Goal: Task Accomplishment & Management: Use online tool/utility

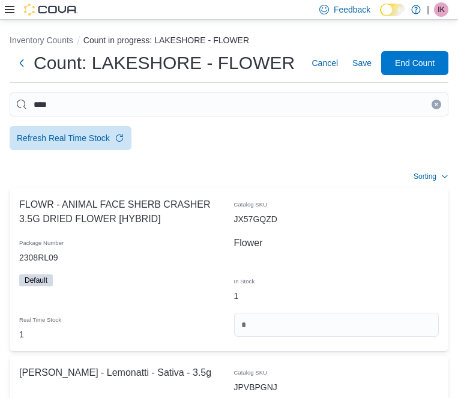
scroll to position [370, 0]
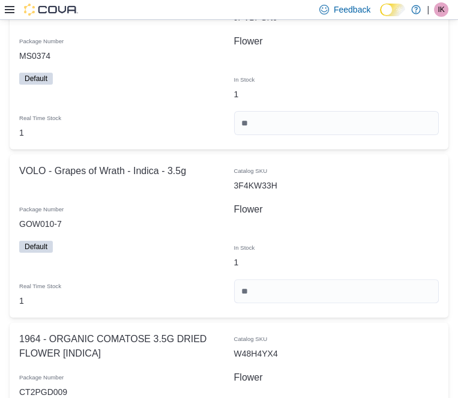
type input "*"
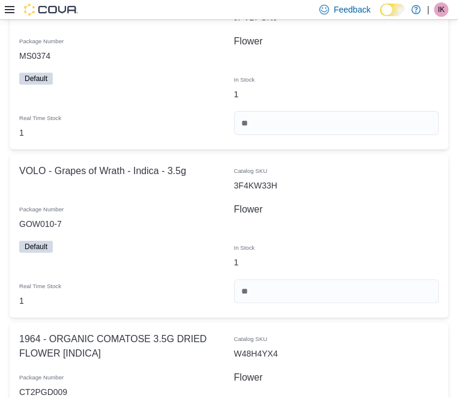
type input "*"
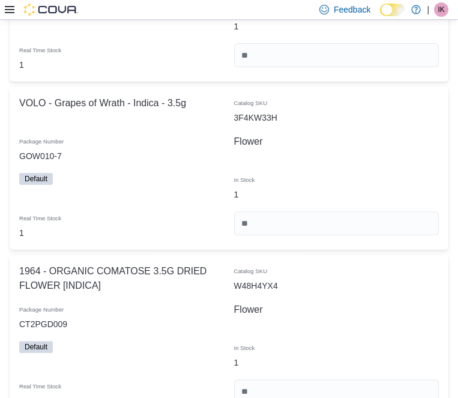
scroll to position [440, 0]
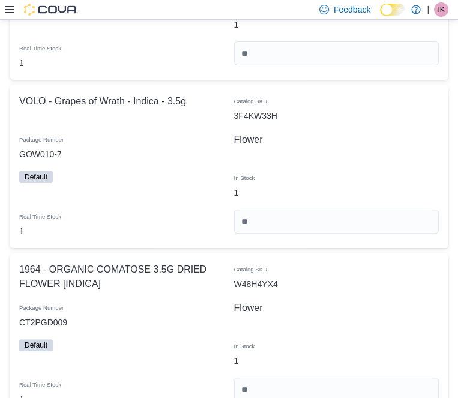
type input "*"
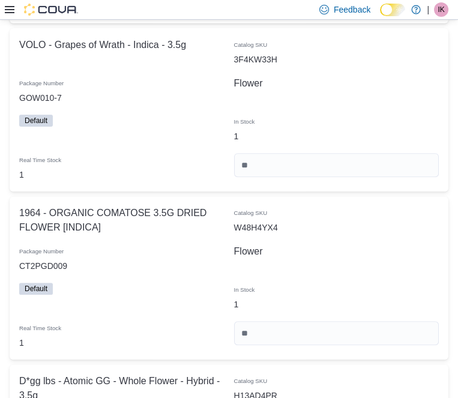
scroll to position [534, 0]
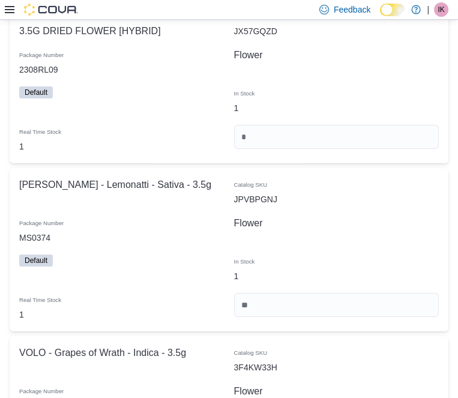
scroll to position [0, 0]
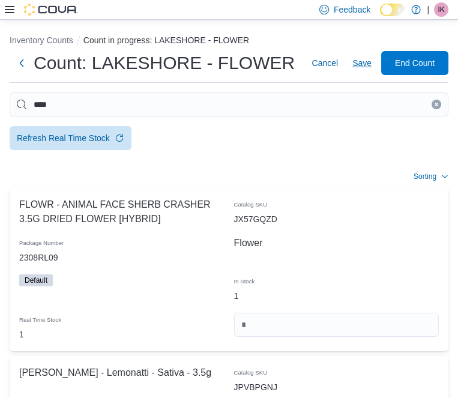
type input "*"
click at [367, 70] on span "Save" at bounding box center [361, 63] width 19 height 24
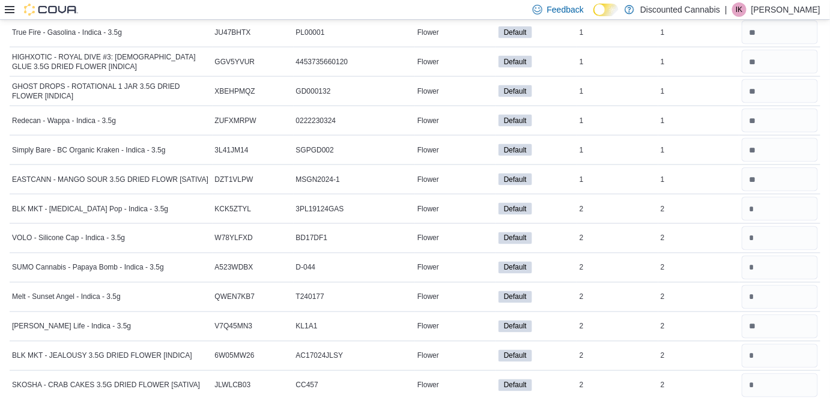
scroll to position [524, 0]
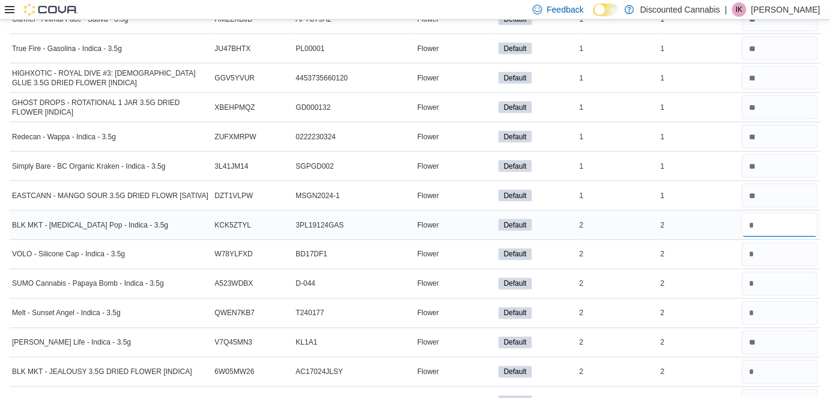
click at [458, 231] on input "number" at bounding box center [780, 225] width 76 height 24
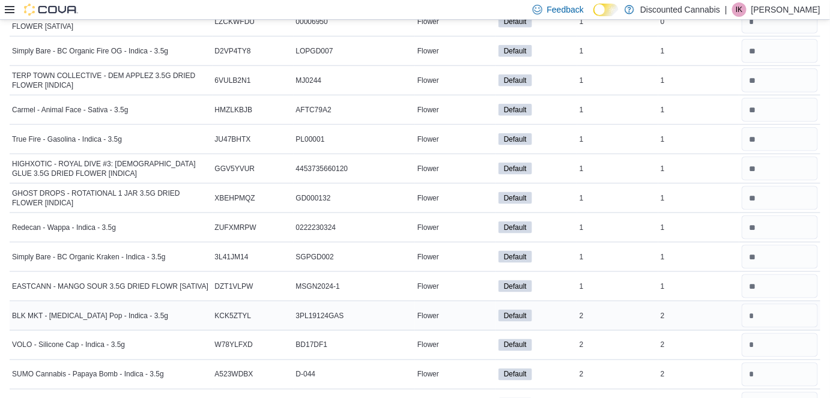
scroll to position [432, 0]
click at [458, 331] on div at bounding box center [779, 345] width 81 height 29
click at [458, 336] on input "number" at bounding box center [780, 346] width 76 height 24
type input "*"
click at [458, 364] on input "number" at bounding box center [780, 375] width 76 height 24
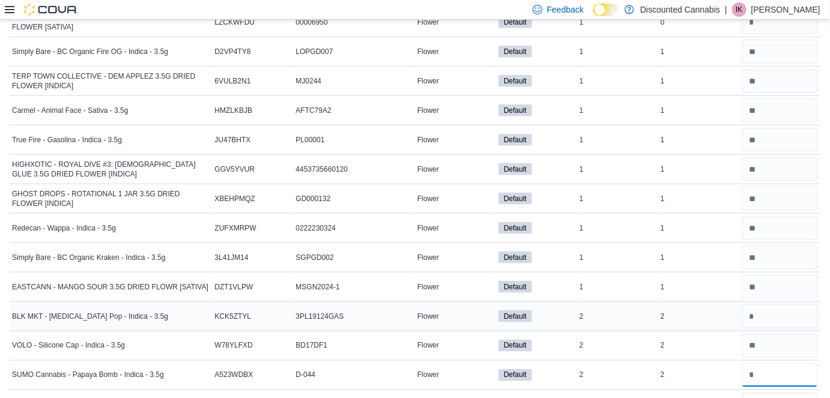
type input "*"
click at [458, 307] on input "number" at bounding box center [780, 316] width 76 height 24
type input "*"
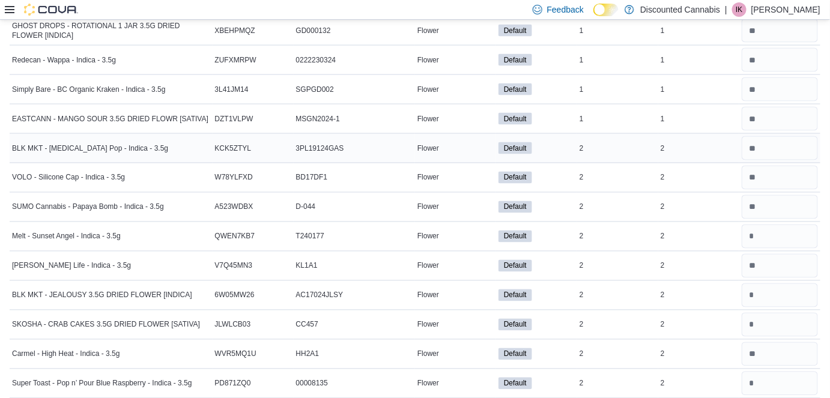
scroll to position [638, 0]
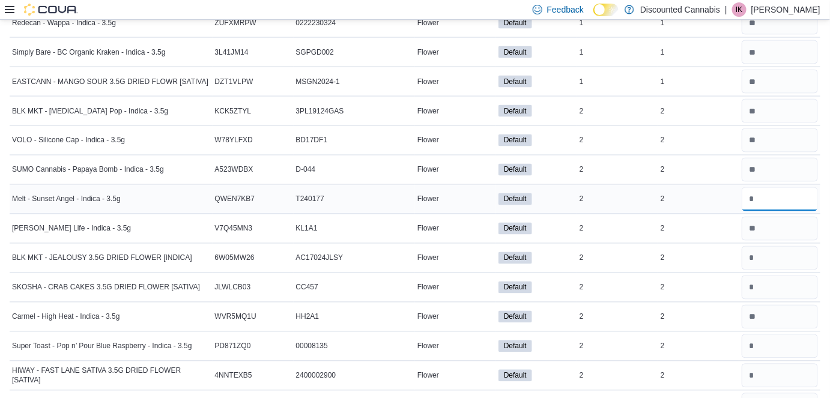
click at [458, 197] on input "number" at bounding box center [780, 199] width 76 height 24
type input "*"
click at [458, 253] on input "number" at bounding box center [780, 258] width 76 height 24
type input "*"
click at [458, 288] on input "number" at bounding box center [780, 288] width 76 height 24
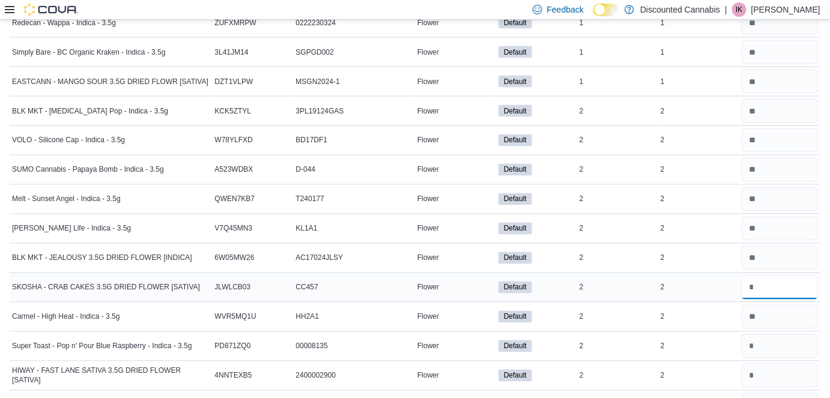
type input "*"
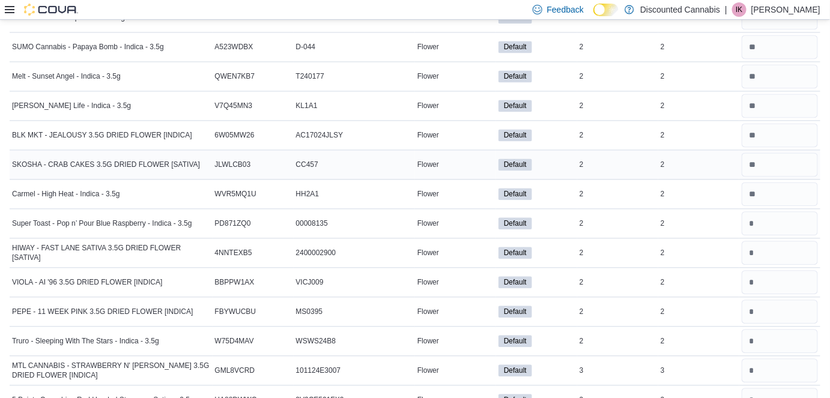
scroll to position [764, 0]
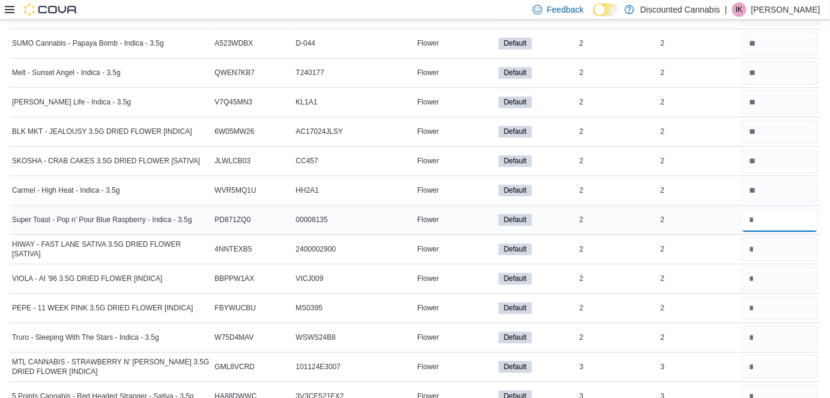
click at [458, 208] on input "number" at bounding box center [780, 220] width 76 height 24
type input "*"
click at [458, 240] on input "number" at bounding box center [780, 249] width 76 height 24
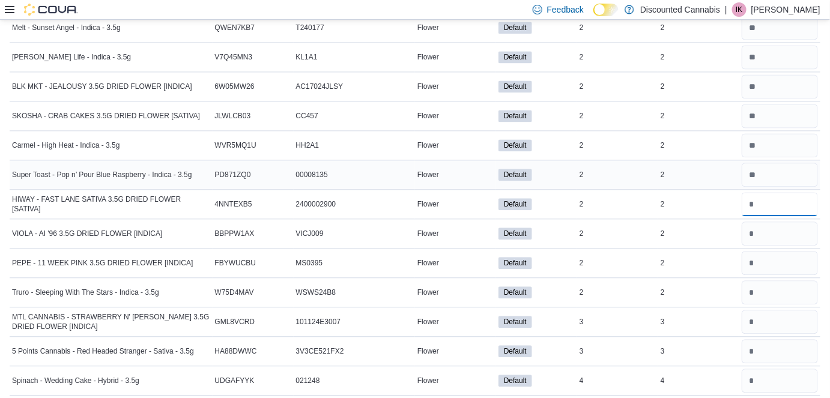
scroll to position [810, 0]
type input "*"
click at [458, 221] on input "number" at bounding box center [780, 233] width 76 height 24
type input "*"
click at [458, 267] on input "number" at bounding box center [780, 262] width 76 height 24
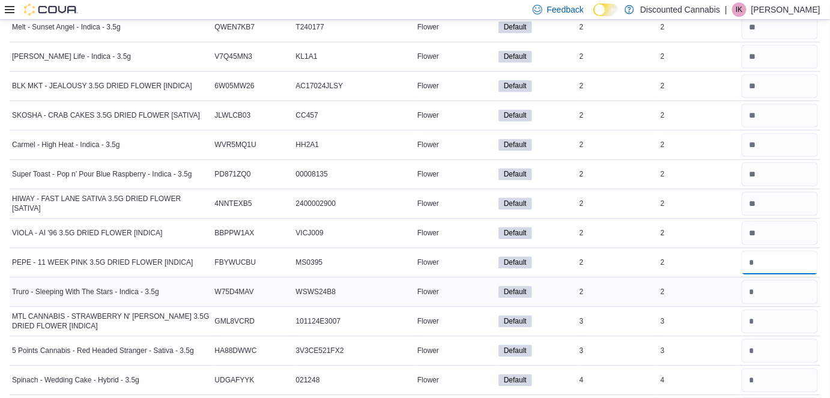
type input "*"
click at [458, 288] on input "number" at bounding box center [780, 292] width 76 height 24
type input "*"
click at [458, 317] on input "number" at bounding box center [780, 321] width 76 height 24
type input "*"
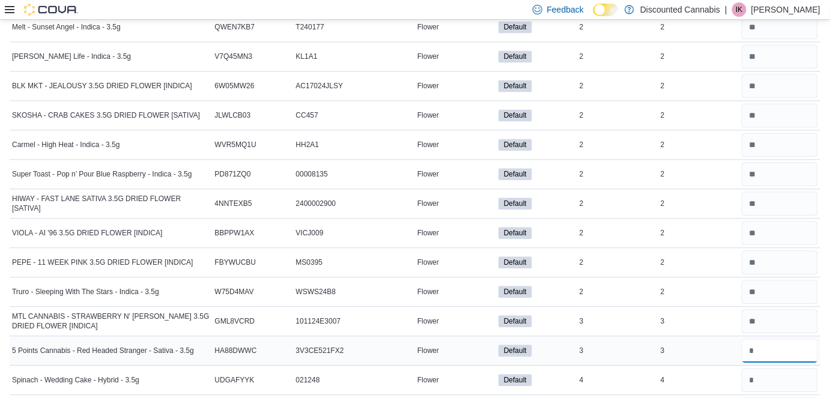
click at [458, 346] on input "number" at bounding box center [780, 351] width 76 height 24
type input "*"
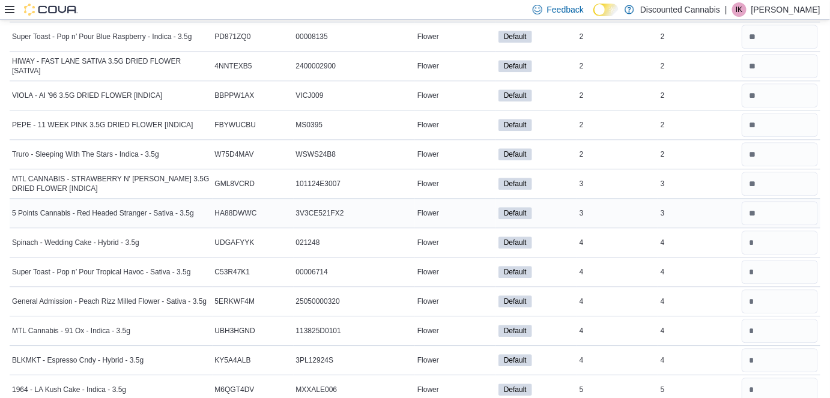
scroll to position [962, 0]
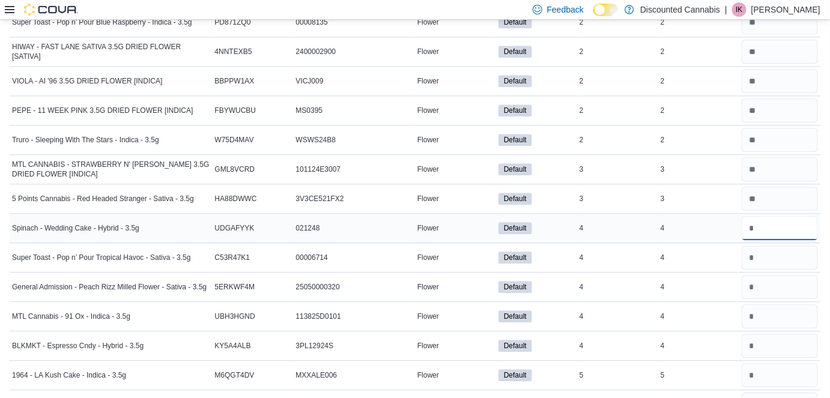
click at [458, 220] on input "number" at bounding box center [780, 228] width 76 height 24
type input "*"
click at [458, 258] on input "number" at bounding box center [780, 258] width 76 height 24
type input "*"
click at [458, 290] on input "number" at bounding box center [780, 287] width 76 height 24
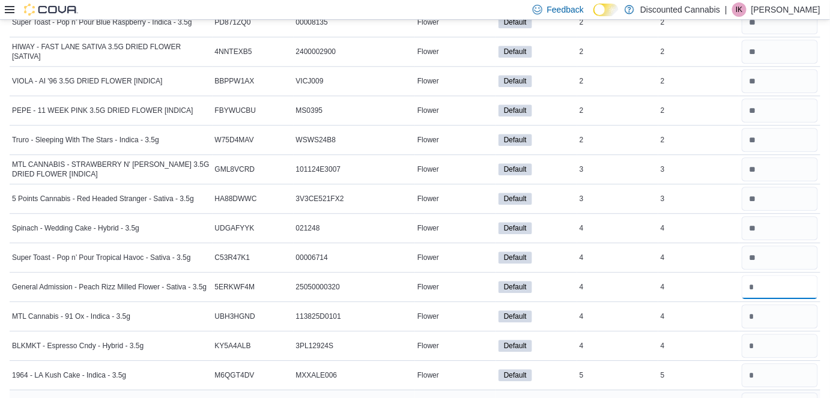
type input "*"
click at [458, 309] on input "number" at bounding box center [780, 316] width 76 height 24
type input "*"
click at [458, 344] on input "number" at bounding box center [780, 346] width 76 height 24
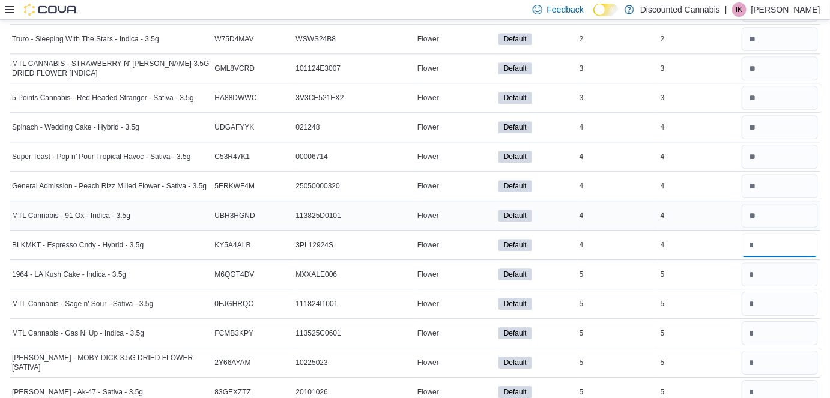
scroll to position [1094, 0]
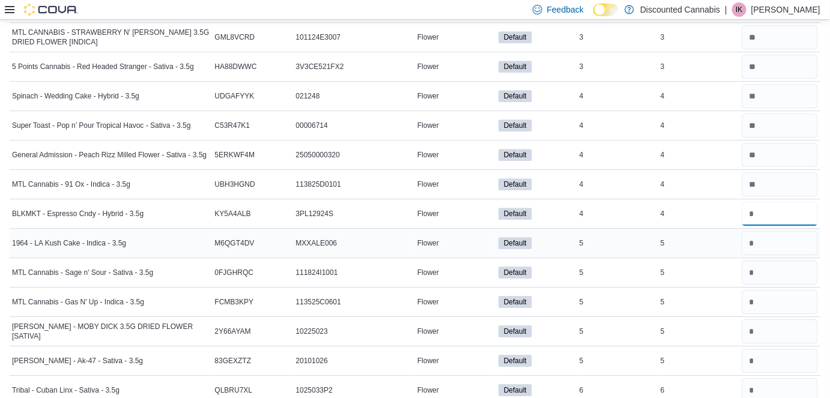
type input "*"
click at [458, 238] on input "number" at bounding box center [780, 243] width 76 height 24
type input "*"
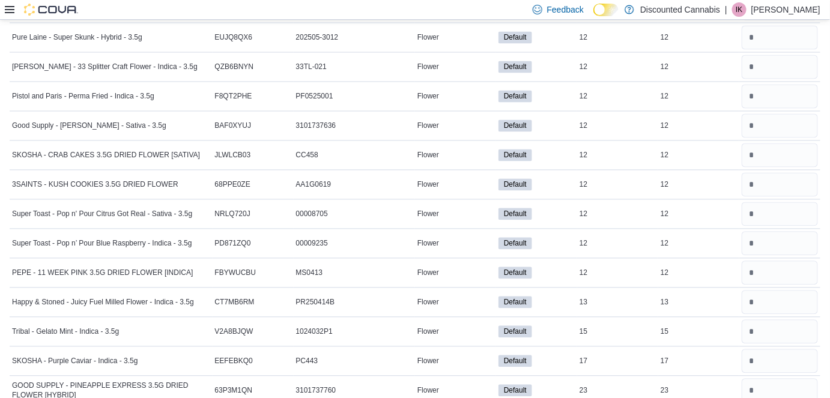
scroll to position [2273, 0]
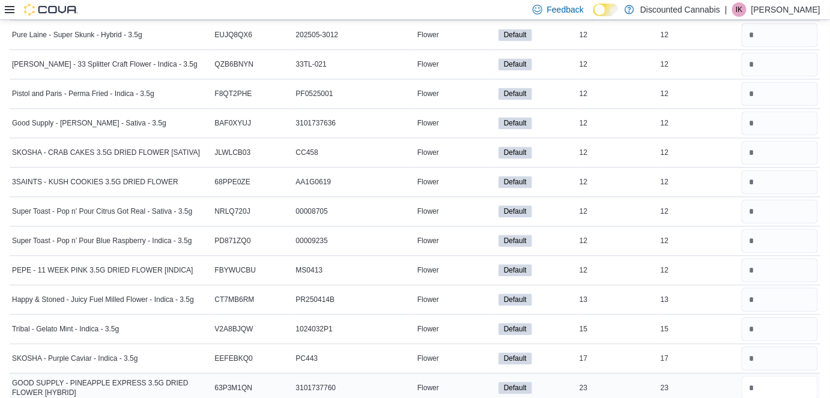
click at [458, 385] on input "number" at bounding box center [780, 388] width 76 height 24
type input "**"
click at [458, 347] on input "number" at bounding box center [780, 359] width 76 height 24
type input "**"
click at [458, 318] on input "number" at bounding box center [780, 330] width 76 height 24
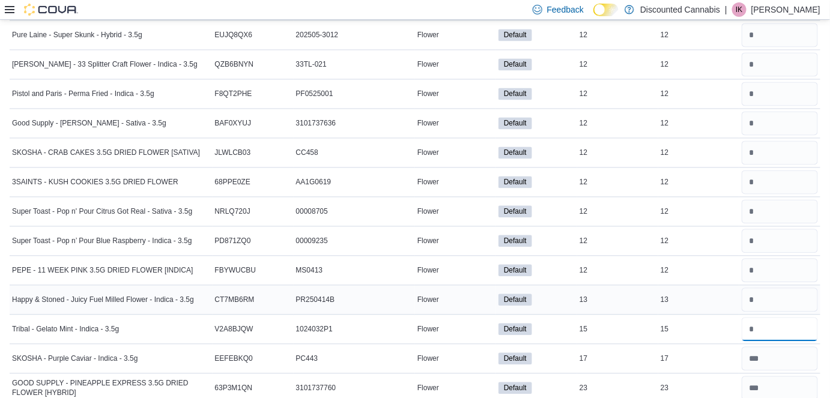
type input "**"
click at [458, 288] on input "number" at bounding box center [780, 300] width 76 height 24
type input "**"
click at [458, 259] on input "number" at bounding box center [780, 271] width 76 height 24
type input "**"
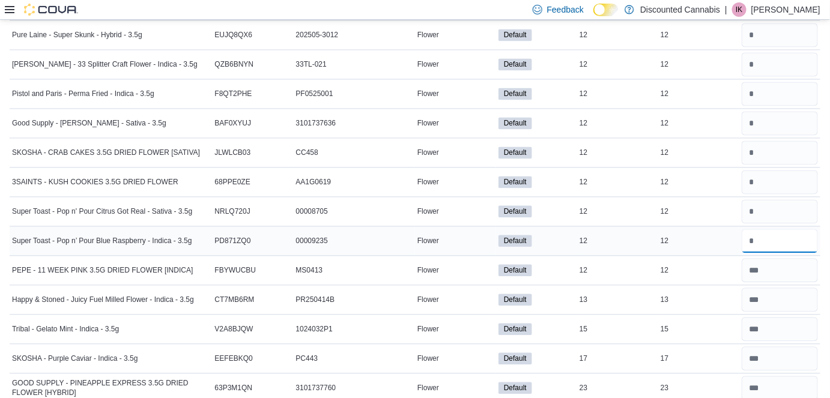
click at [458, 232] on input "number" at bounding box center [780, 241] width 76 height 24
type input "**"
click at [458, 200] on input "number" at bounding box center [780, 212] width 76 height 24
type input "**"
click at [458, 171] on input "number" at bounding box center [780, 183] width 76 height 24
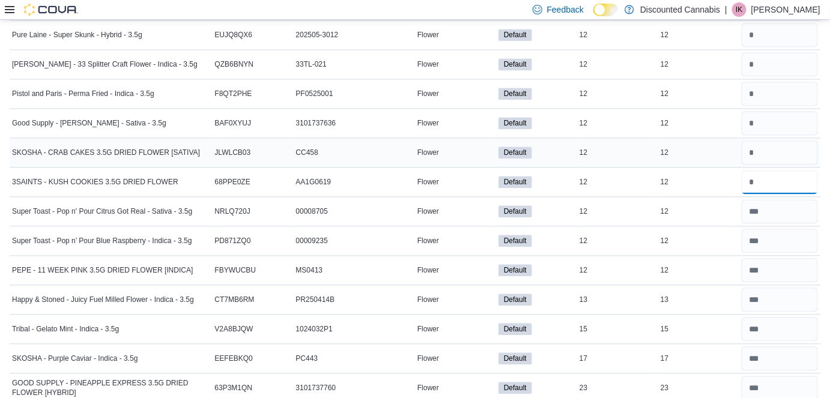
type input "**"
click at [458, 143] on input "number" at bounding box center [780, 153] width 76 height 24
type input "**"
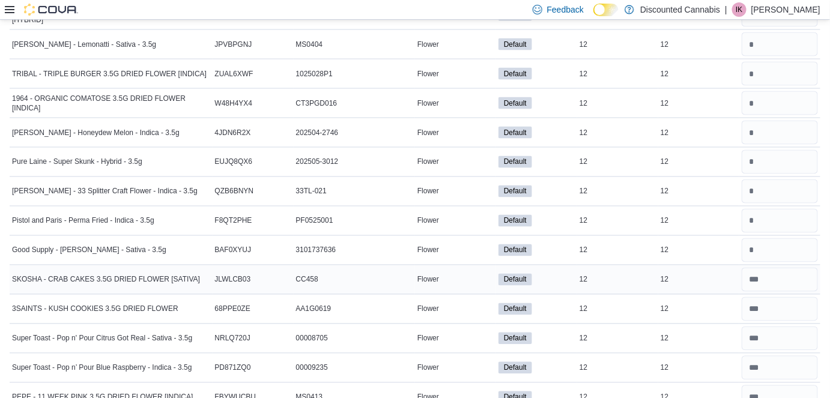
scroll to position [2145, 0]
click at [458, 239] on input "number" at bounding box center [780, 251] width 76 height 24
type input "**"
click at [458, 216] on input "number" at bounding box center [780, 222] width 76 height 24
type input "**"
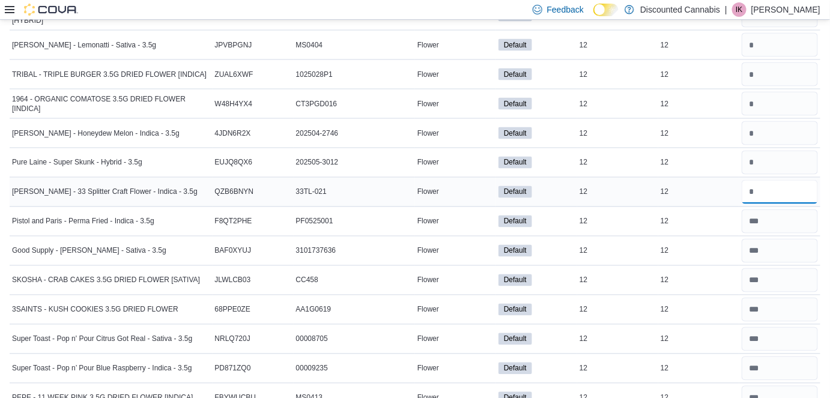
click at [458, 185] on input "number" at bounding box center [780, 192] width 76 height 24
type input "**"
click at [458, 151] on input "number" at bounding box center [780, 163] width 76 height 24
type input "**"
click at [458, 121] on input "number" at bounding box center [780, 133] width 76 height 24
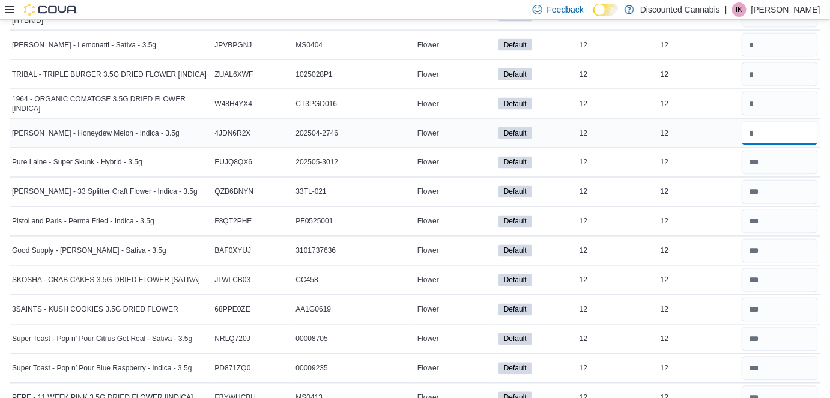
type input "**"
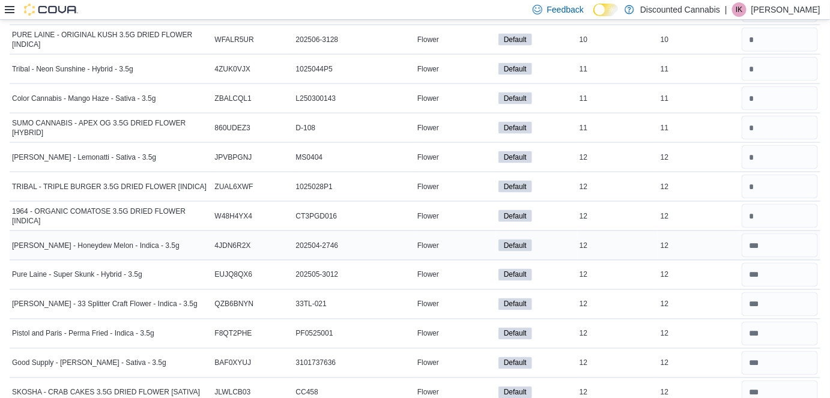
scroll to position [2032, 0]
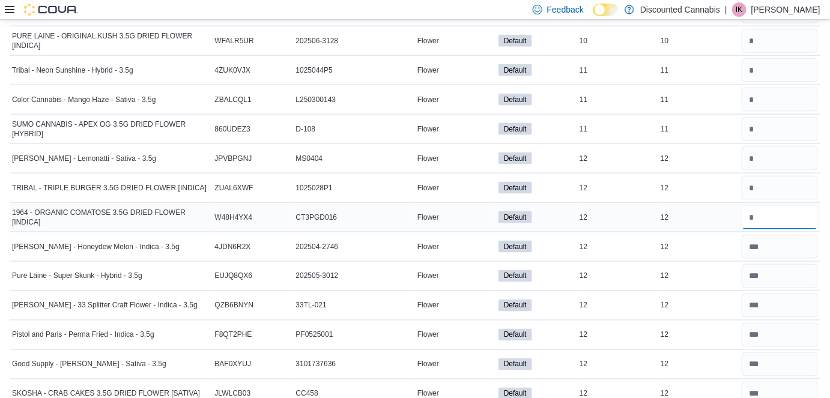
click at [458, 216] on input "number" at bounding box center [780, 217] width 76 height 24
type input "**"
click at [458, 176] on input "number" at bounding box center [780, 188] width 76 height 24
type input "**"
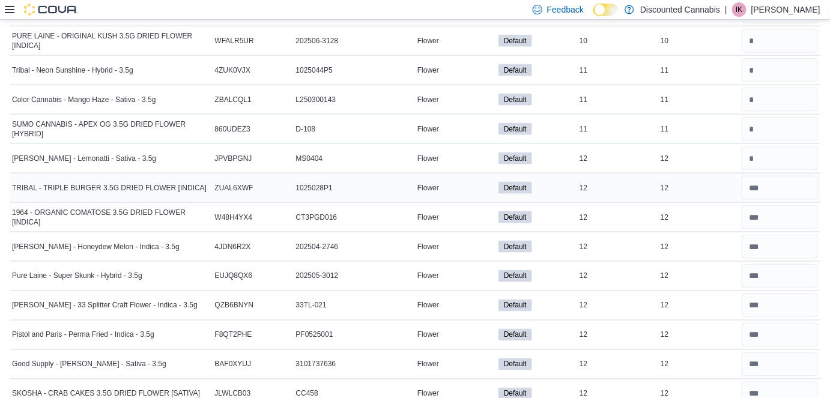
scroll to position [2025, 0]
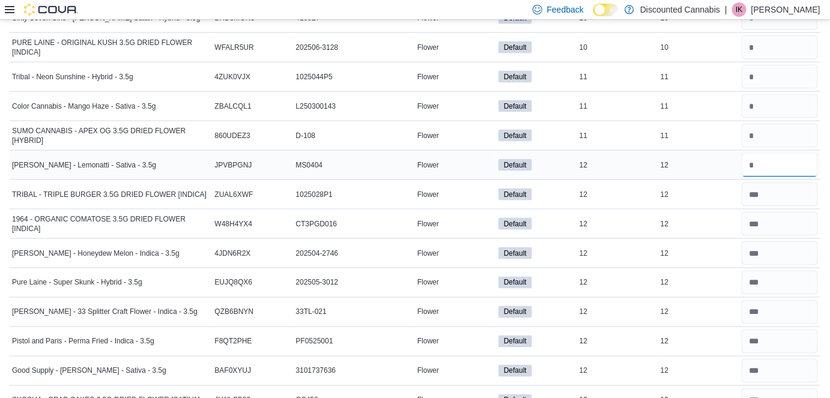
click at [458, 160] on input "number" at bounding box center [780, 165] width 76 height 24
type input "**"
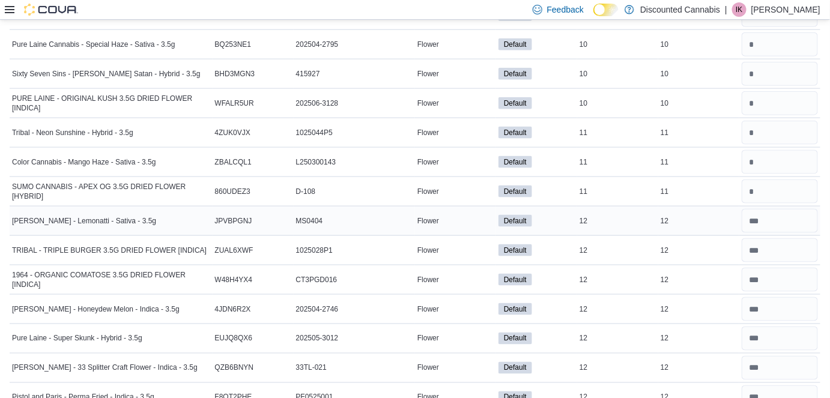
scroll to position [1961, 0]
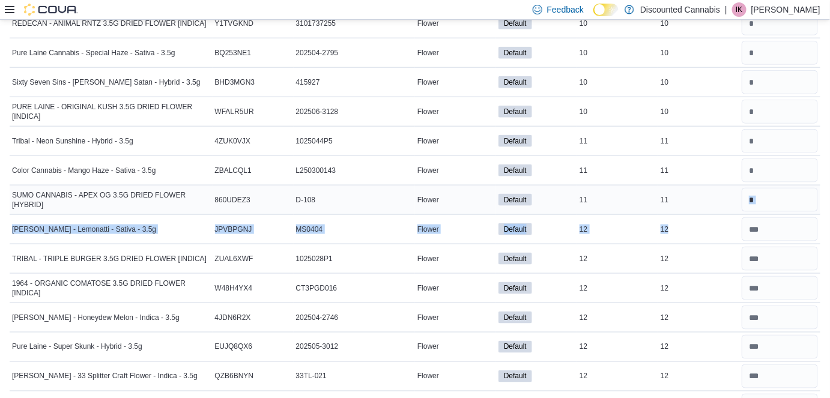
drag, startPoint x: 786, startPoint y: 205, endPoint x: 788, endPoint y: 195, distance: 10.4
click at [458, 195] on input "number" at bounding box center [780, 200] width 76 height 24
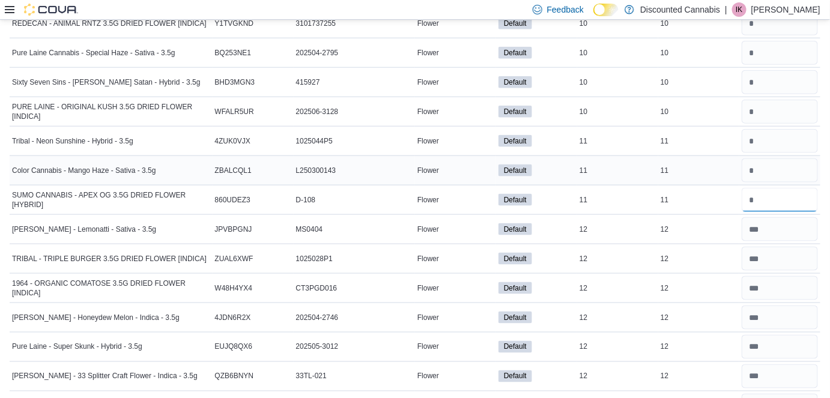
type input "**"
click at [458, 165] on input "number" at bounding box center [780, 171] width 76 height 24
type input "**"
click at [458, 129] on input "number" at bounding box center [780, 141] width 76 height 24
type input "**"
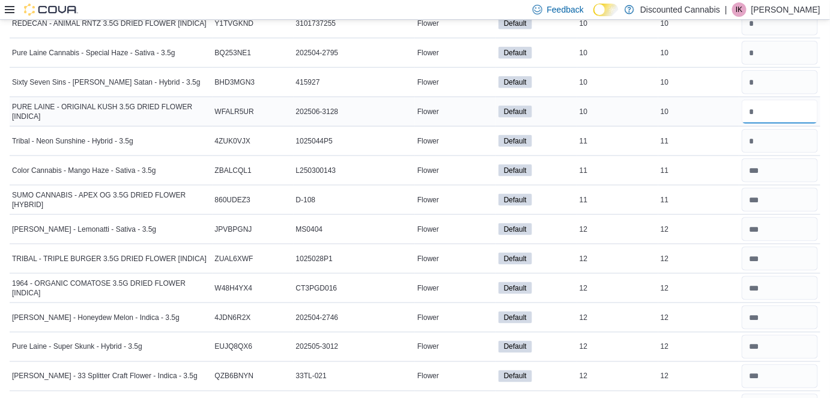
click at [458, 109] on input "number" at bounding box center [780, 112] width 76 height 24
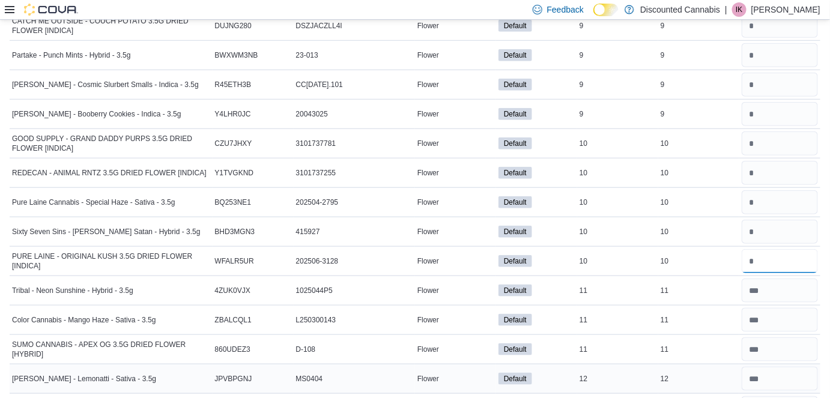
scroll to position [1796, 0]
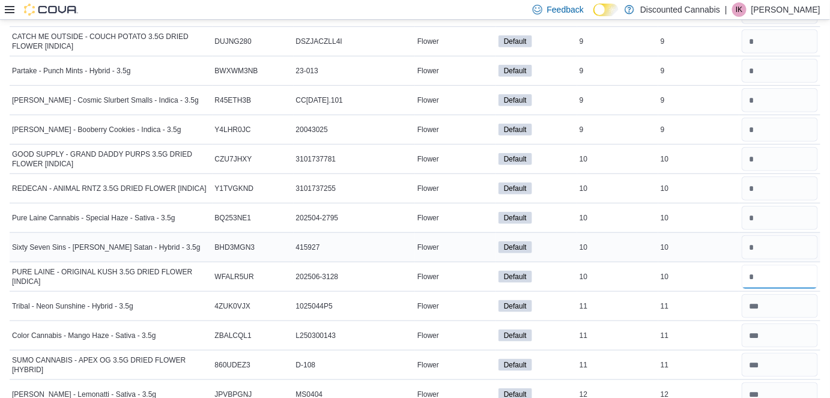
type input "**"
click at [458, 235] on input "number" at bounding box center [780, 247] width 76 height 24
type input "**"
click at [458, 206] on input "number" at bounding box center [780, 218] width 76 height 24
type input "**"
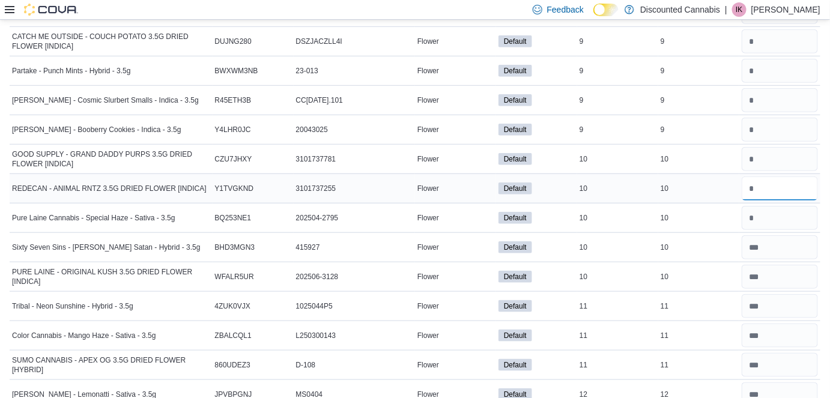
click at [458, 177] on input "number" at bounding box center [780, 189] width 76 height 24
type input "**"
click at [458, 159] on input "number" at bounding box center [780, 159] width 76 height 24
type input "**"
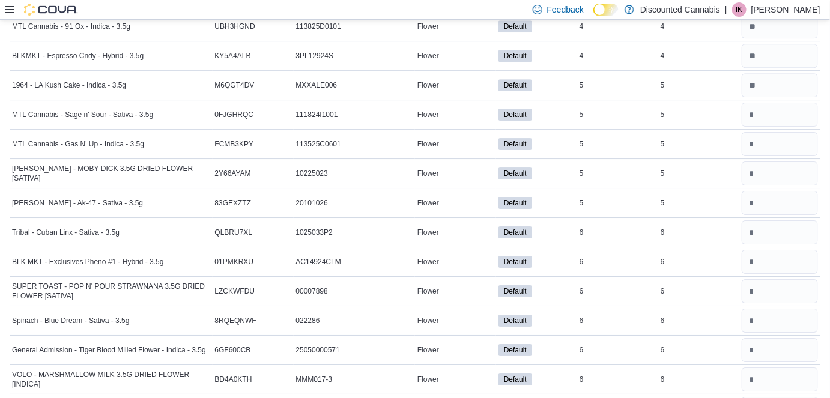
scroll to position [1265, 0]
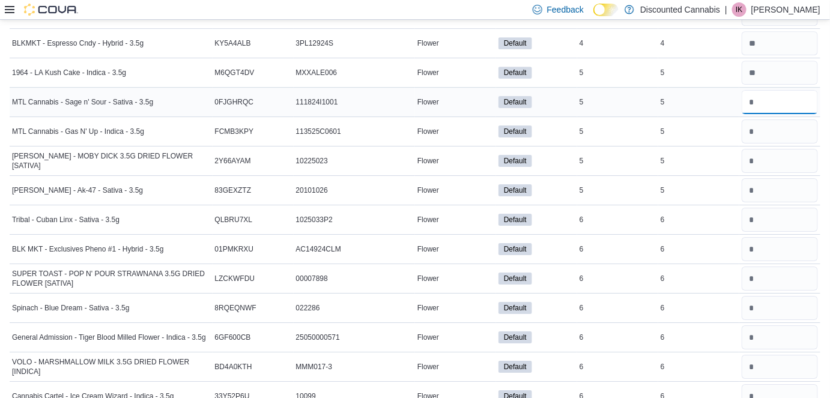
click at [458, 91] on input "number" at bounding box center [780, 102] width 76 height 24
type input "*"
click at [458, 125] on input "number" at bounding box center [780, 131] width 76 height 24
type input "*"
click at [458, 152] on input "number" at bounding box center [780, 161] width 76 height 24
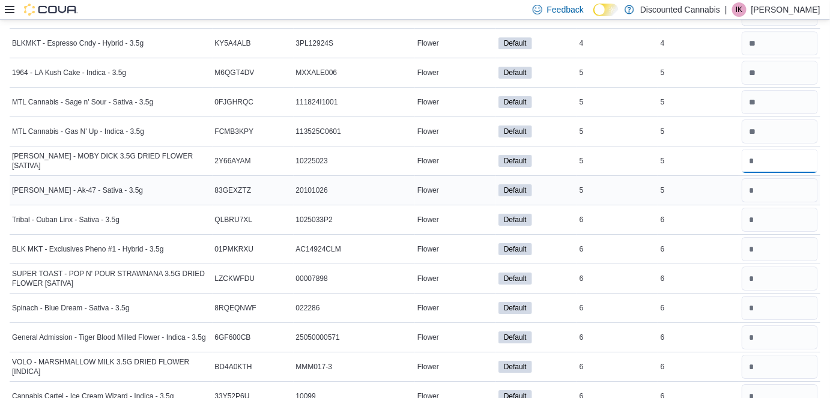
type input "*"
click at [458, 181] on input "number" at bounding box center [780, 190] width 76 height 24
type input "*"
click at [458, 208] on input "number" at bounding box center [780, 220] width 76 height 24
type input "*"
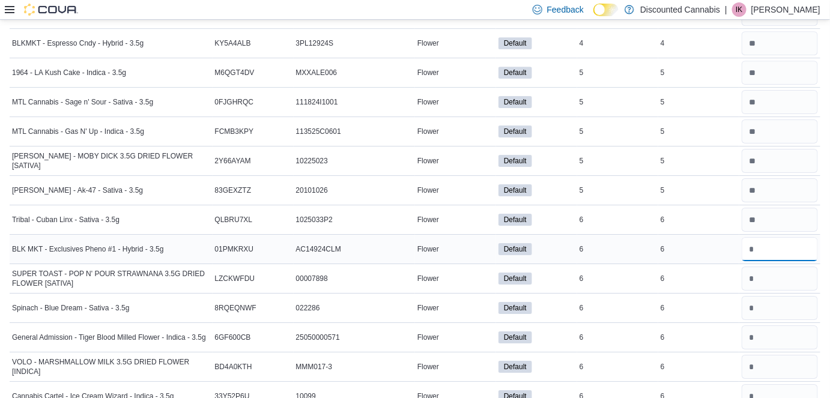
click at [458, 238] on input "number" at bounding box center [780, 249] width 76 height 24
type input "*"
click at [458, 279] on input "number" at bounding box center [780, 279] width 76 height 24
type input "*"
click at [458, 303] on input "number" at bounding box center [780, 308] width 76 height 24
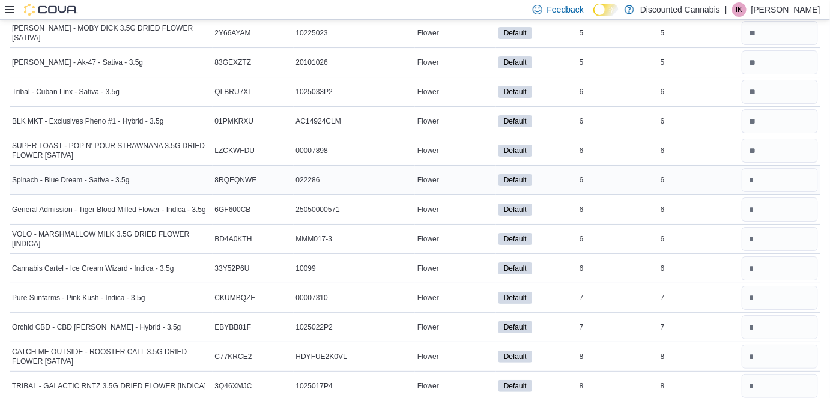
scroll to position [1393, 0]
click at [458, 177] on input "number" at bounding box center [780, 180] width 76 height 24
type input "*"
click at [458, 203] on input "number" at bounding box center [780, 209] width 76 height 24
type input "*"
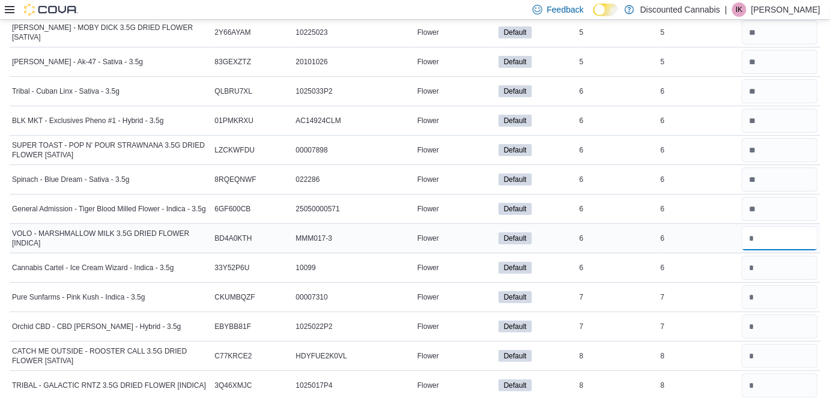
click at [458, 237] on input "number" at bounding box center [780, 238] width 76 height 24
type input "*"
click at [458, 256] on input "number" at bounding box center [780, 268] width 76 height 24
type input "*"
click at [458, 285] on input "number" at bounding box center [780, 297] width 76 height 24
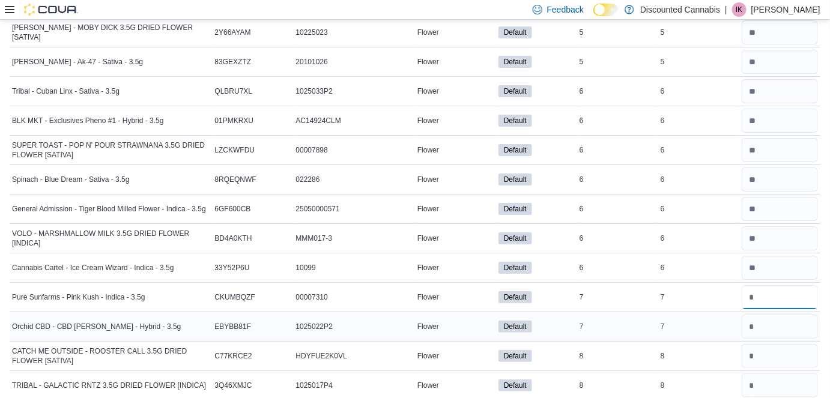
type input "*"
click at [458, 315] on input "number" at bounding box center [780, 327] width 76 height 24
type input "*"
click at [458, 351] on input "number" at bounding box center [780, 356] width 76 height 24
type input "*"
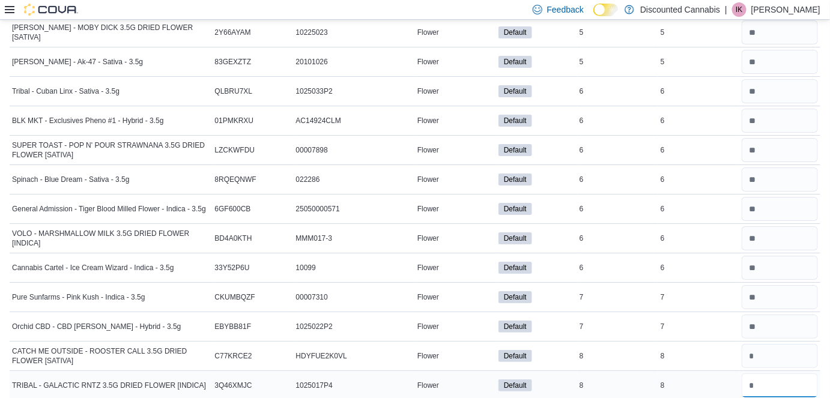
click at [458, 376] on input "number" at bounding box center [780, 385] width 76 height 24
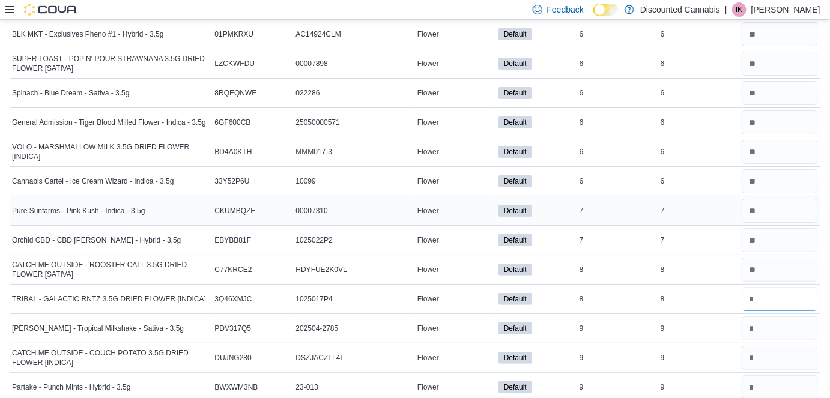
scroll to position [1532, 0]
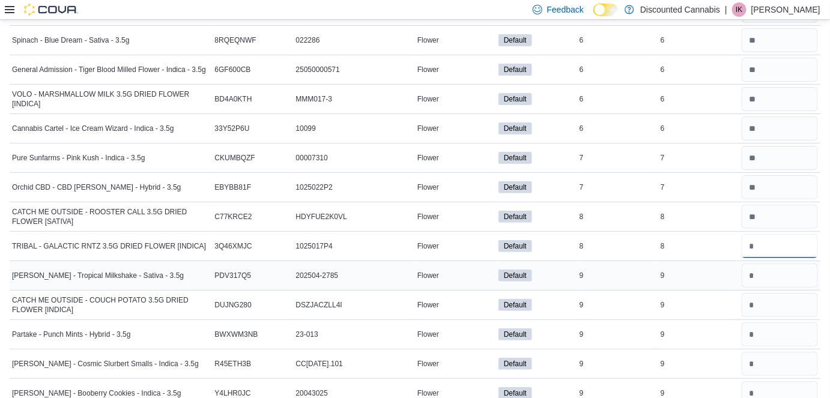
type input "*"
click at [458, 264] on input "number" at bounding box center [780, 276] width 76 height 24
type input "*"
click at [458, 293] on input "number" at bounding box center [780, 305] width 76 height 24
type input "*"
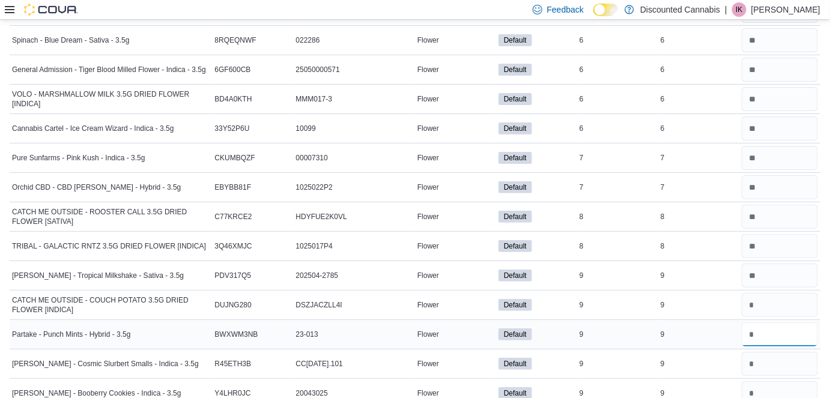
click at [458, 328] on input "number" at bounding box center [780, 334] width 76 height 24
type input "*"
click at [458, 353] on input "number" at bounding box center [780, 364] width 76 height 24
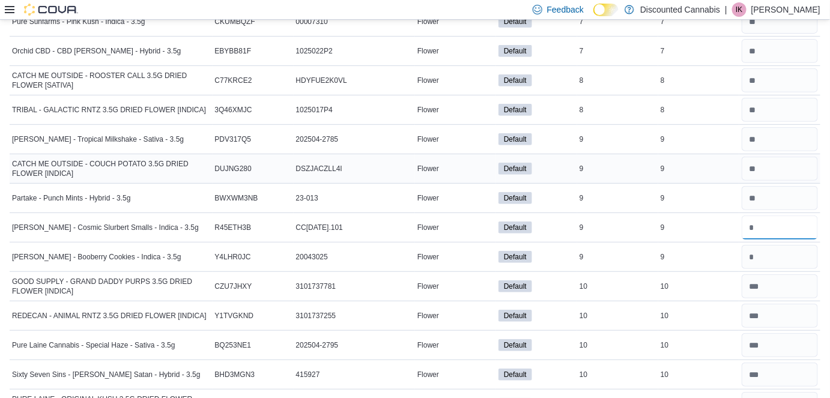
scroll to position [1705, 0]
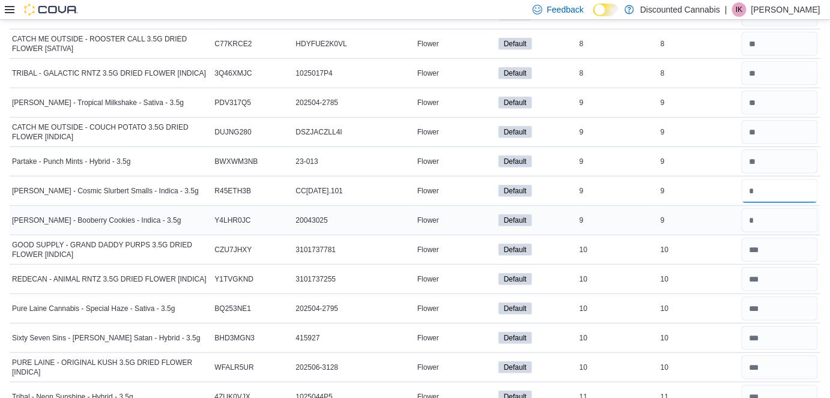
type input "*"
click at [458, 208] on input "number" at bounding box center [780, 220] width 76 height 24
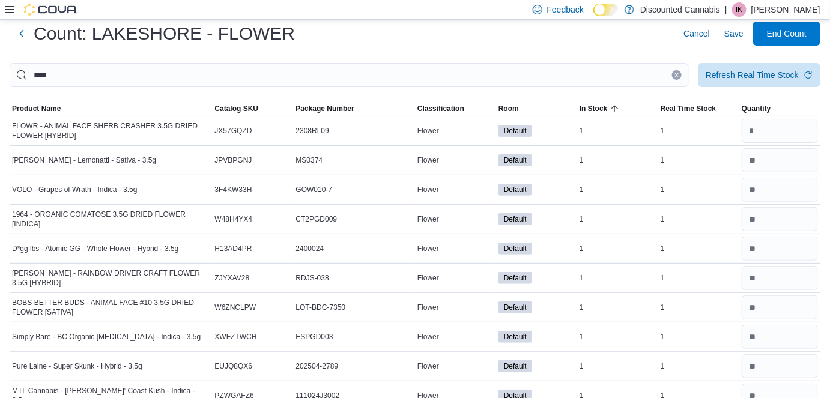
scroll to position [0, 0]
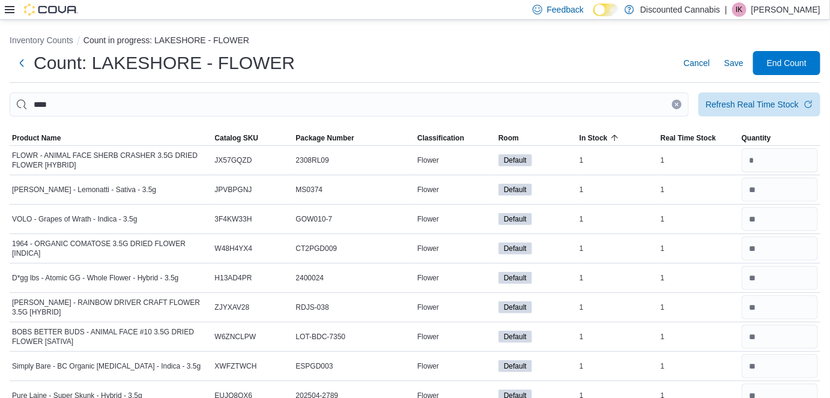
type input "*"
click at [458, 106] on icon "Clear input" at bounding box center [676, 104] width 5 height 5
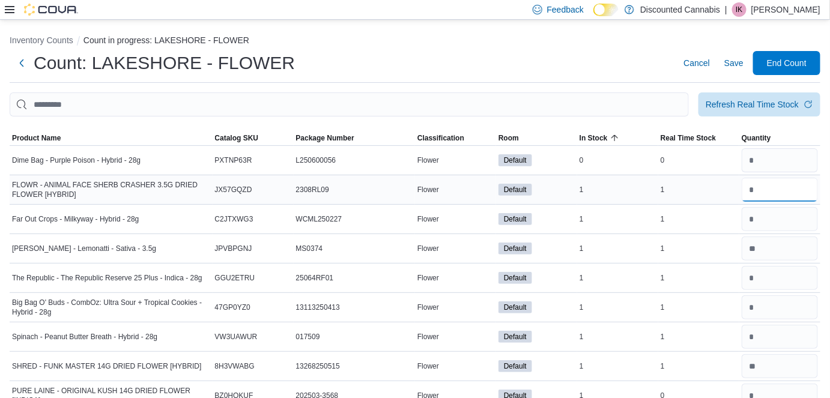
click at [458, 184] on input "number" at bounding box center [780, 190] width 76 height 24
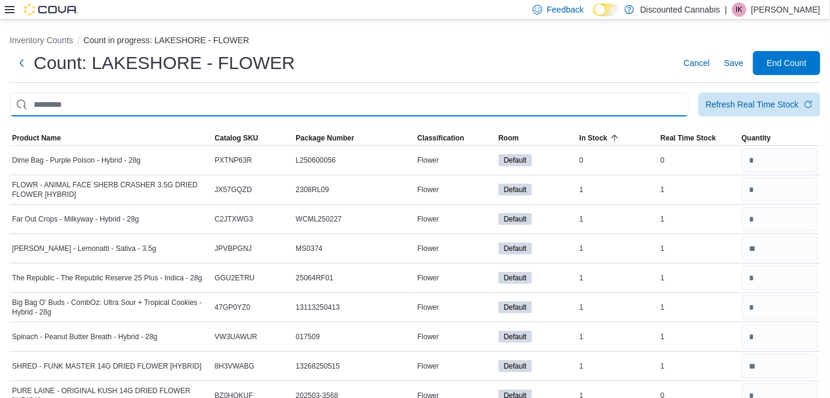
click at [264, 104] on input "This is a search bar. After typing your query, hit enter to filter the results …" at bounding box center [349, 104] width 679 height 24
type input "***"
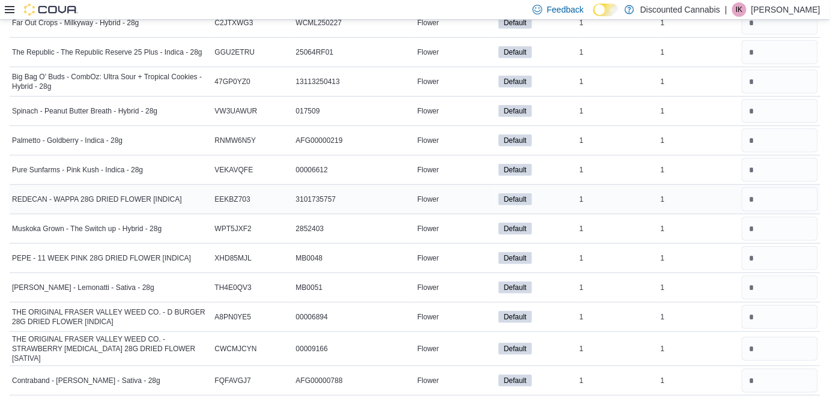
scroll to position [177, 0]
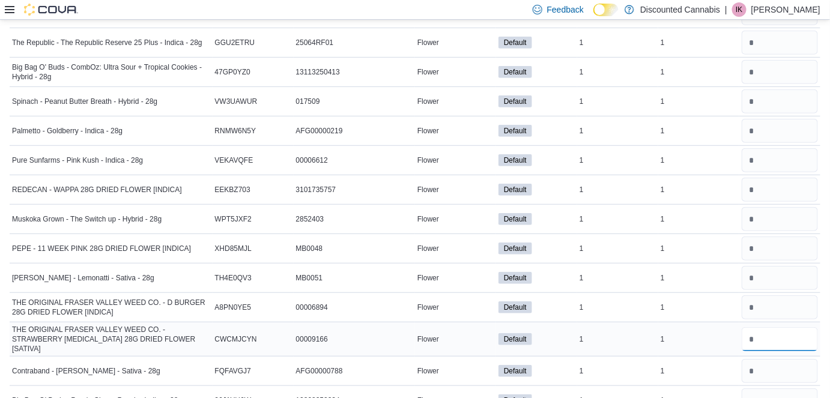
click at [458, 333] on input "number" at bounding box center [780, 339] width 76 height 24
type input "*"
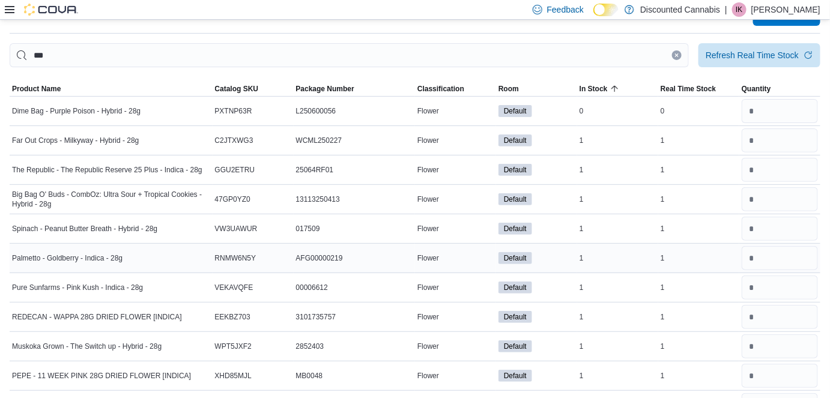
scroll to position [0, 0]
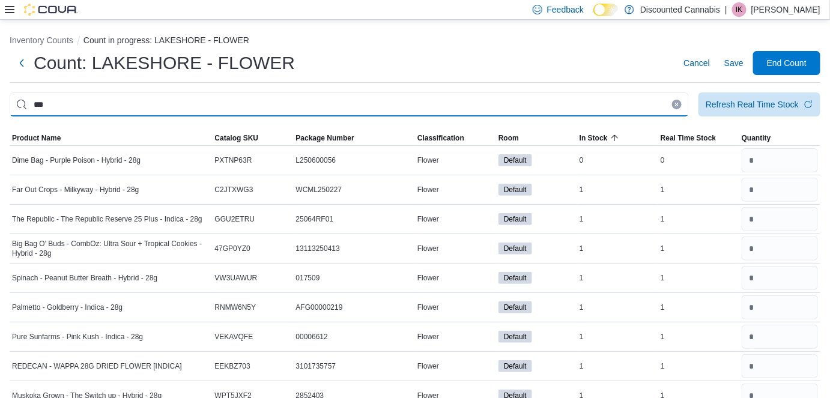
click at [405, 103] on input "***" at bounding box center [349, 104] width 679 height 24
type input "*"
type input "****"
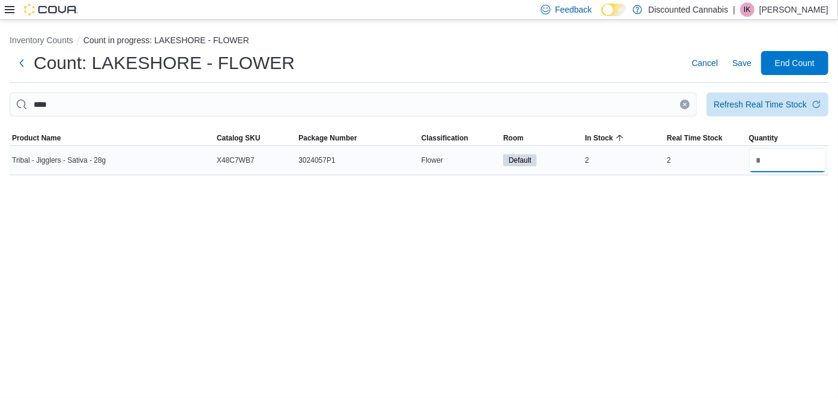
click at [458, 157] on input "number" at bounding box center [787, 160] width 77 height 24
type input "*"
click at [458, 106] on icon "Clear input" at bounding box center [685, 104] width 3 height 3
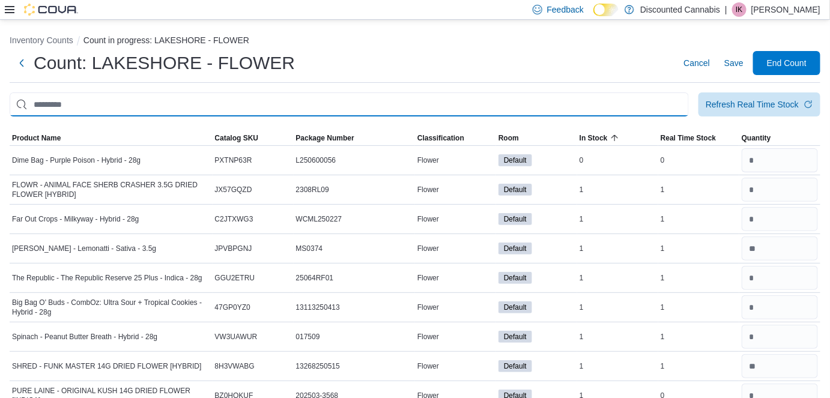
click at [458, 99] on input "This is a search bar. After typing your query, hit enter to filter the results …" at bounding box center [349, 104] width 679 height 24
type input "******"
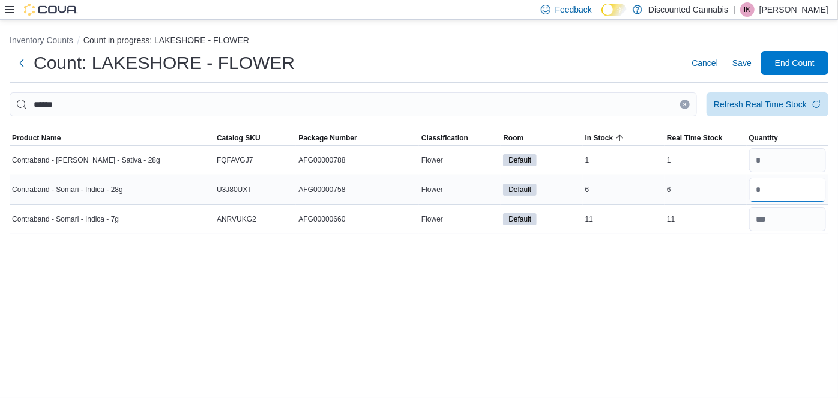
click at [458, 188] on input "number" at bounding box center [787, 190] width 77 height 24
type input "*"
click at [458, 170] on input "number" at bounding box center [787, 160] width 77 height 24
type input "*"
click at [458, 102] on button "Clear input" at bounding box center [685, 105] width 10 height 10
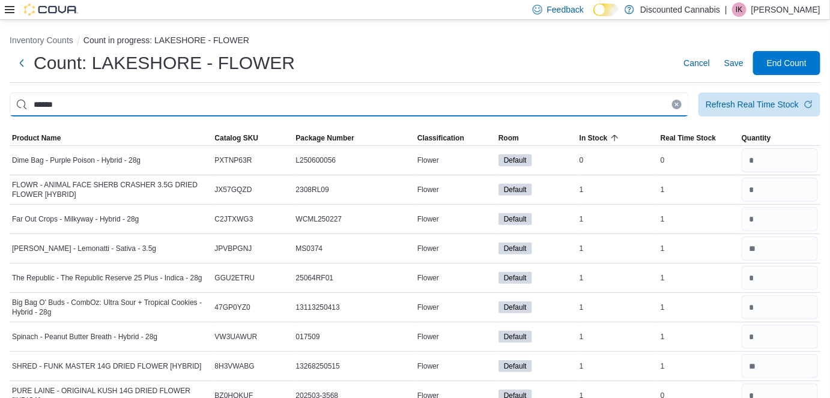
type input "******"
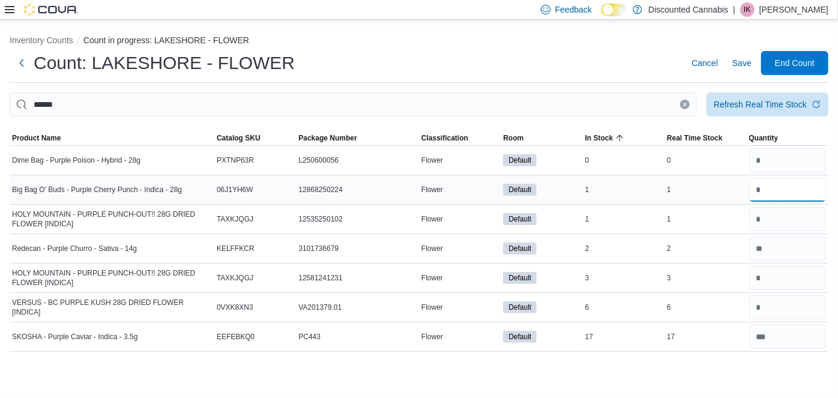
click at [458, 186] on input "number" at bounding box center [787, 190] width 77 height 24
type input "*"
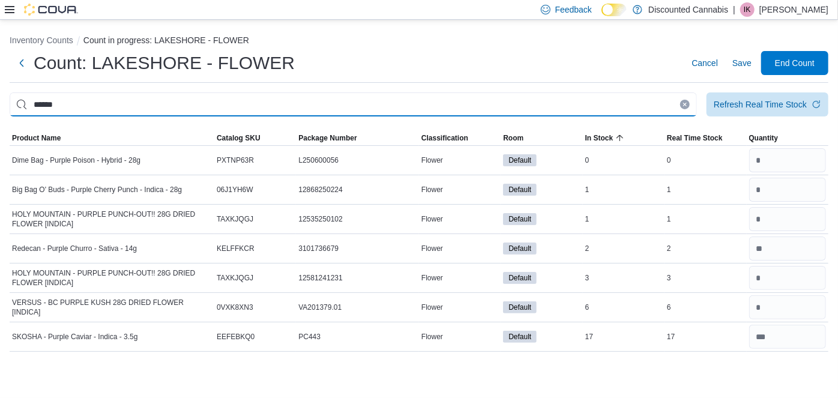
click at [458, 105] on input "******" at bounding box center [354, 104] width 688 height 24
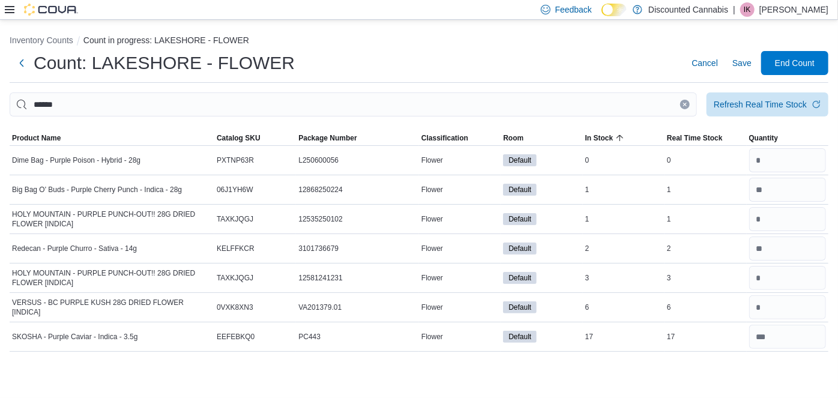
click at [458, 104] on icon "Clear input" at bounding box center [685, 104] width 3 height 3
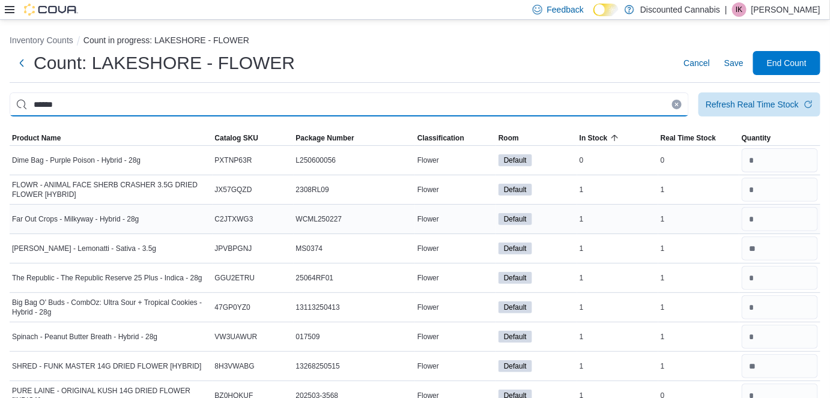
type input "******"
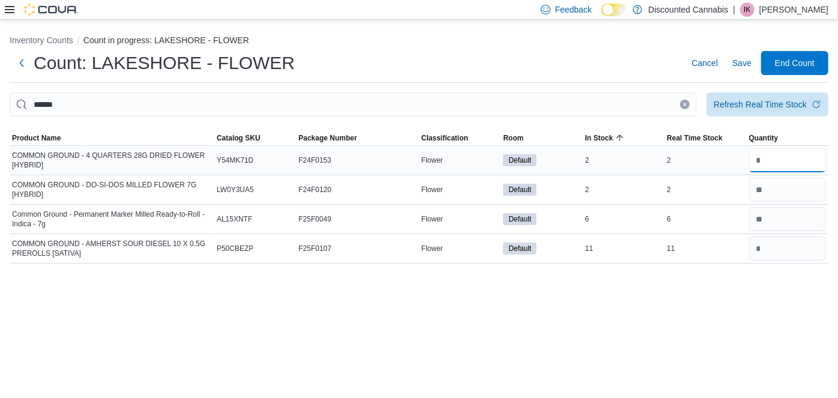
click at [458, 157] on input "number" at bounding box center [787, 160] width 77 height 24
type input "*"
click at [458, 105] on icon "Clear input" at bounding box center [685, 104] width 5 height 5
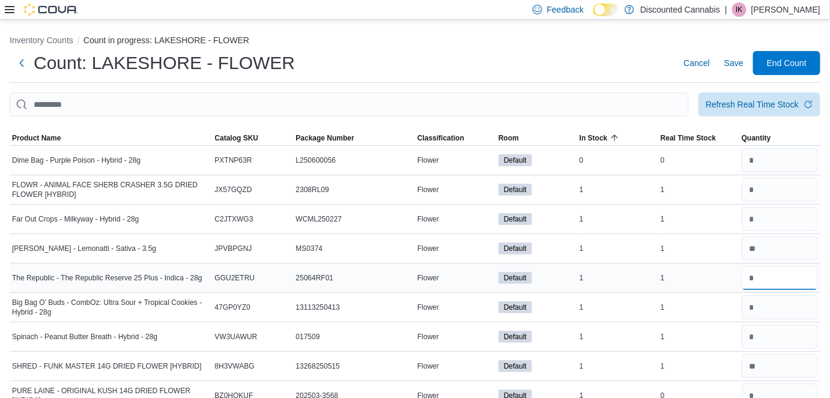
click at [458, 276] on input "number" at bounding box center [780, 278] width 76 height 24
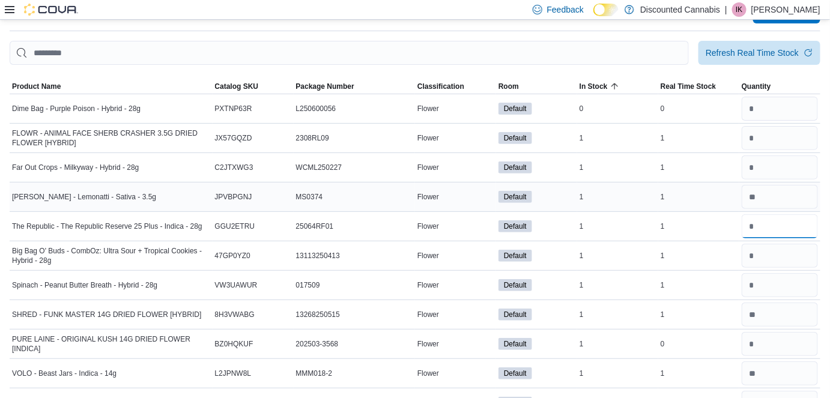
scroll to position [52, 0]
type input "*"
click at [458, 258] on input "number" at bounding box center [780, 255] width 76 height 24
type input "*"
click at [458, 173] on input "number" at bounding box center [780, 167] width 76 height 24
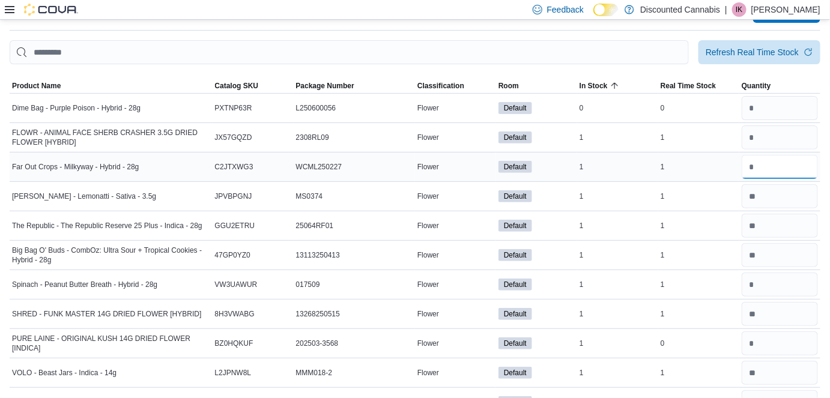
click at [458, 173] on input "number" at bounding box center [780, 167] width 76 height 24
type input "*"
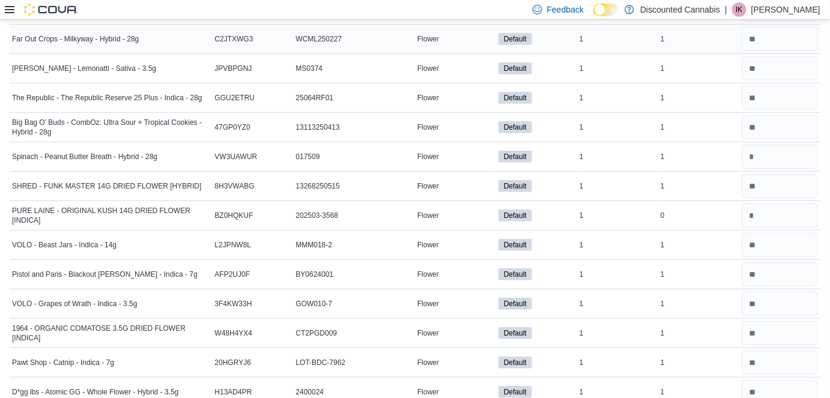
scroll to position [184, 0]
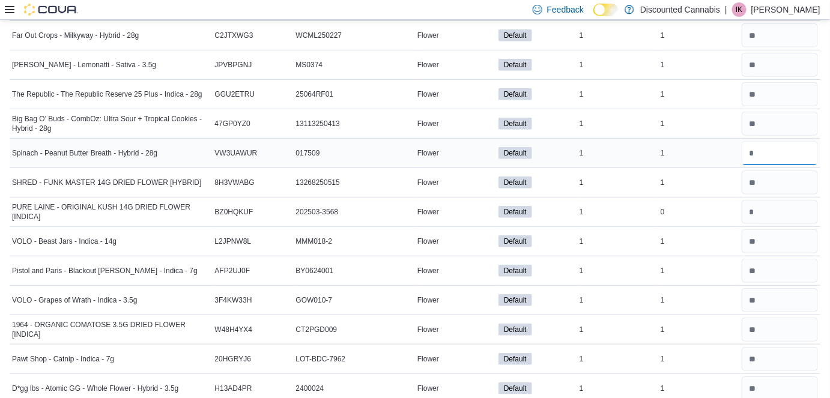
click at [458, 155] on input "number" at bounding box center [780, 153] width 76 height 24
type input "*"
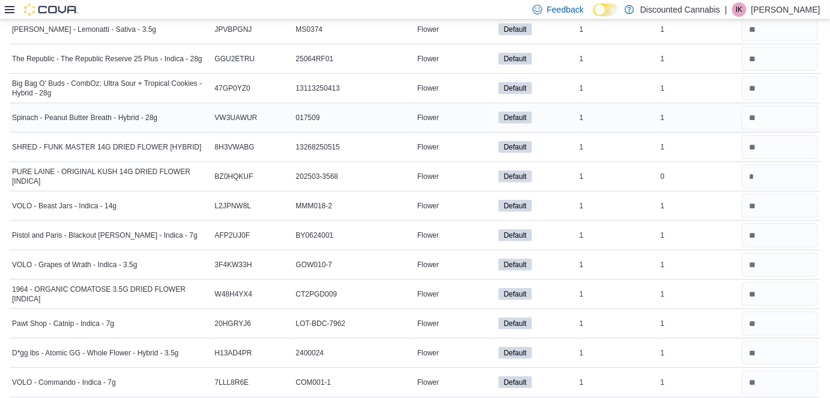
scroll to position [229, 0]
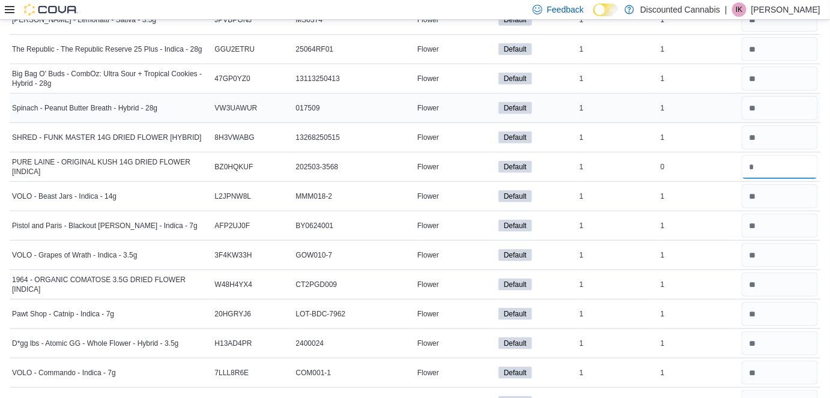
click at [458, 155] on input "number" at bounding box center [780, 167] width 76 height 24
click at [458, 204] on input "number" at bounding box center [780, 196] width 76 height 24
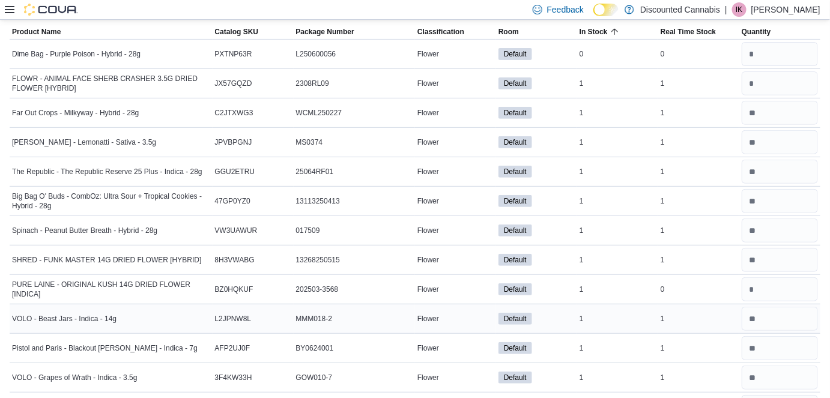
scroll to position [0, 0]
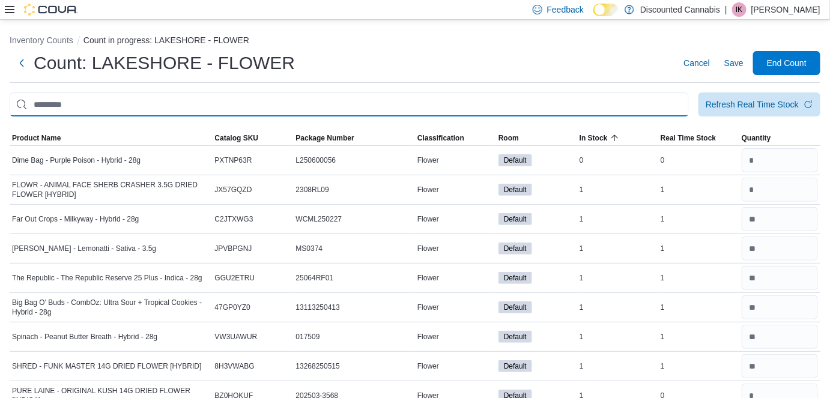
click at [458, 103] on input "This is a search bar. After typing your query, hit enter to filter the results …" at bounding box center [349, 104] width 679 height 24
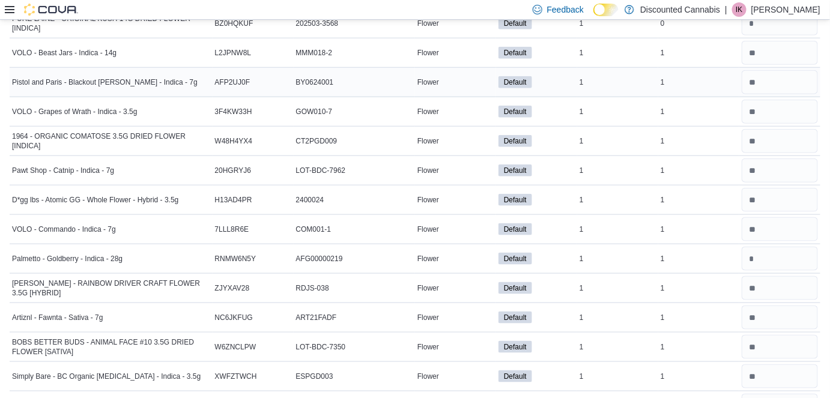
scroll to position [405, 0]
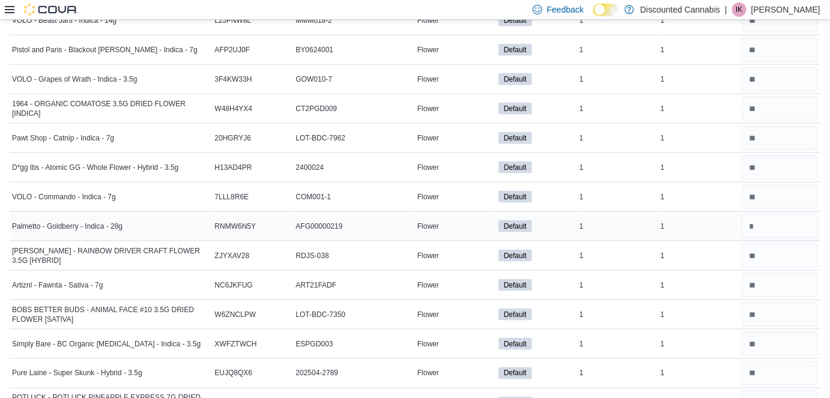
type input "***"
click at [458, 219] on input "number" at bounding box center [780, 226] width 76 height 24
type input "*"
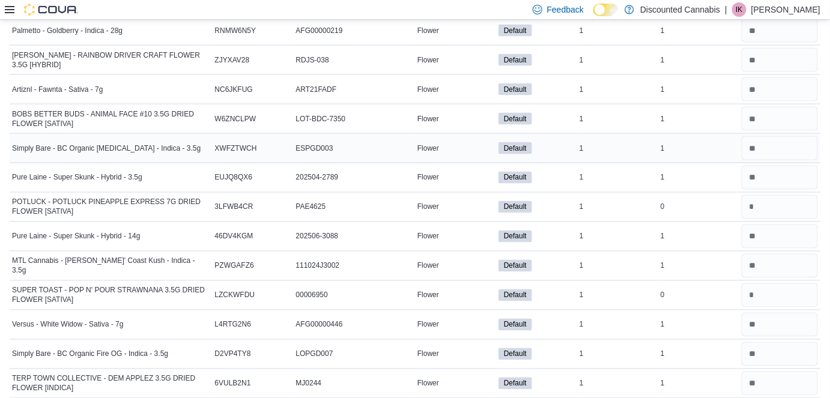
scroll to position [605, 0]
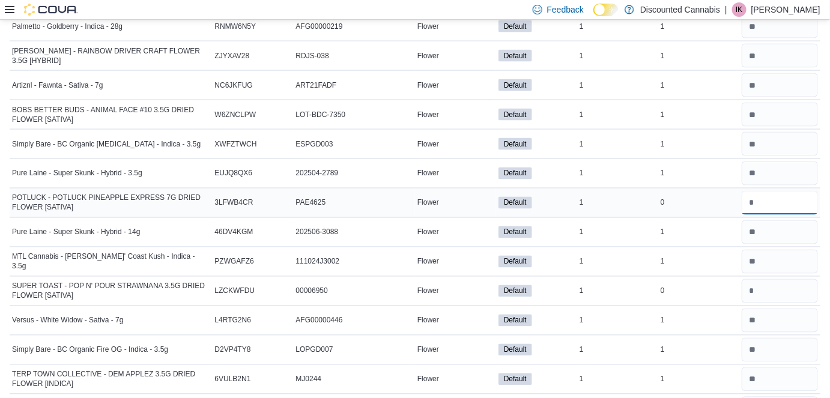
click at [458, 201] on input "number" at bounding box center [780, 203] width 76 height 24
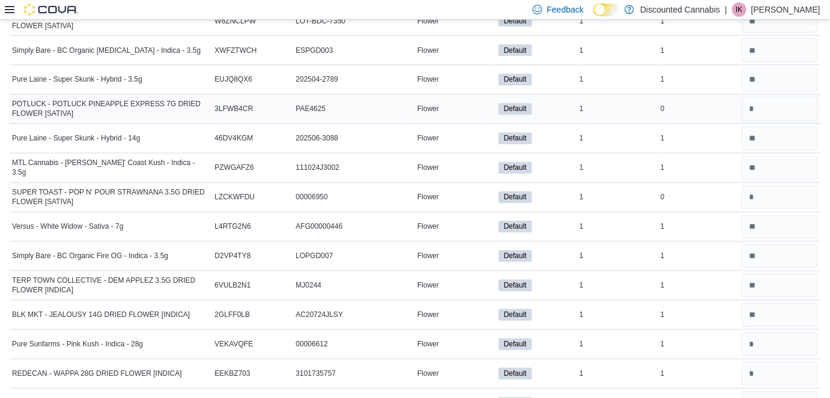
scroll to position [701, 0]
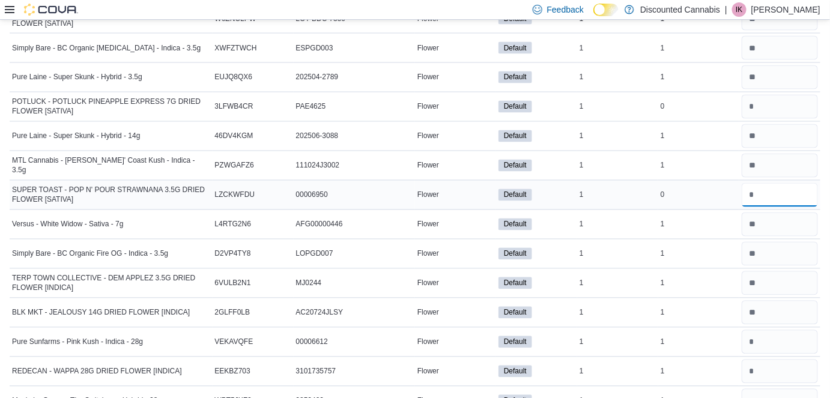
click at [458, 186] on input "number" at bounding box center [780, 195] width 76 height 24
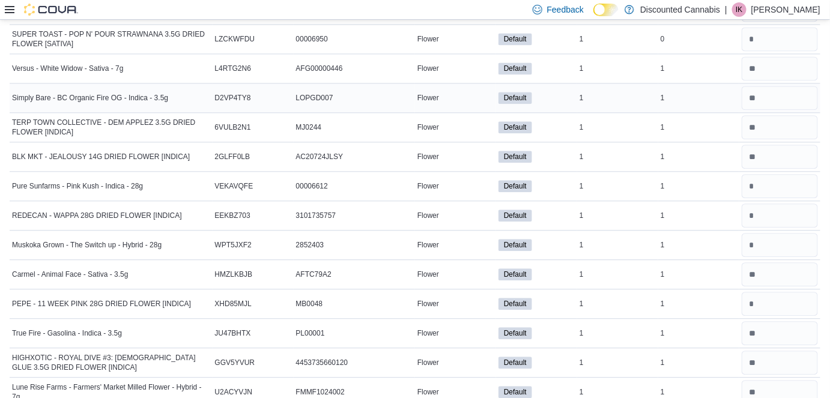
scroll to position [867, 0]
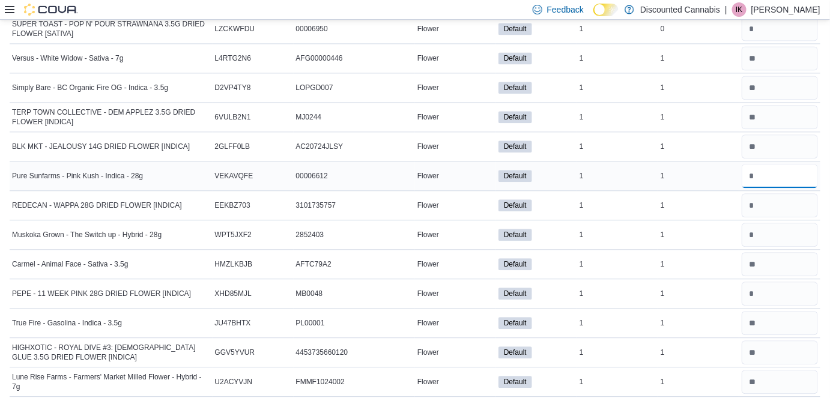
click at [458, 177] on input "number" at bounding box center [780, 176] width 76 height 24
type input "*"
click at [458, 209] on input "number" at bounding box center [780, 205] width 76 height 24
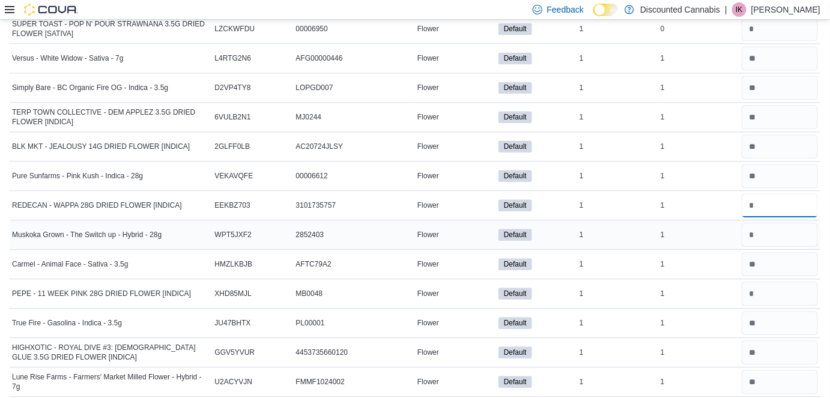
type input "*"
click at [458, 234] on input "number" at bounding box center [780, 235] width 76 height 24
type input "*"
click at [458, 298] on input "number" at bounding box center [780, 294] width 76 height 24
type input "*"
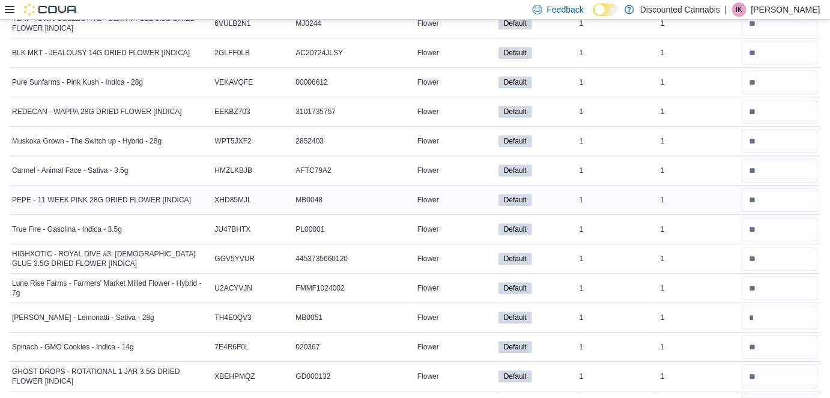
scroll to position [964, 0]
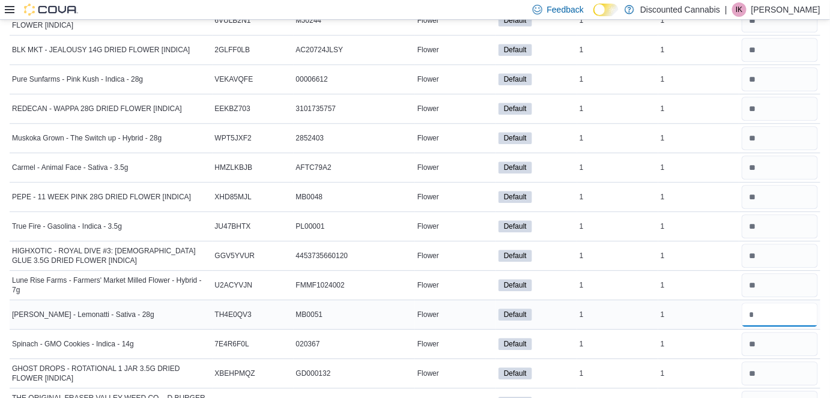
click at [458, 318] on input "number" at bounding box center [780, 315] width 76 height 24
type input "*"
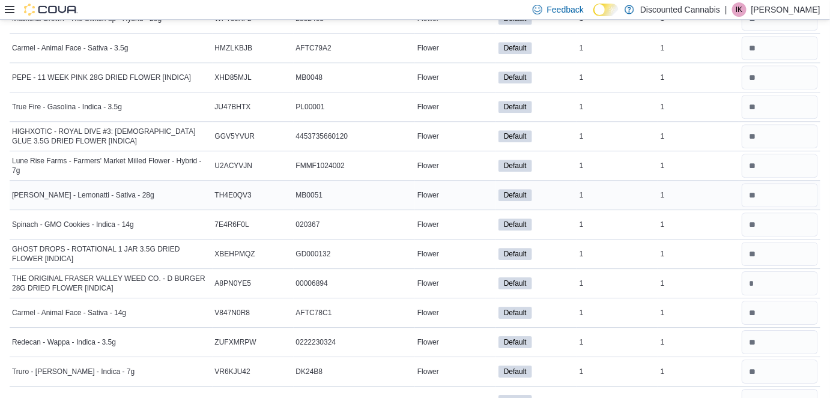
scroll to position [1085, 0]
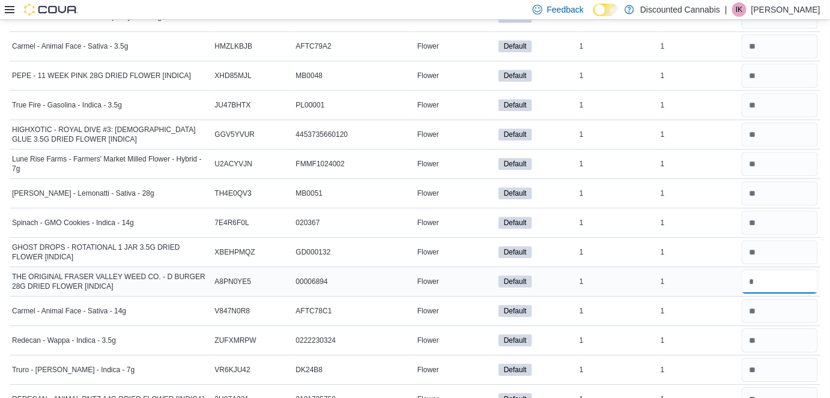
click at [458, 274] on input "number" at bounding box center [780, 282] width 76 height 24
type input "*"
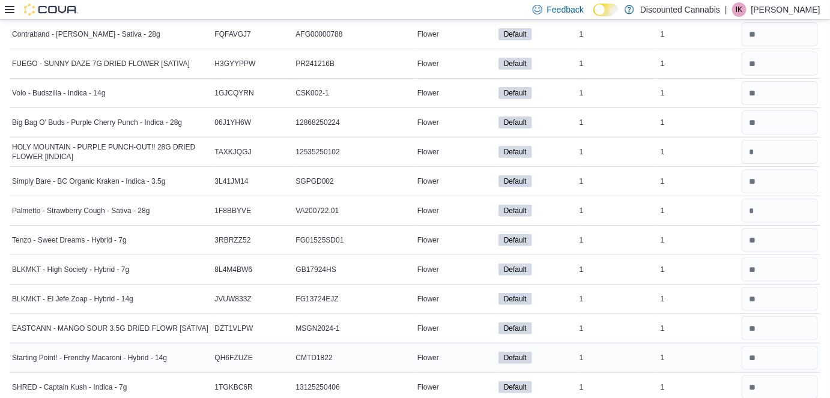
scroll to position [1502, 0]
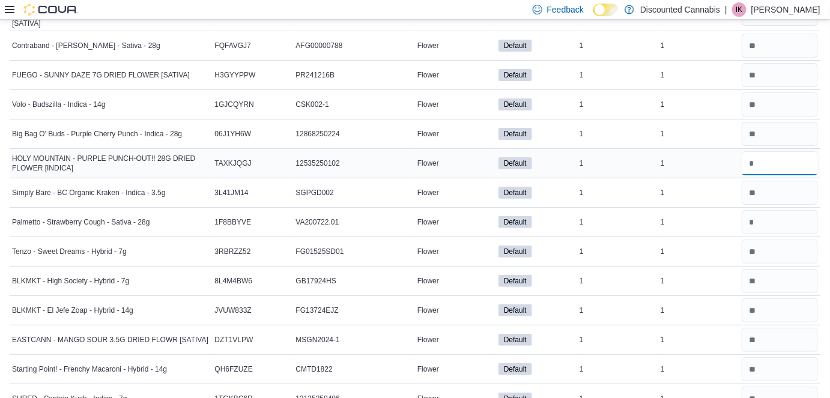
click at [458, 151] on input "number" at bounding box center [780, 163] width 76 height 24
type input "*"
click at [458, 210] on input "number" at bounding box center [780, 222] width 76 height 24
type input "*"
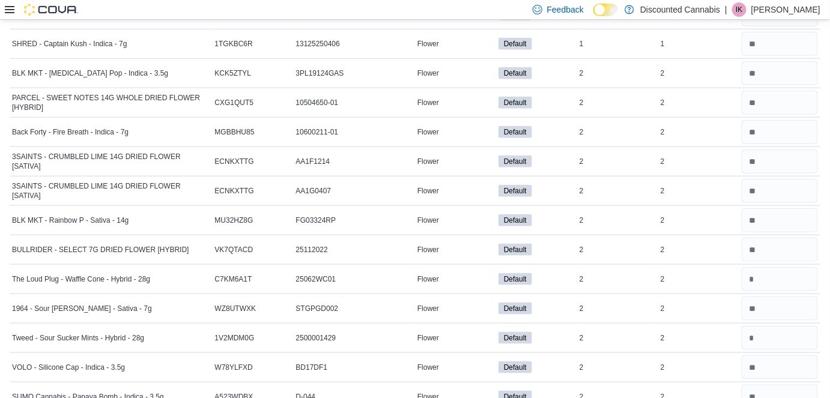
scroll to position [1819, 0]
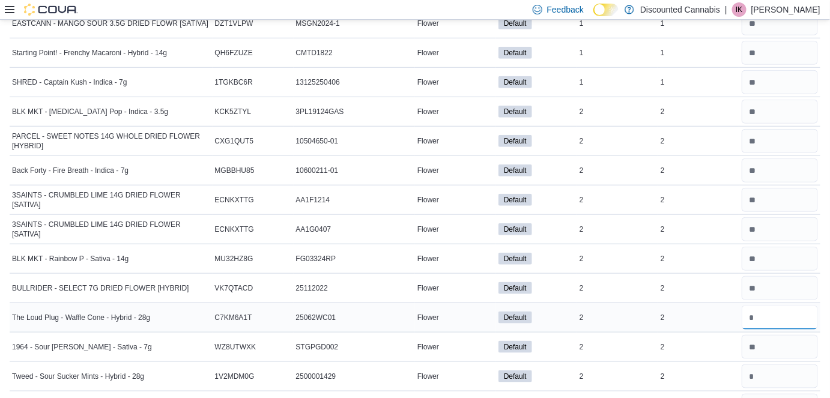
click at [458, 306] on input "number" at bounding box center [780, 318] width 76 height 24
type input "*"
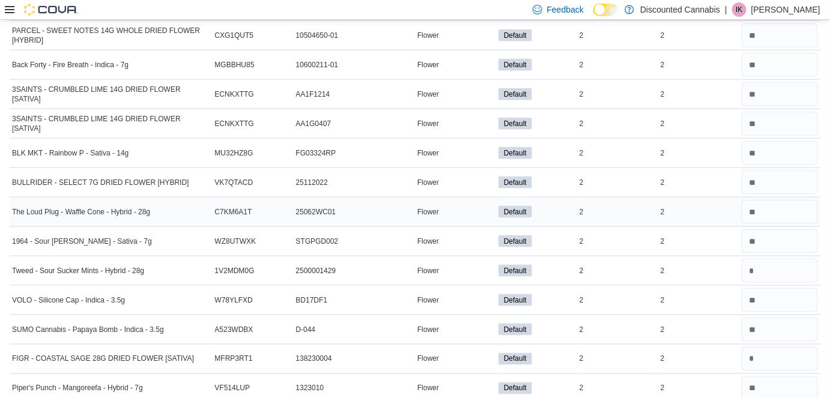
scroll to position [1939, 0]
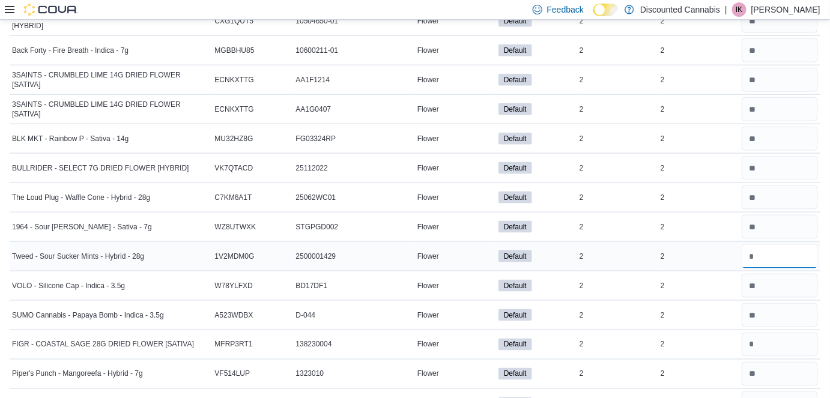
click at [458, 244] on input "number" at bounding box center [780, 256] width 76 height 24
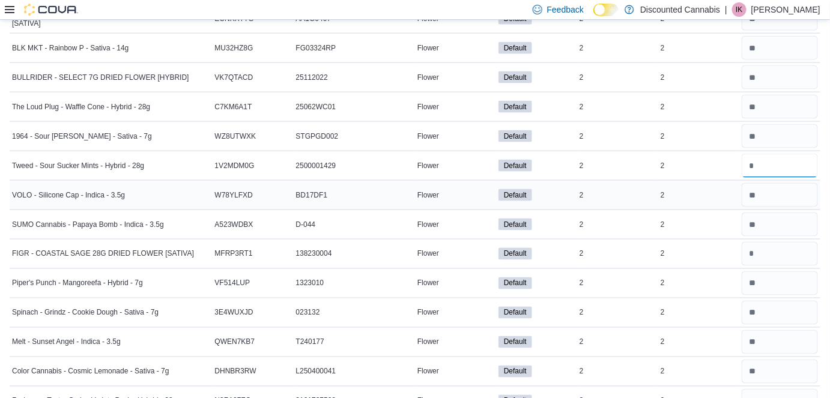
scroll to position [2039, 0]
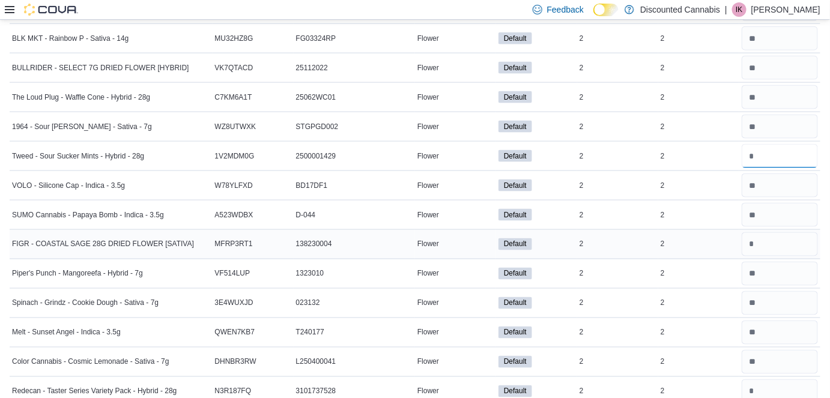
type input "*"
click at [458, 237] on input "number" at bounding box center [780, 244] width 76 height 24
type input "*"
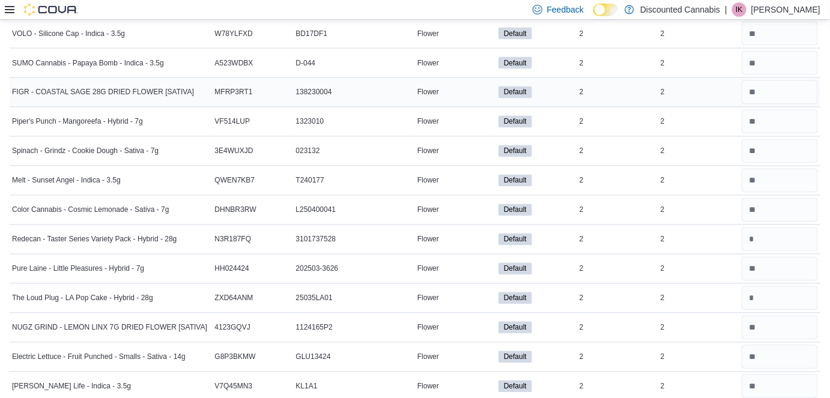
scroll to position [2214, 0]
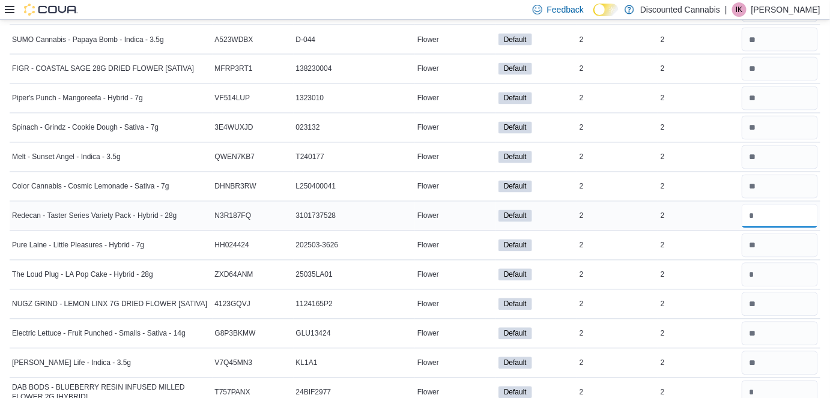
click at [458, 204] on input "number" at bounding box center [780, 216] width 76 height 24
type input "*"
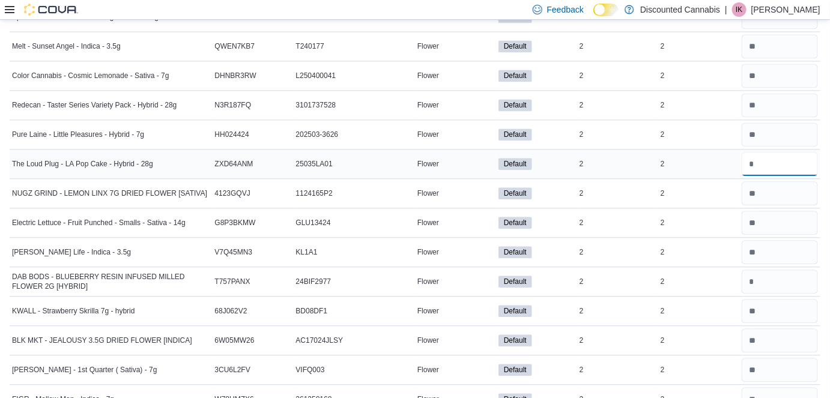
click at [458, 152] on input "number" at bounding box center [780, 164] width 76 height 24
type input "*"
click at [458, 270] on input "number" at bounding box center [780, 282] width 76 height 24
type input "*"
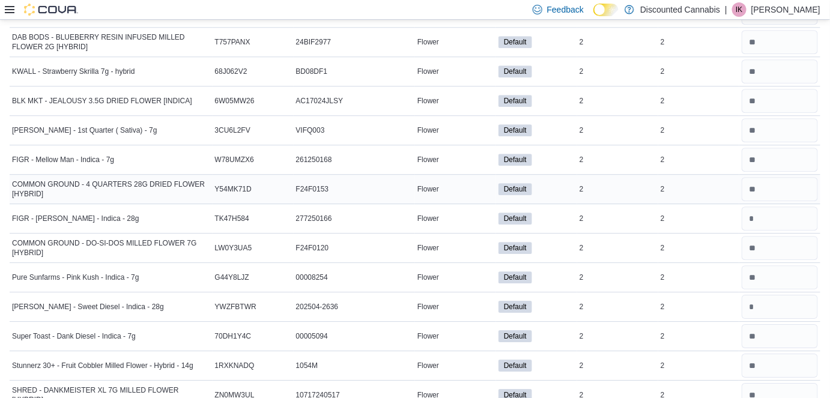
scroll to position [2575, 0]
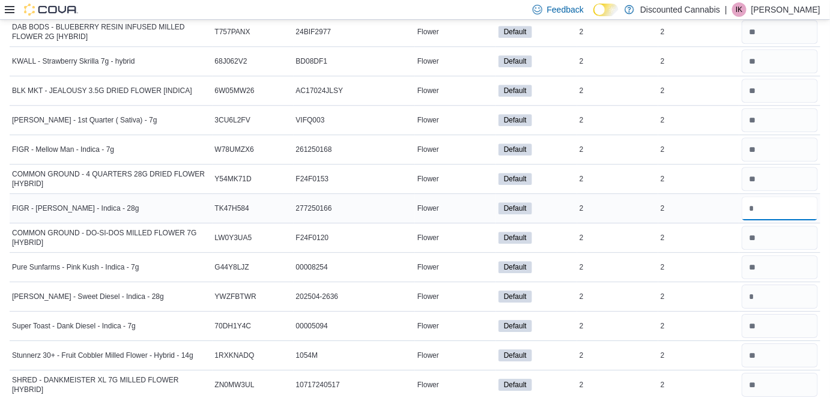
click at [458, 196] on input "number" at bounding box center [780, 208] width 76 height 24
type input "*"
click at [458, 312] on div at bounding box center [779, 326] width 81 height 29
click at [458, 285] on input "number" at bounding box center [780, 297] width 76 height 24
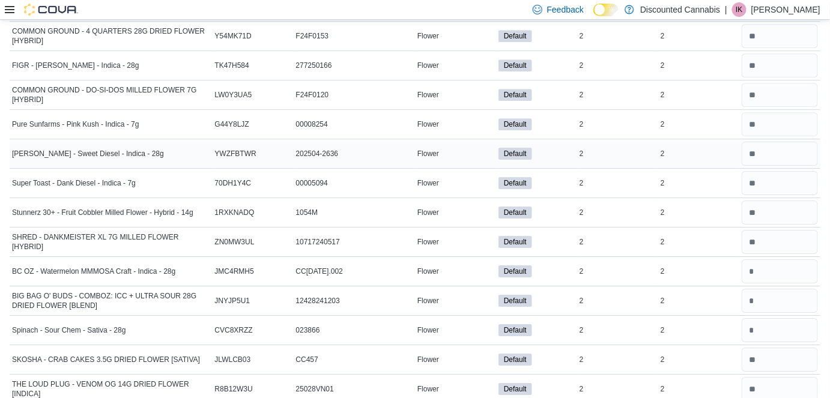
scroll to position [2750, 0]
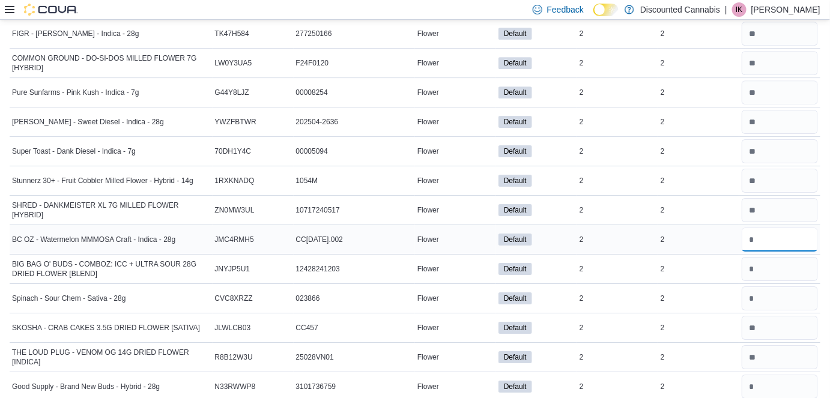
click at [458, 228] on input "number" at bounding box center [780, 240] width 76 height 24
click at [458, 257] on input "number" at bounding box center [780, 269] width 76 height 24
click at [458, 286] on input "number" at bounding box center [780, 298] width 76 height 24
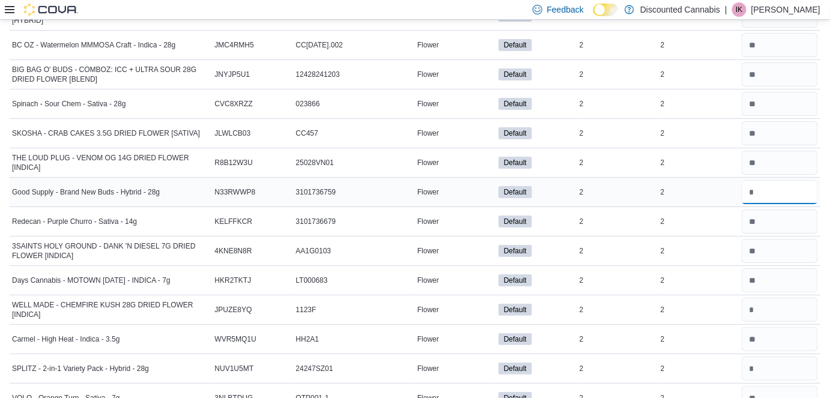
click at [458, 180] on input "number" at bounding box center [780, 192] width 76 height 24
click at [458, 298] on input "number" at bounding box center [780, 310] width 76 height 24
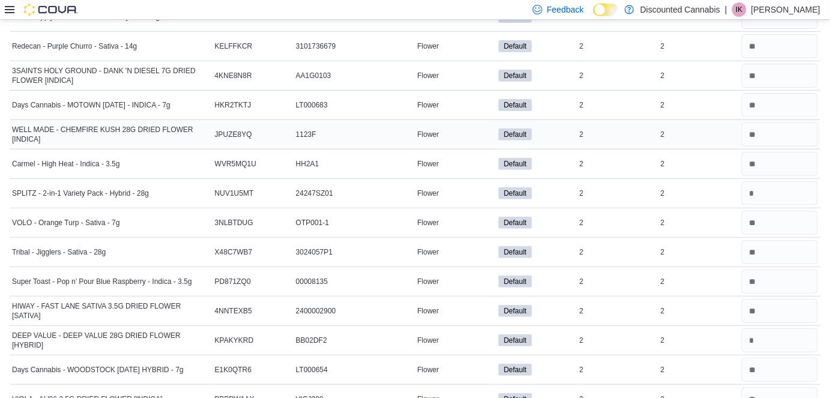
scroll to position [3131, 0]
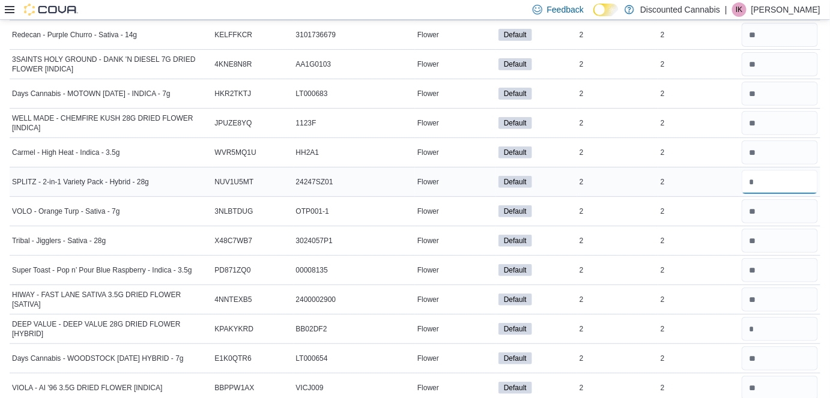
click at [458, 170] on input "number" at bounding box center [780, 182] width 76 height 24
click at [458, 317] on input "number" at bounding box center [780, 329] width 76 height 24
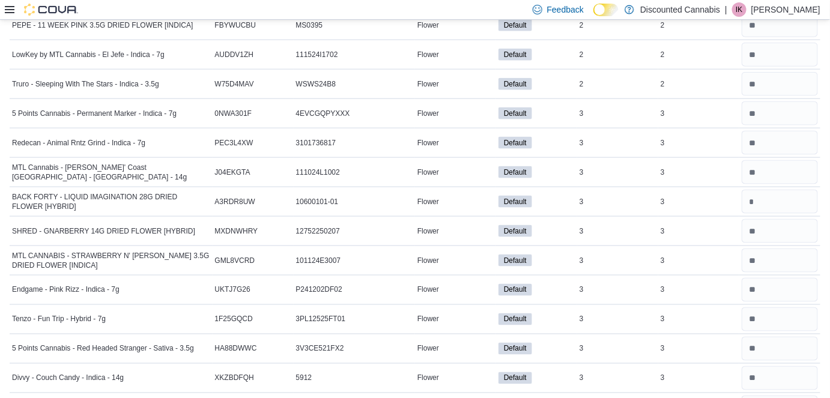
scroll to position [3485, 0]
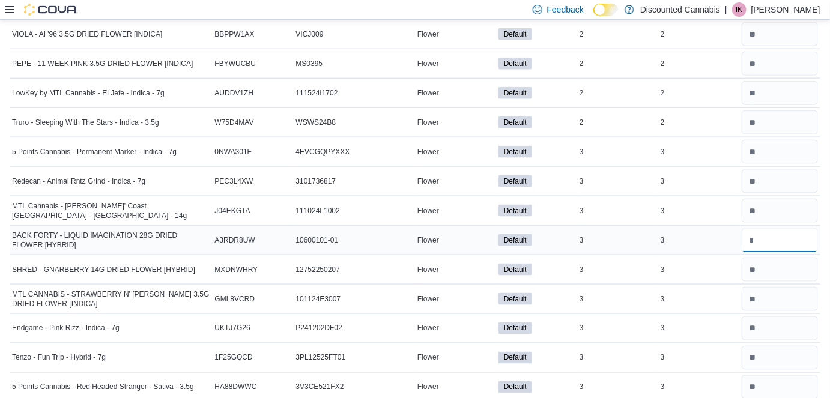
click at [458, 228] on input "number" at bounding box center [780, 240] width 76 height 24
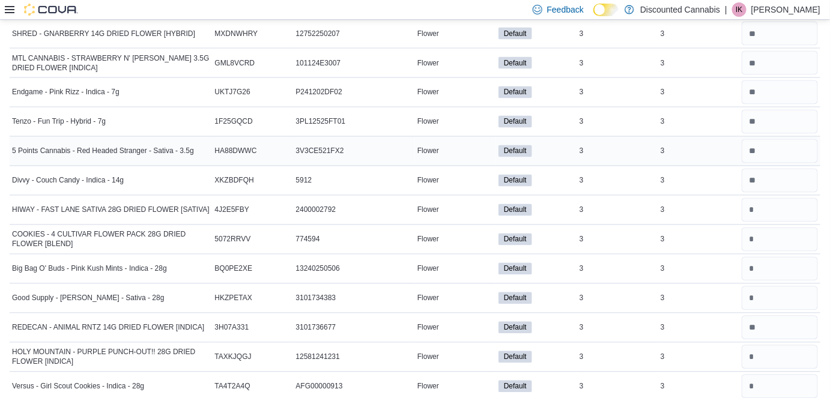
scroll to position [3737, 0]
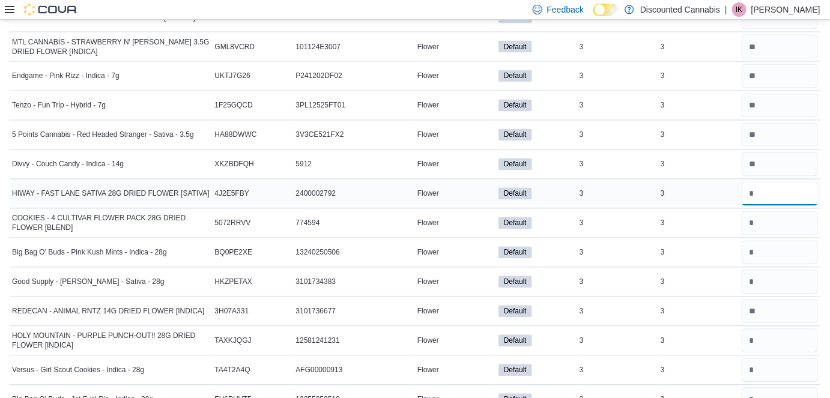
click at [458, 182] on input "number" at bounding box center [780, 194] width 76 height 24
click at [458, 211] on input "number" at bounding box center [780, 223] width 76 height 24
click at [458, 241] on input "number" at bounding box center [780, 253] width 76 height 24
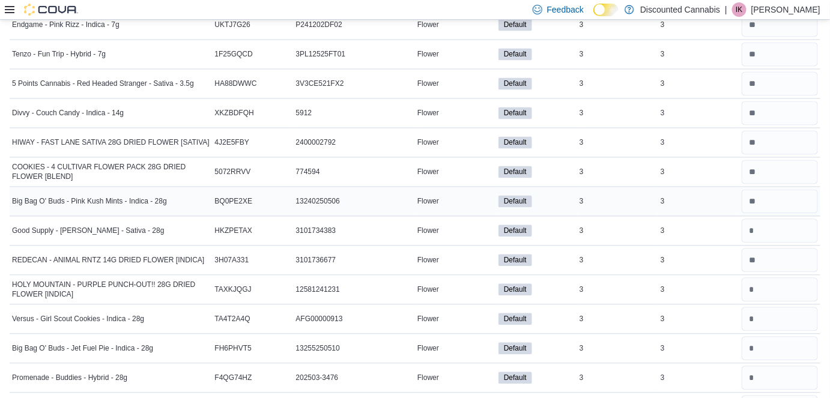
scroll to position [3791, 0]
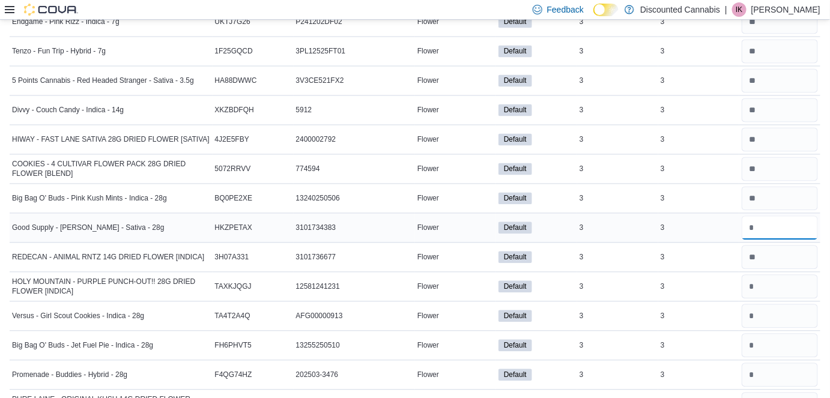
click at [458, 216] on input "number" at bounding box center [780, 228] width 76 height 24
click at [458, 275] on input "number" at bounding box center [780, 287] width 76 height 24
click at [458, 304] on input "number" at bounding box center [780, 316] width 76 height 24
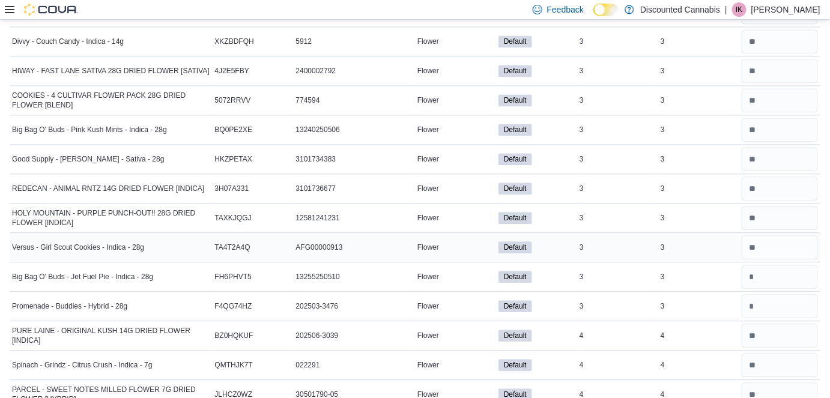
scroll to position [3862, 0]
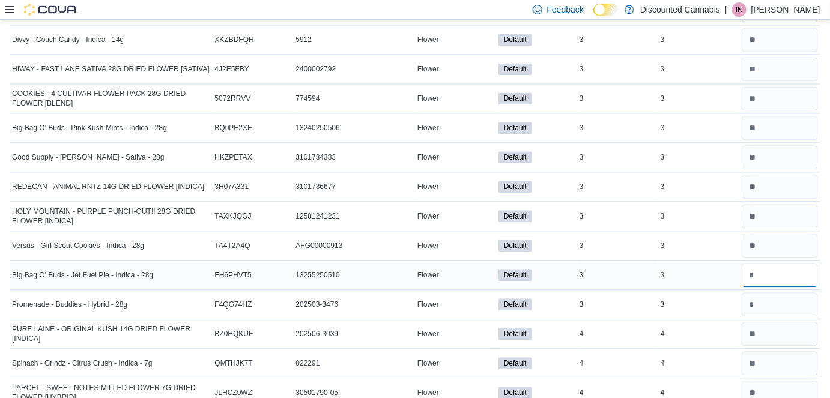
click at [458, 263] on input "number" at bounding box center [780, 275] width 76 height 24
click at [458, 292] on input "number" at bounding box center [780, 304] width 76 height 24
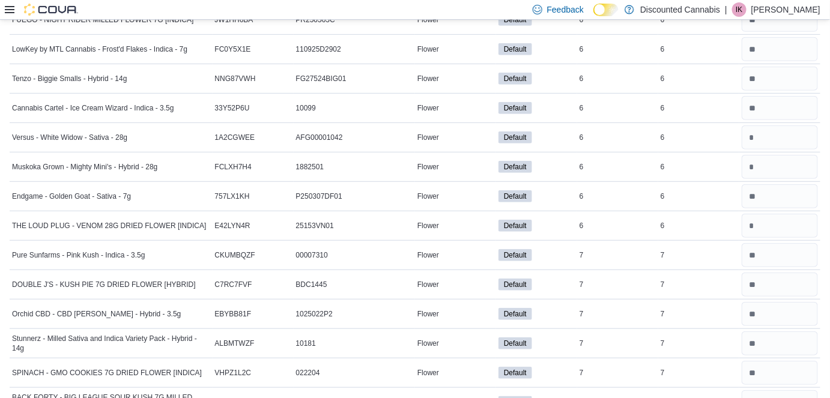
scroll to position [6265, 0]
click at [458, 155] on input "number" at bounding box center [780, 167] width 76 height 24
click at [458, 125] on input "number" at bounding box center [780, 137] width 76 height 24
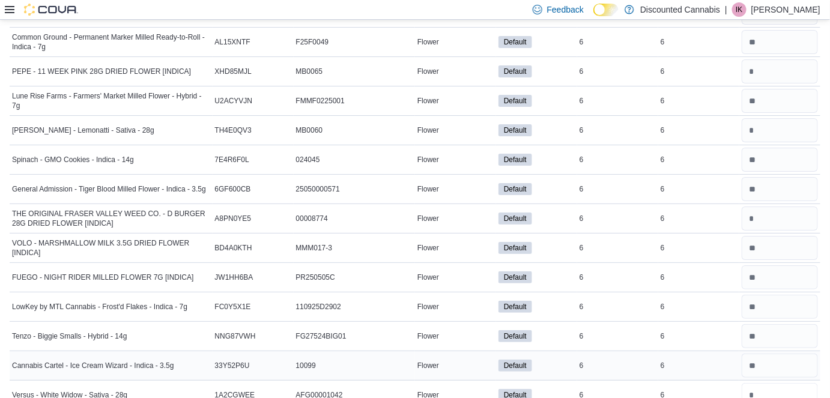
scroll to position [5971, 0]
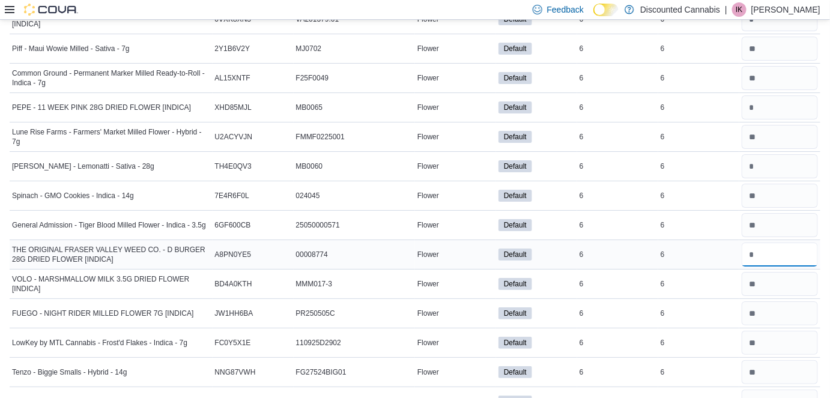
click at [458, 243] on input "number" at bounding box center [780, 255] width 76 height 24
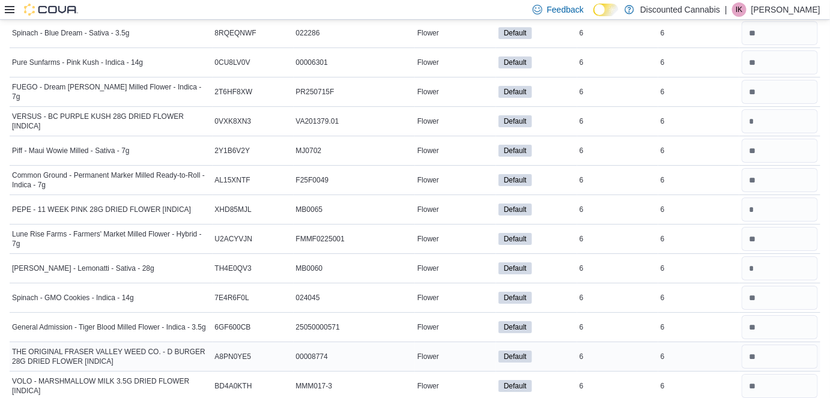
scroll to position [5870, 0]
click at [458, 256] on input "number" at bounding box center [780, 268] width 76 height 24
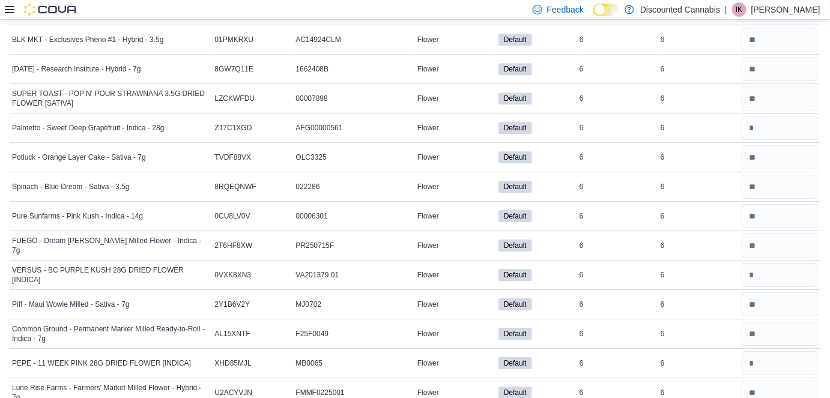
scroll to position [5743, 0]
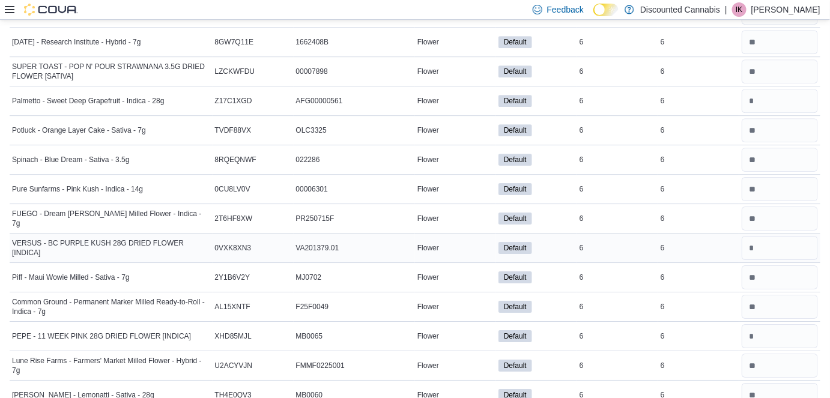
click at [458, 234] on div at bounding box center [779, 248] width 81 height 29
click at [458, 236] on input "number" at bounding box center [780, 248] width 76 height 24
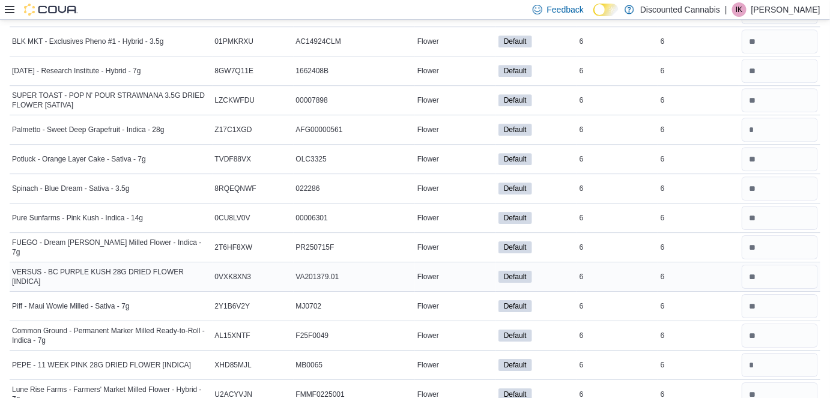
scroll to position [5603, 0]
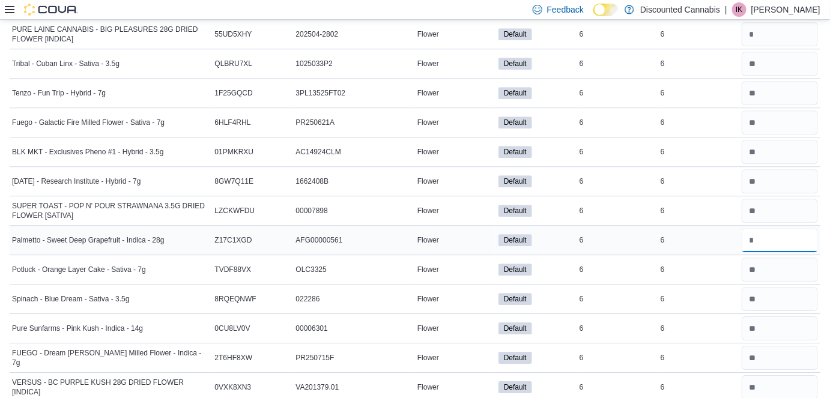
click at [458, 228] on input "number" at bounding box center [780, 240] width 76 height 24
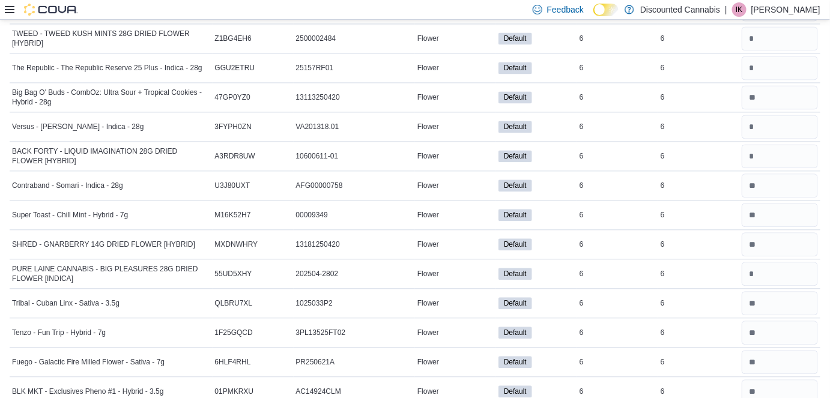
scroll to position [5346, 0]
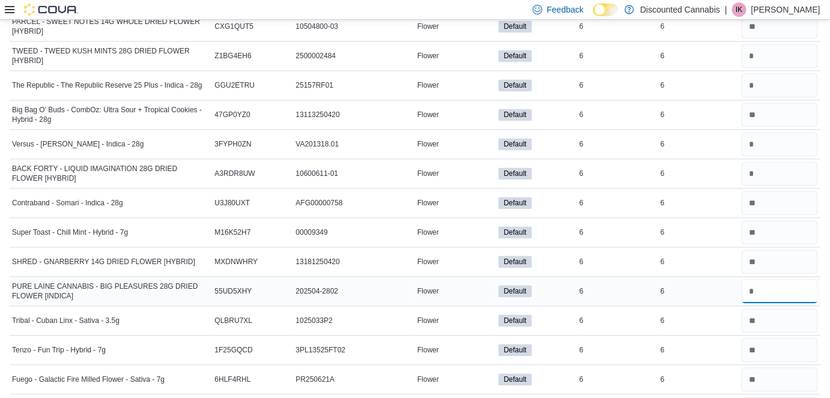
click at [458, 279] on input "number" at bounding box center [780, 291] width 76 height 24
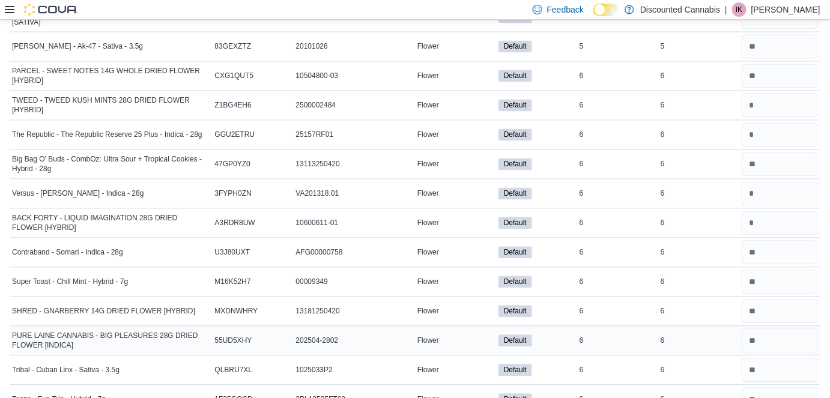
scroll to position [5265, 0]
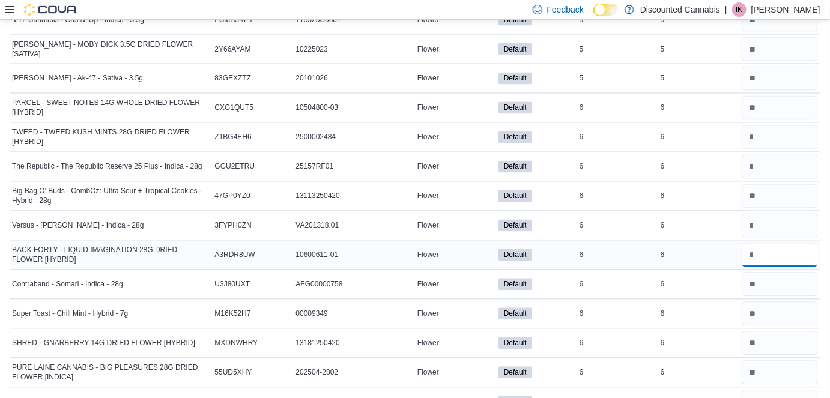
click at [458, 243] on input "number" at bounding box center [780, 255] width 76 height 24
click at [458, 214] on input "number" at bounding box center [780, 226] width 76 height 24
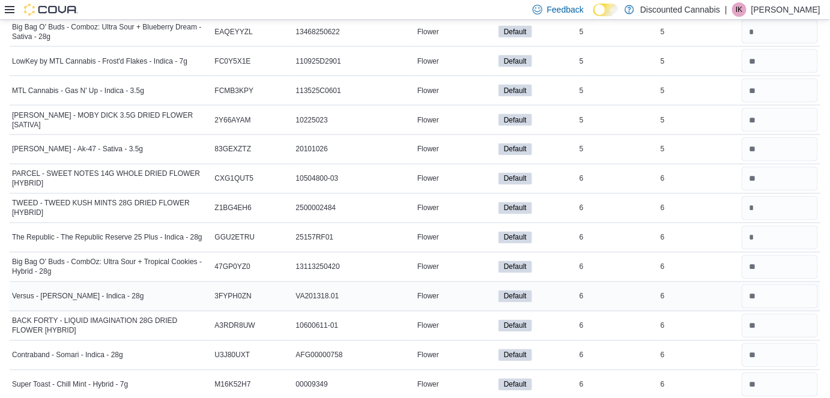
scroll to position [5191, 0]
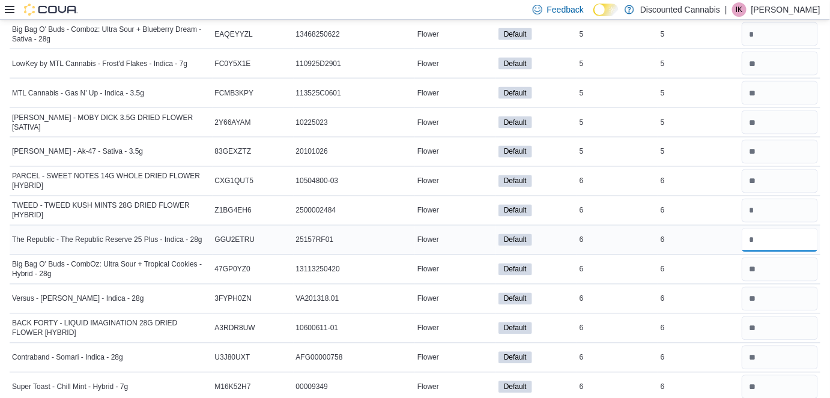
click at [458, 228] on input "number" at bounding box center [780, 240] width 76 height 24
click at [458, 199] on input "number" at bounding box center [780, 211] width 76 height 24
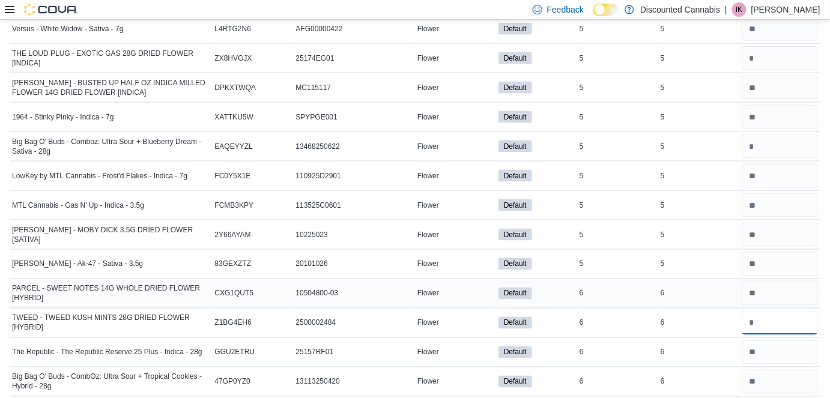
scroll to position [5021, 0]
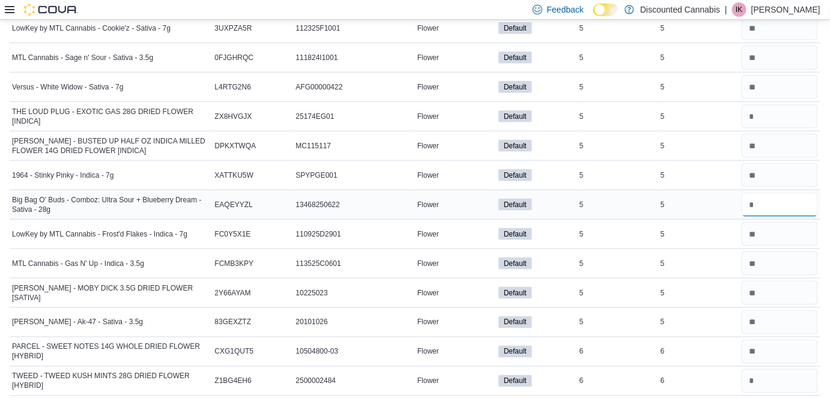
click at [458, 193] on input "number" at bounding box center [780, 205] width 76 height 24
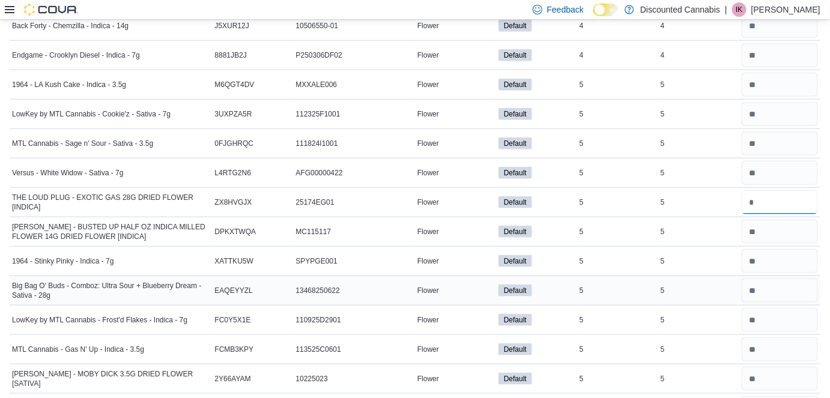
click at [458, 190] on input "number" at bounding box center [780, 202] width 76 height 24
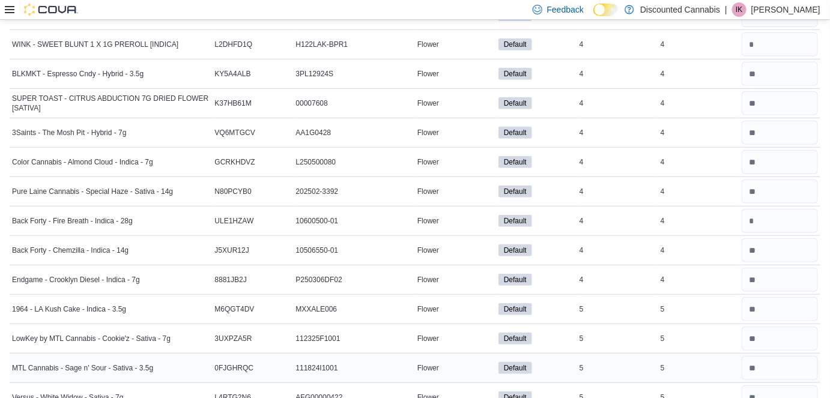
scroll to position [4703, 0]
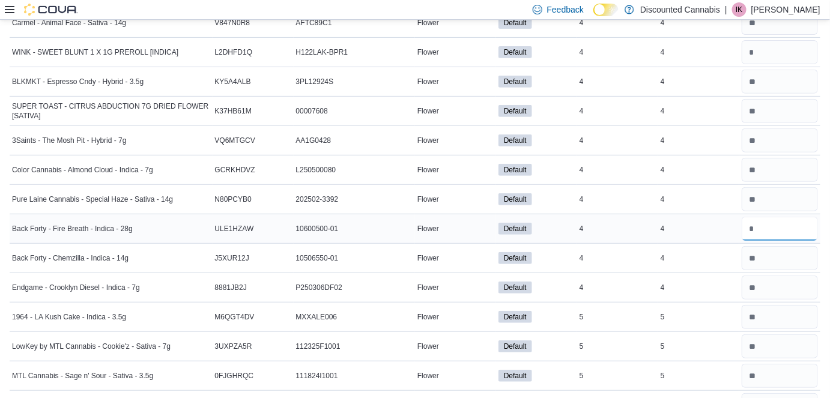
click at [458, 217] on input "number" at bounding box center [780, 229] width 76 height 24
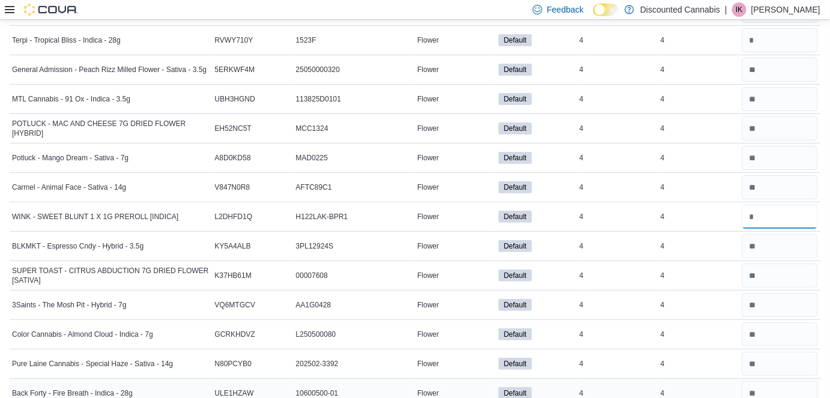
click at [458, 205] on input "number" at bounding box center [780, 217] width 76 height 24
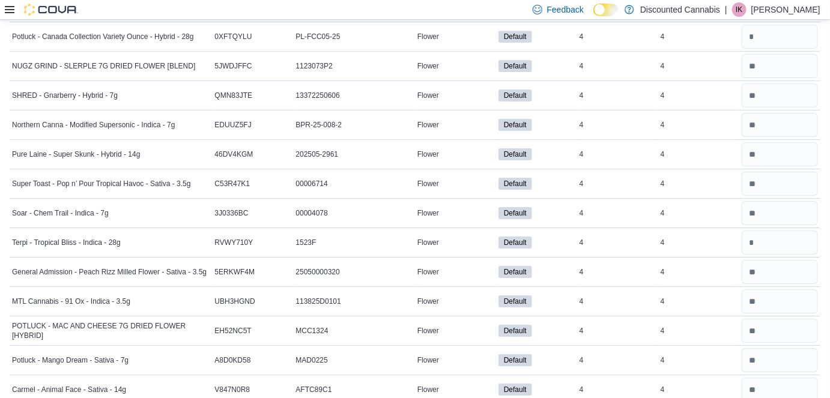
scroll to position [4330, 0]
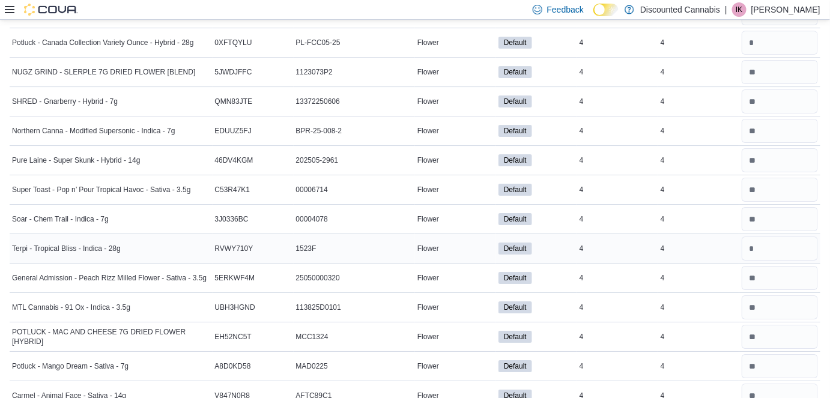
click at [458, 234] on div at bounding box center [779, 248] width 81 height 29
click at [458, 237] on input "number" at bounding box center [780, 249] width 76 height 24
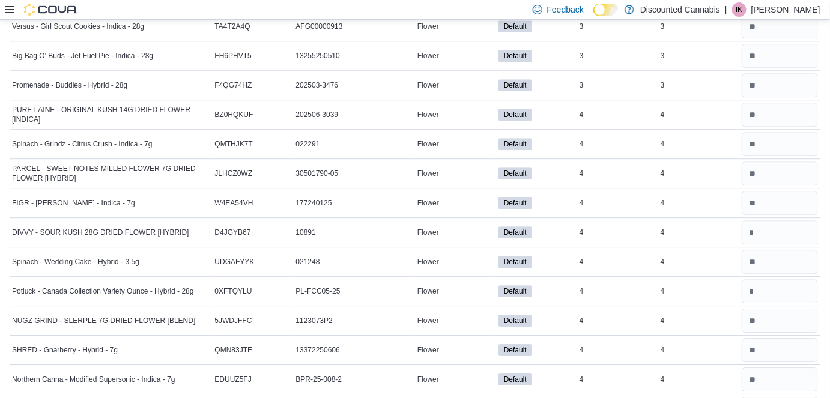
scroll to position [4071, 0]
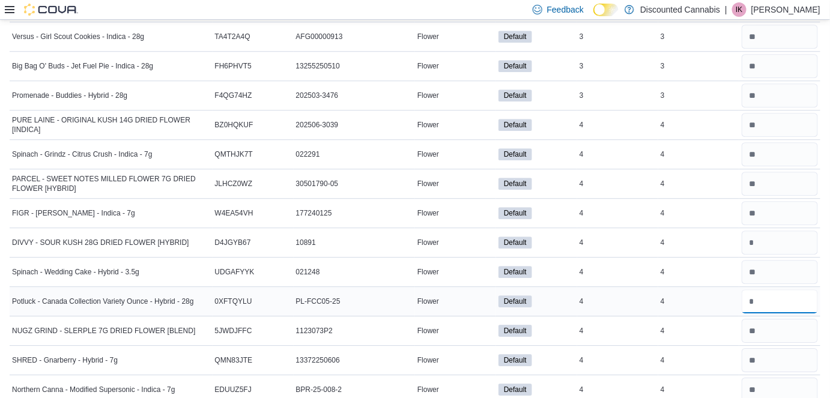
click at [458, 289] on input "number" at bounding box center [780, 301] width 76 height 24
click at [458, 228] on div at bounding box center [779, 242] width 81 height 29
click at [458, 231] on input "number" at bounding box center [780, 243] width 76 height 24
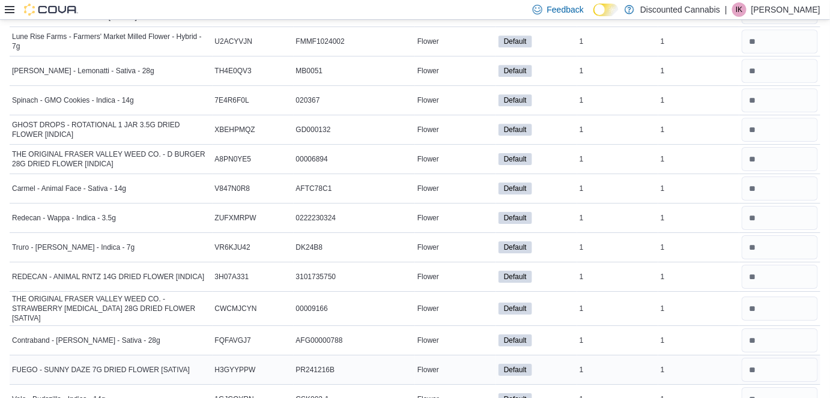
scroll to position [1161, 0]
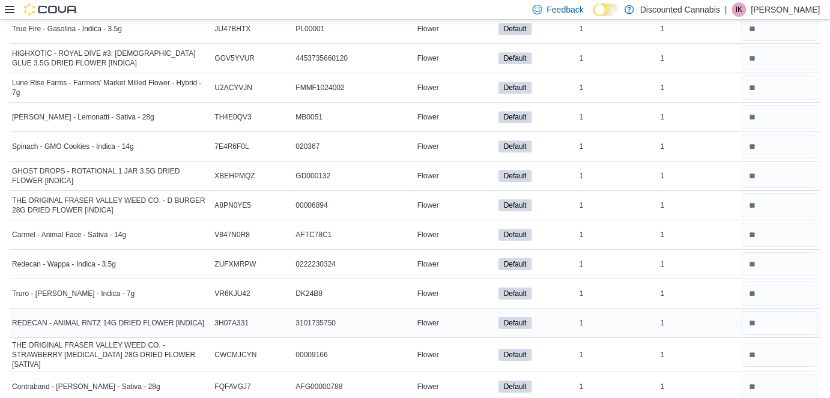
click at [445, 316] on div "Flower" at bounding box center [455, 323] width 81 height 14
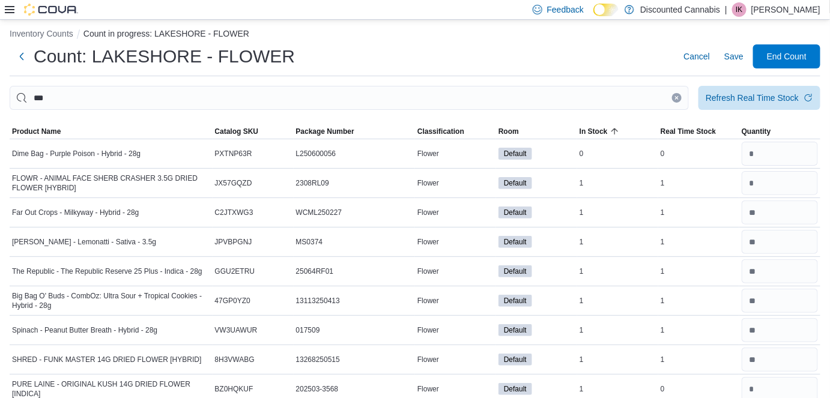
scroll to position [0, 0]
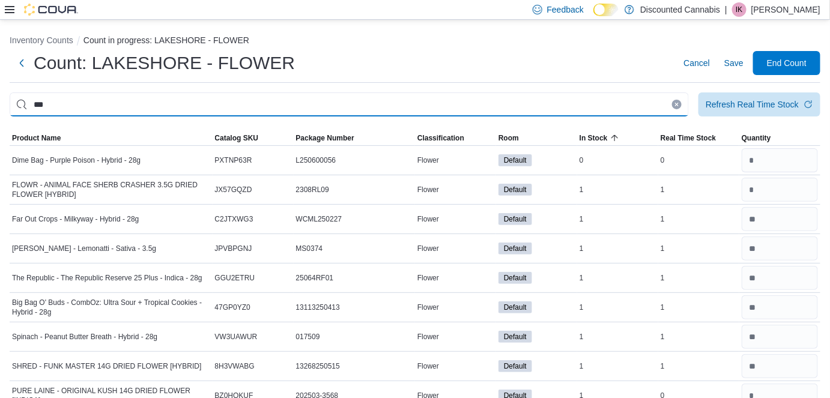
drag, startPoint x: 687, startPoint y: 109, endPoint x: 688, endPoint y: 101, distance: 8.5
click at [458, 101] on div "***" at bounding box center [349, 104] width 679 height 24
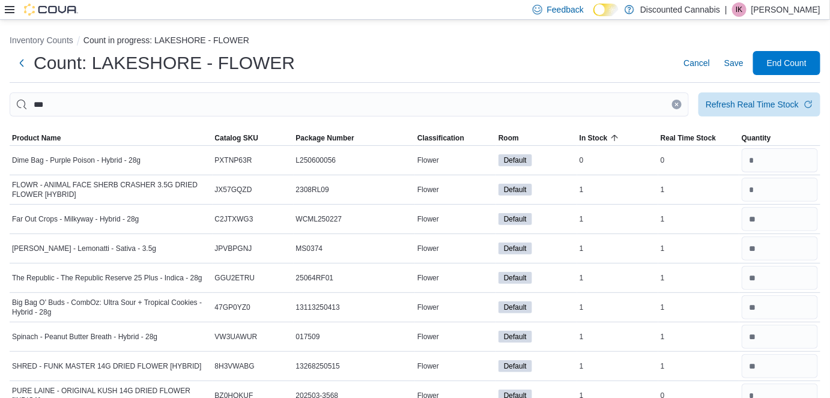
click at [458, 101] on button "Clear input" at bounding box center [677, 105] width 10 height 10
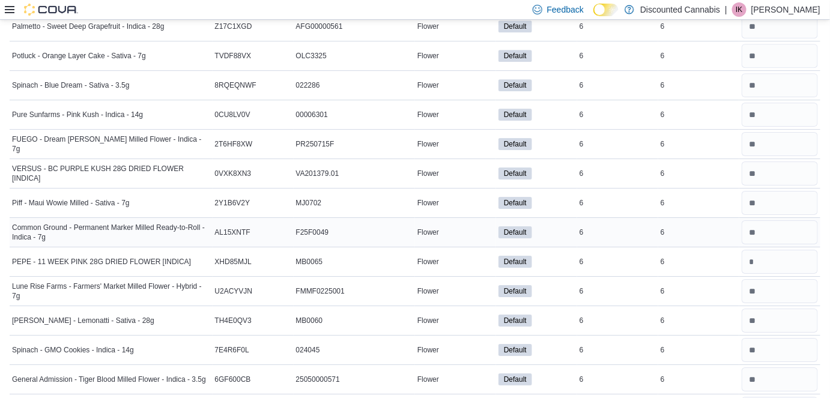
scroll to position [5821, 0]
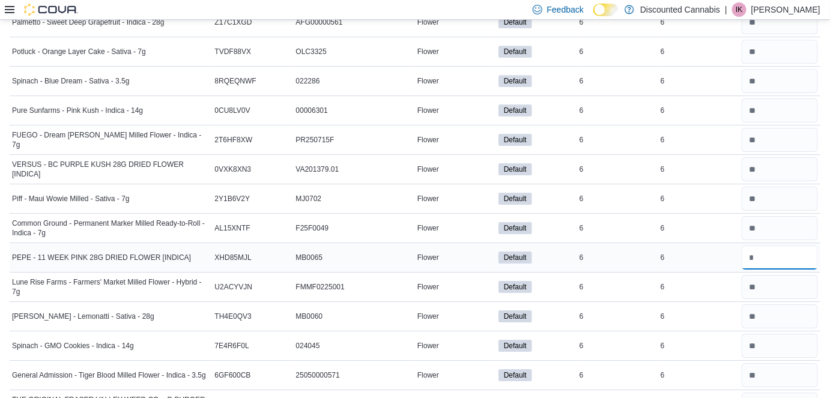
click at [458, 246] on input "number" at bounding box center [780, 258] width 76 height 24
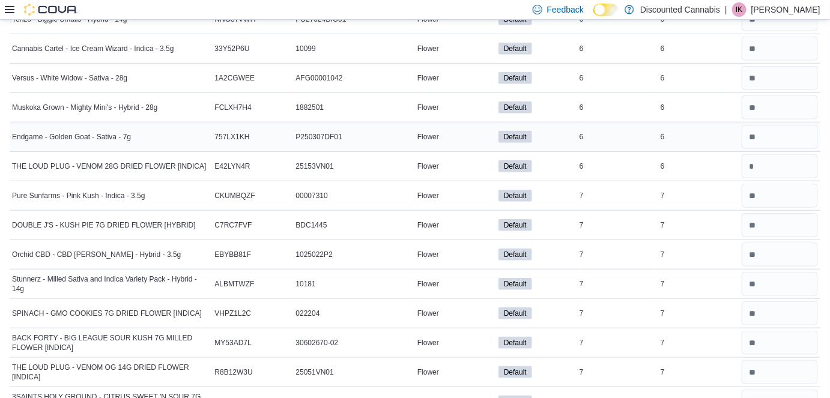
scroll to position [6306, 0]
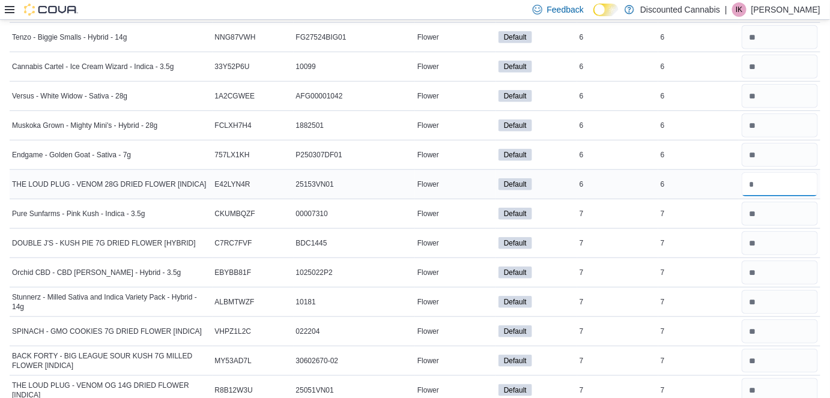
click at [458, 172] on input "number" at bounding box center [780, 184] width 76 height 24
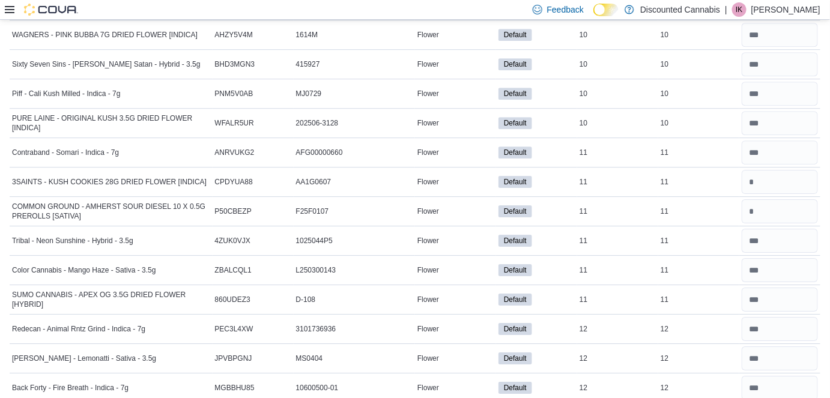
scroll to position [7273, 0]
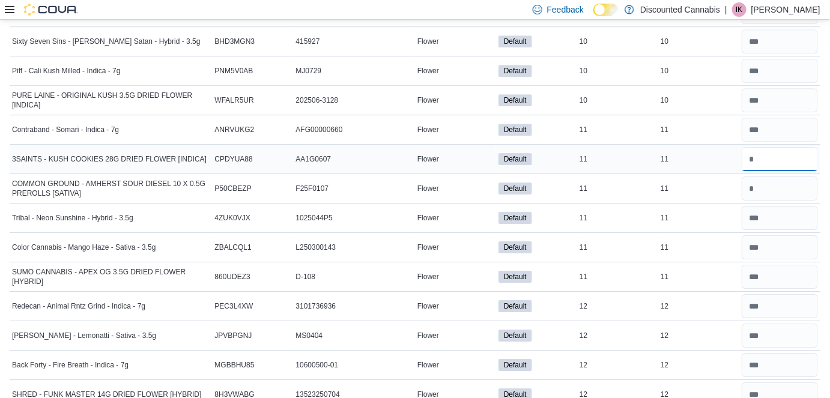
click at [458, 147] on input "number" at bounding box center [780, 159] width 76 height 24
click at [458, 177] on input "number" at bounding box center [780, 189] width 76 height 24
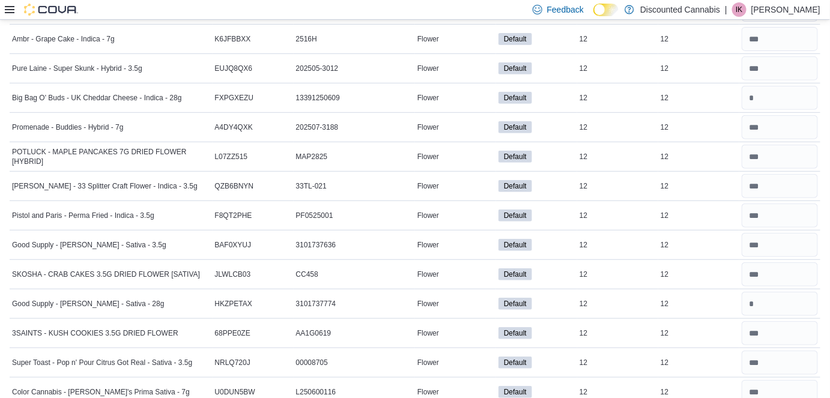
scroll to position [7746, 0]
drag, startPoint x: 784, startPoint y: 66, endPoint x: 794, endPoint y: 34, distance: 33.6
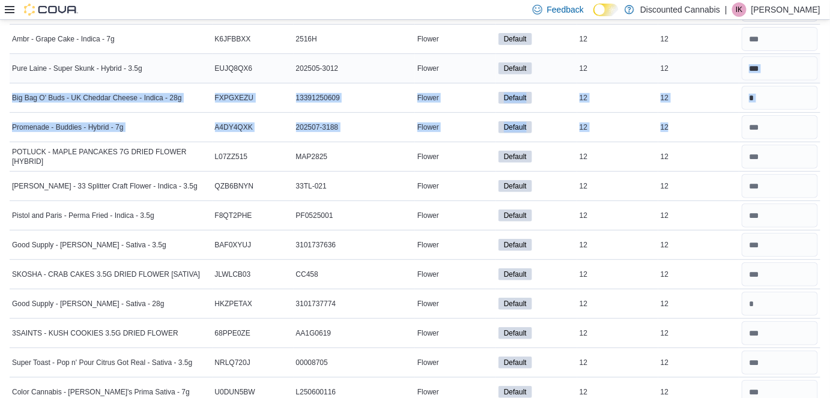
click at [458, 54] on div at bounding box center [779, 68] width 81 height 29
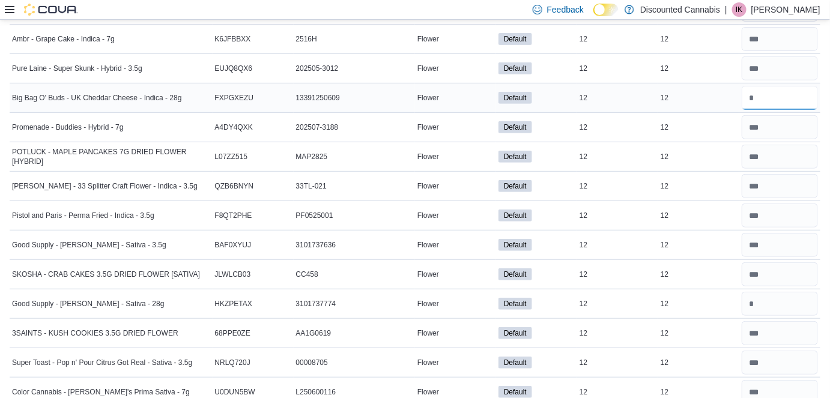
click at [458, 86] on input "number" at bounding box center [780, 98] width 76 height 24
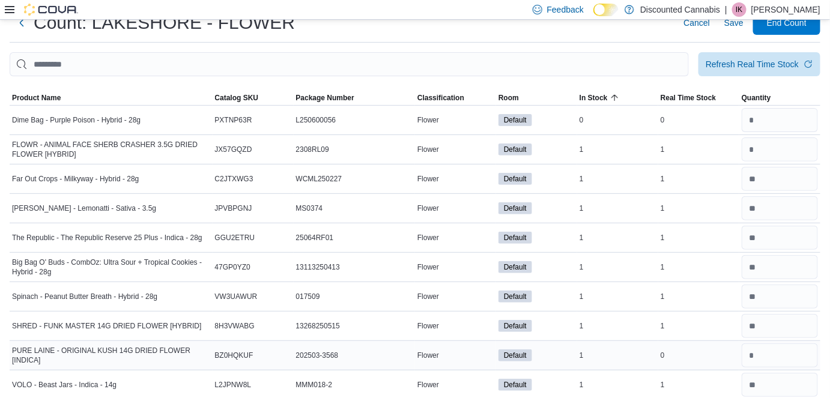
scroll to position [0, 0]
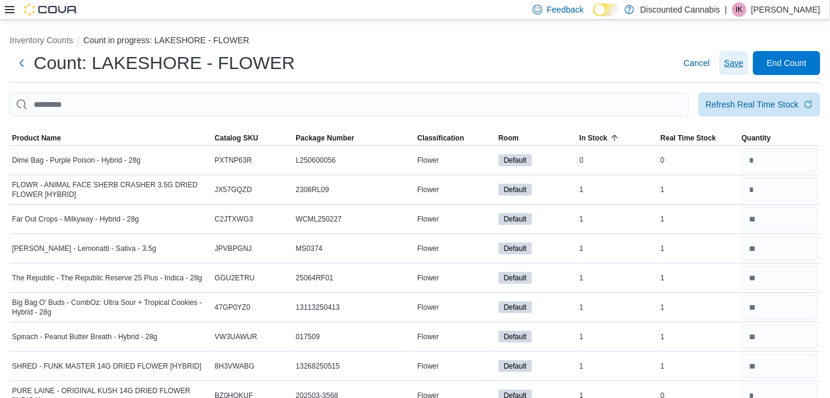
click at [458, 71] on span "Save" at bounding box center [733, 63] width 19 height 24
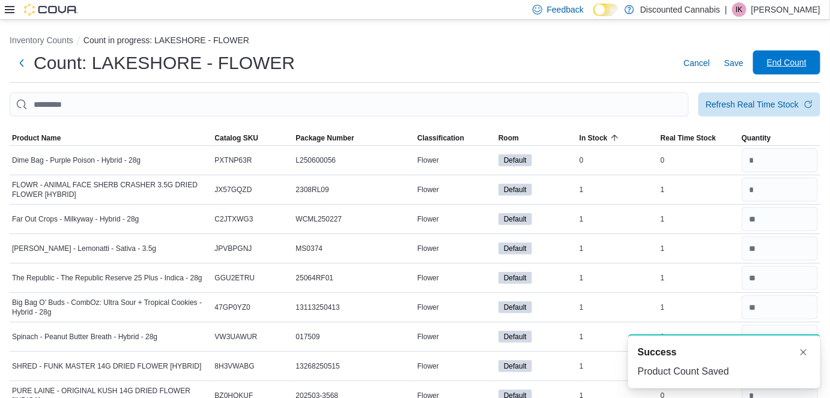
click at [458, 67] on span "End Count" at bounding box center [787, 62] width 40 height 12
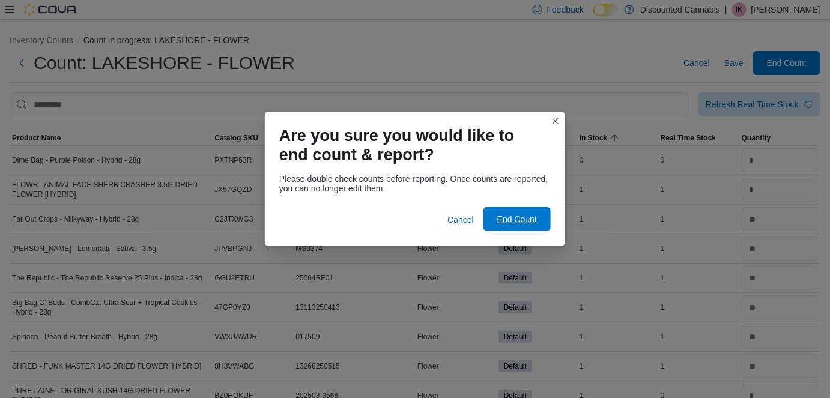
click at [458, 210] on span "End Count" at bounding box center [517, 219] width 53 height 24
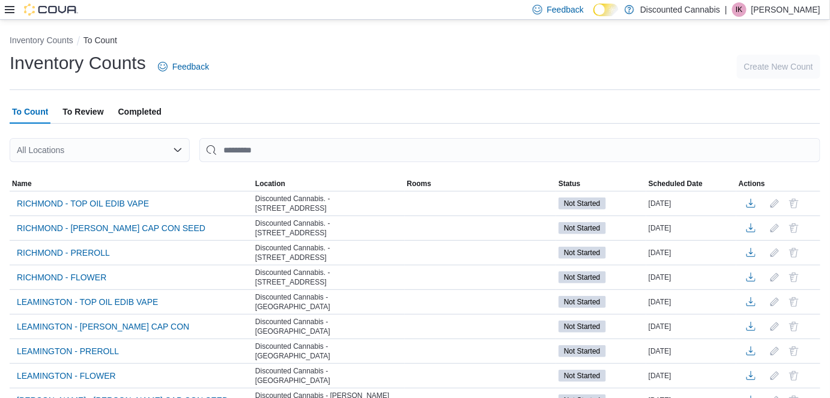
click at [171, 151] on div "All Locations" at bounding box center [100, 150] width 180 height 24
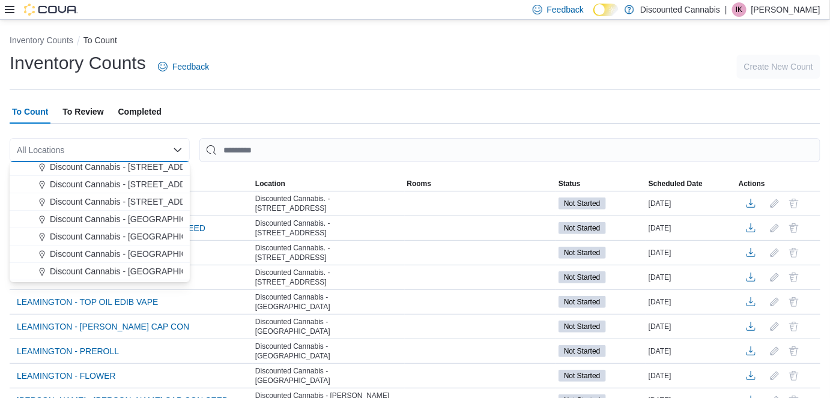
scroll to position [131, 0]
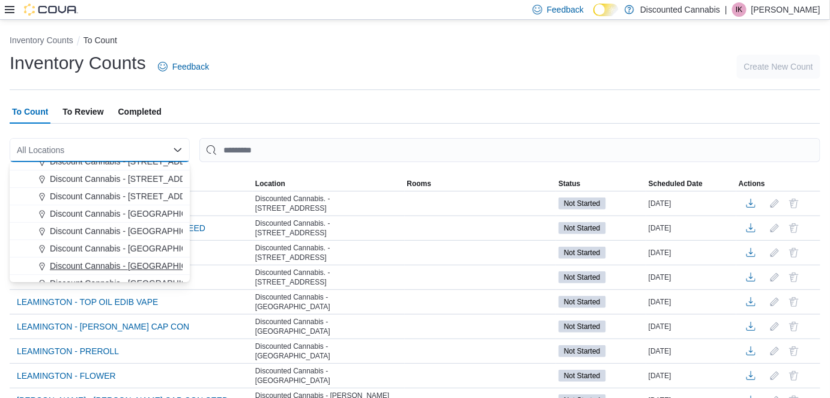
click at [132, 264] on span "Discount Cannabis - [GEOGRAPHIC_DATA]" at bounding box center [133, 266] width 166 height 12
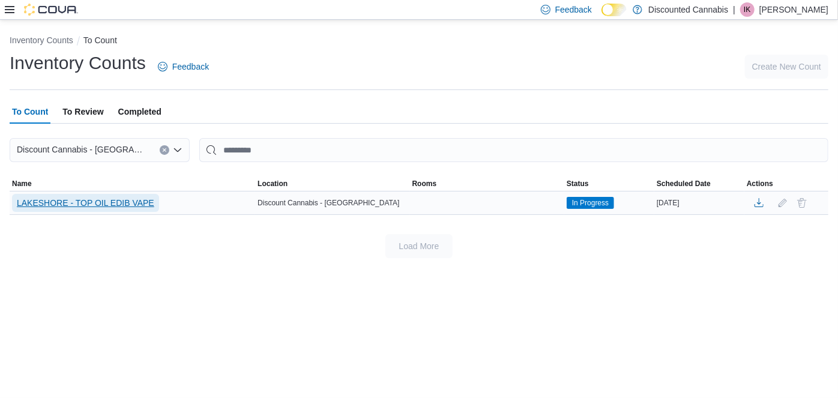
click at [133, 199] on span "LAKESHORE - TOP OIL EDIB VAPE" at bounding box center [86, 203] width 138 height 12
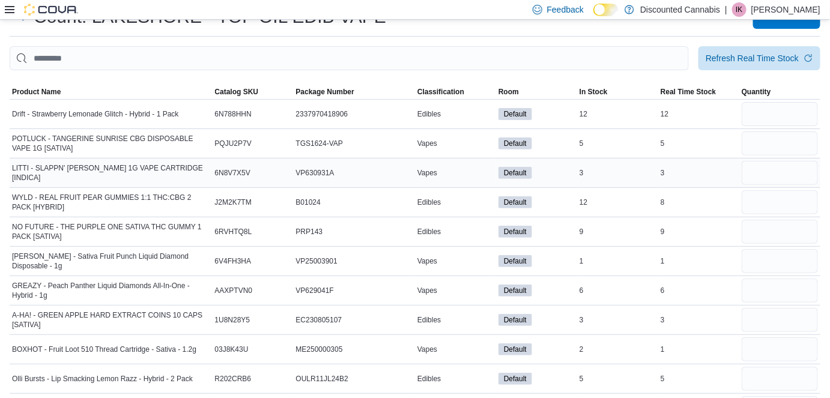
scroll to position [45, 0]
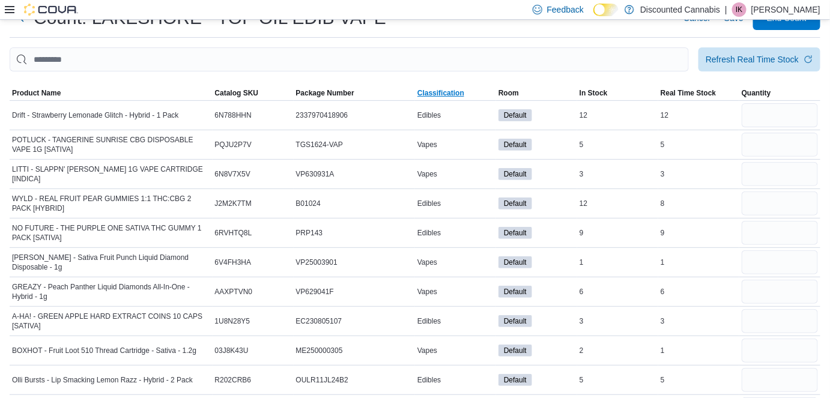
click at [458, 94] on span "Classification" at bounding box center [440, 93] width 47 height 10
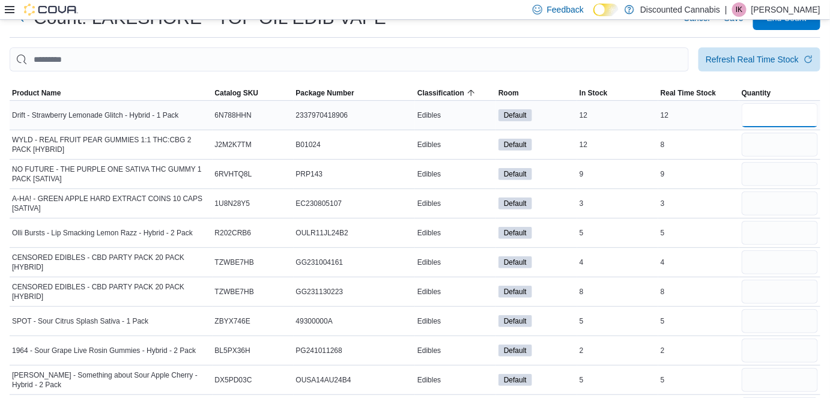
click at [458, 124] on input "number" at bounding box center [780, 115] width 76 height 24
click at [458, 86] on span "In Stock" at bounding box center [617, 93] width 81 height 14
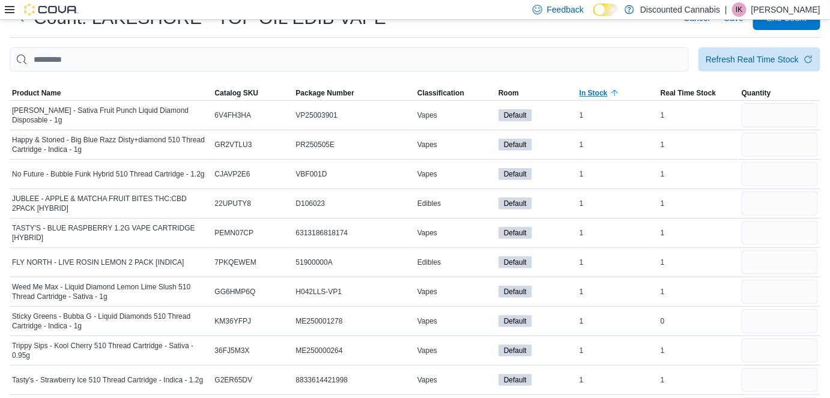
click at [458, 86] on span "In Stock" at bounding box center [617, 93] width 81 height 14
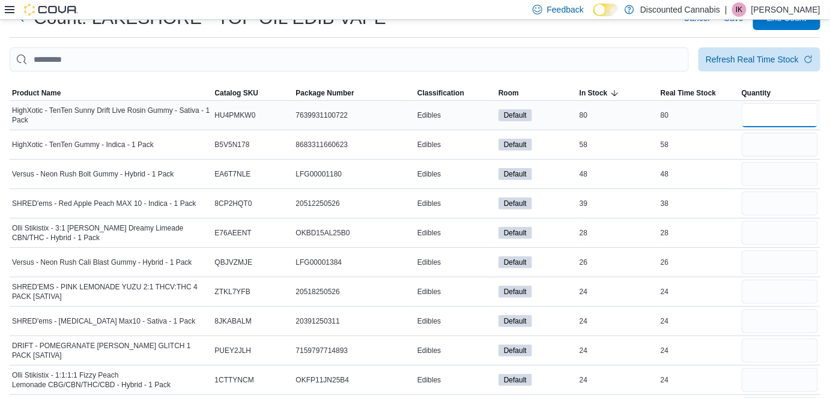
click at [458, 126] on input "number" at bounding box center [780, 115] width 76 height 24
click at [458, 130] on div at bounding box center [779, 144] width 81 height 29
click at [458, 141] on input "number" at bounding box center [780, 145] width 76 height 24
click at [458, 173] on input "number" at bounding box center [780, 174] width 76 height 24
click at [458, 194] on input "number" at bounding box center [780, 204] width 76 height 24
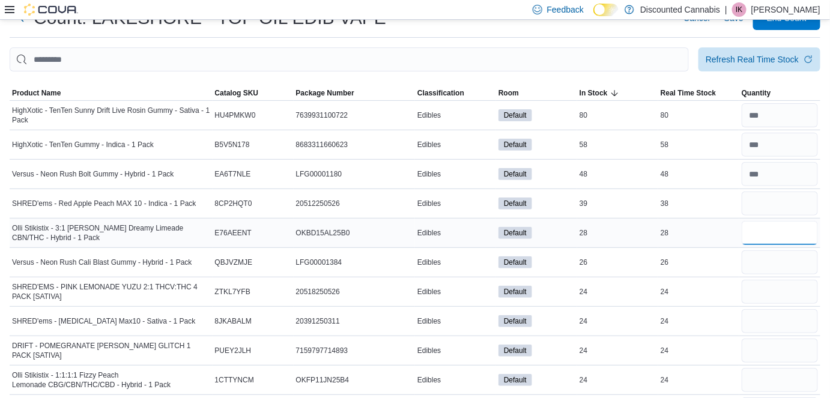
click at [458, 227] on input "number" at bounding box center [780, 233] width 76 height 24
click at [458, 265] on input "number" at bounding box center [780, 262] width 76 height 24
click at [458, 88] on span "Classification" at bounding box center [440, 93] width 47 height 10
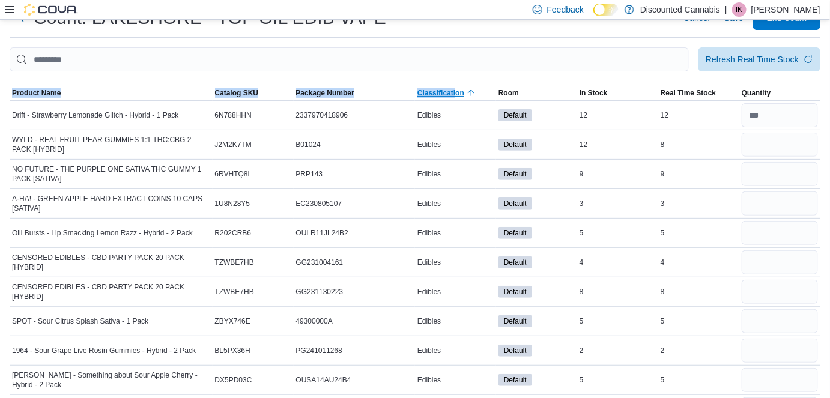
click at [431, 86] on span "Classification" at bounding box center [455, 93] width 81 height 14
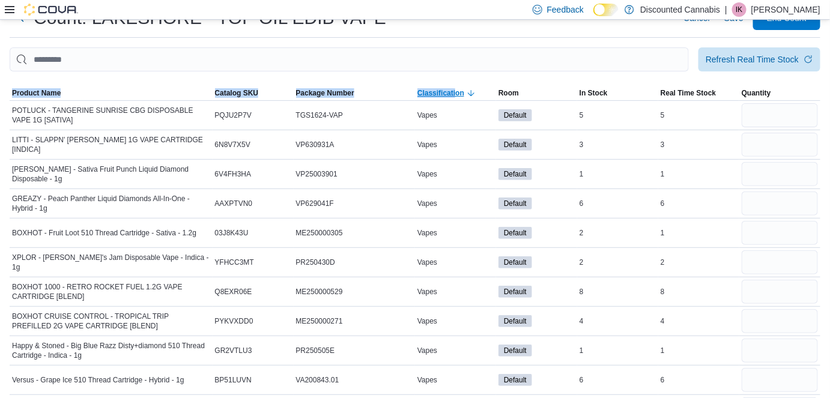
click at [431, 86] on span "Classification" at bounding box center [455, 93] width 81 height 14
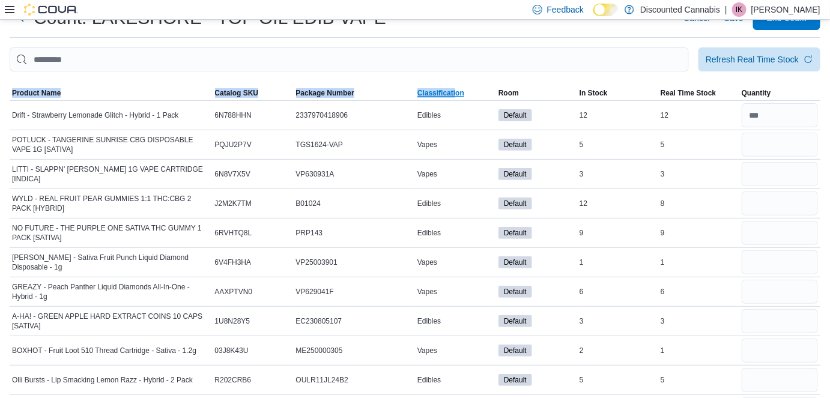
click at [431, 86] on span "Classification" at bounding box center [455, 93] width 81 height 14
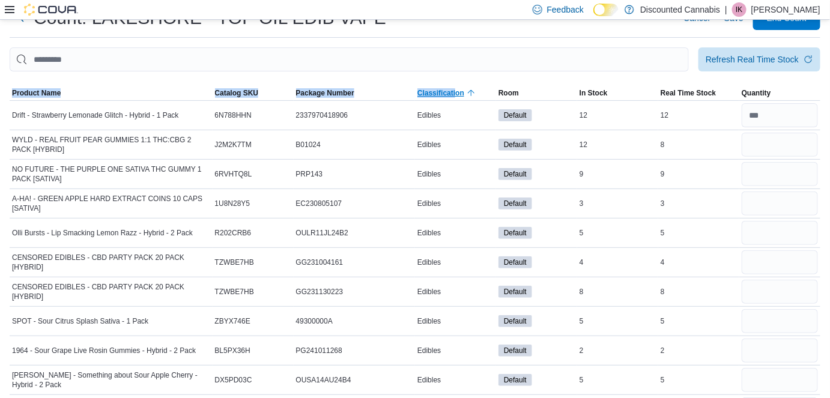
click at [431, 86] on span "Classification" at bounding box center [455, 93] width 81 height 14
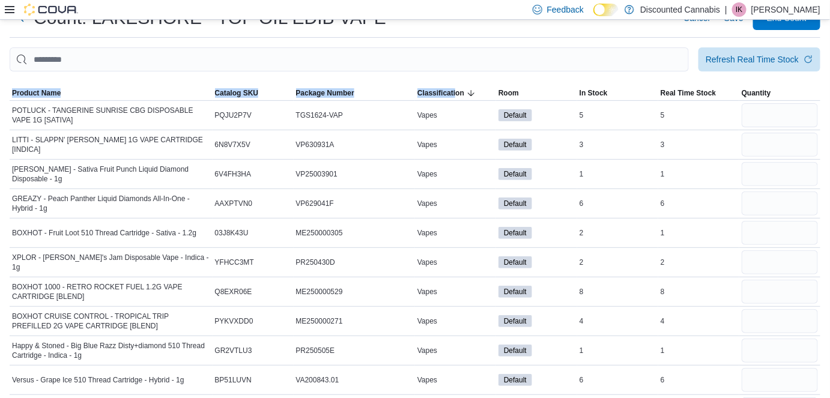
click at [458, 71] on div at bounding box center [415, 78] width 811 height 14
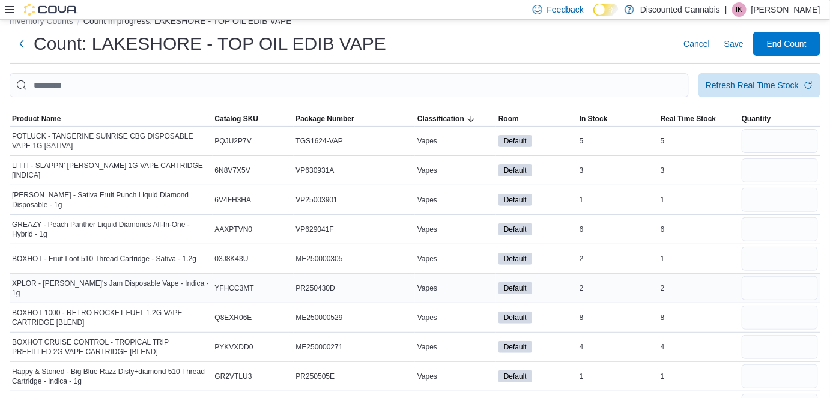
scroll to position [0, 0]
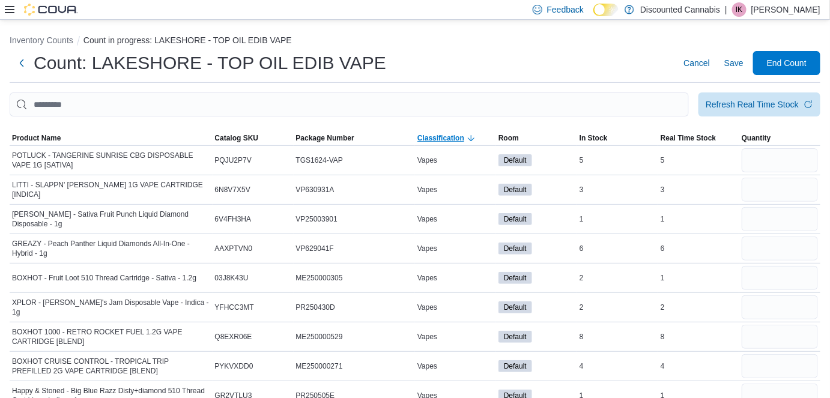
click at [458, 137] on span "Classification" at bounding box center [440, 138] width 47 height 10
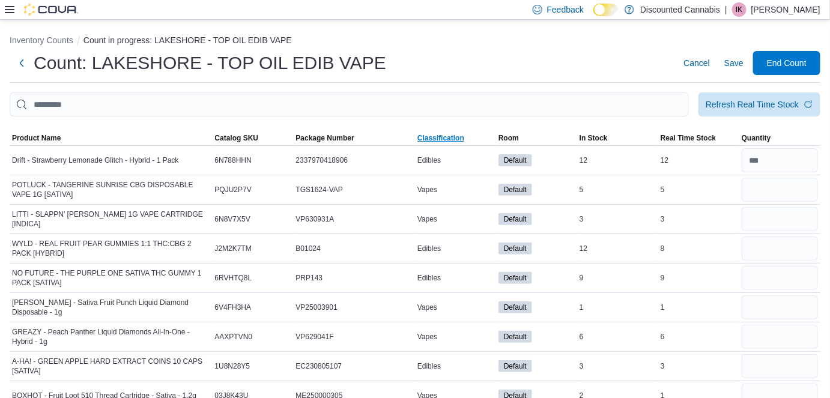
click at [458, 137] on span "Classification" at bounding box center [440, 138] width 47 height 10
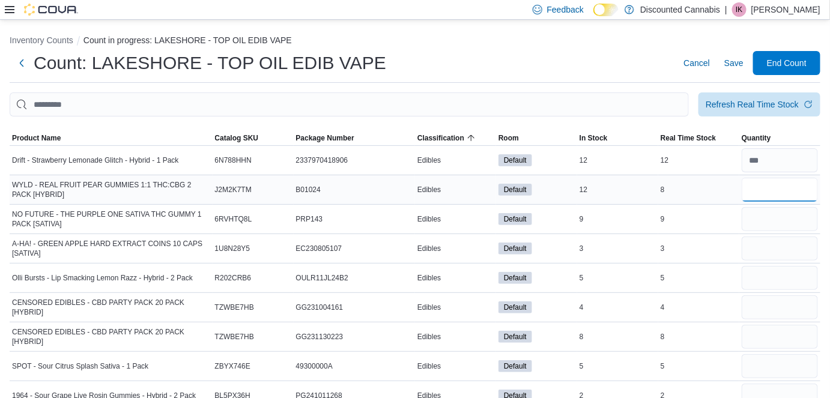
click at [458, 180] on input "number" at bounding box center [780, 190] width 76 height 24
click at [458, 213] on input "number" at bounding box center [780, 219] width 76 height 24
click at [458, 240] on input "number" at bounding box center [780, 249] width 76 height 24
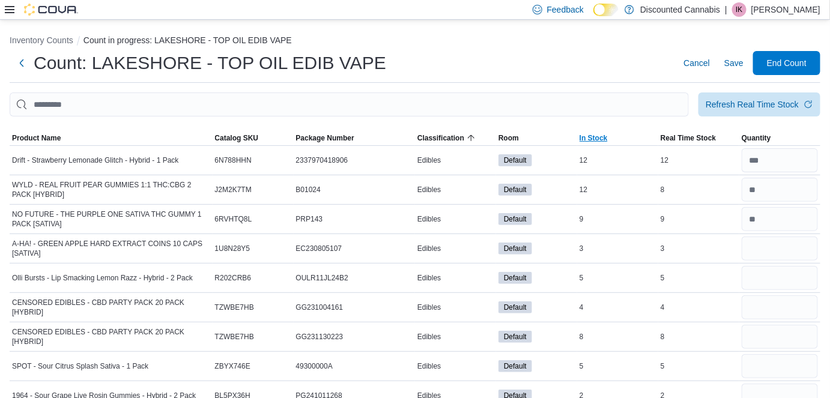
click at [458, 139] on span "In Stock" at bounding box center [617, 138] width 81 height 14
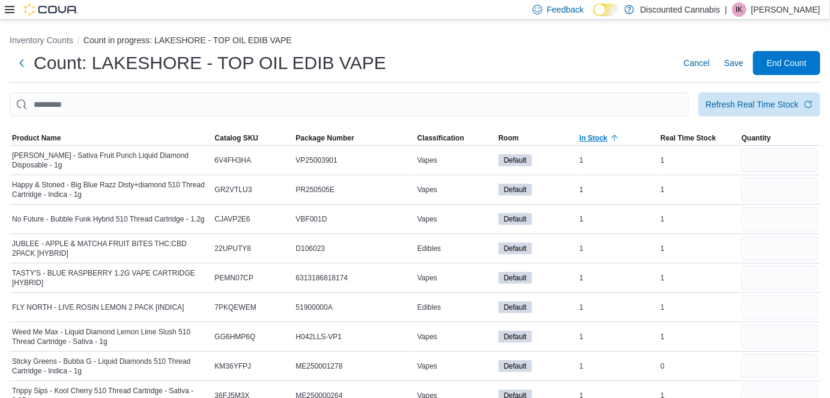
click at [458, 139] on icon "button" at bounding box center [615, 138] width 10 height 10
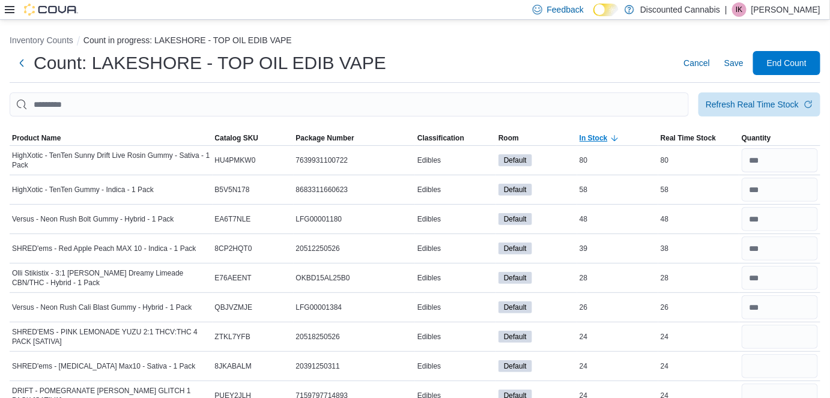
click at [458, 139] on icon "button" at bounding box center [615, 138] width 10 height 10
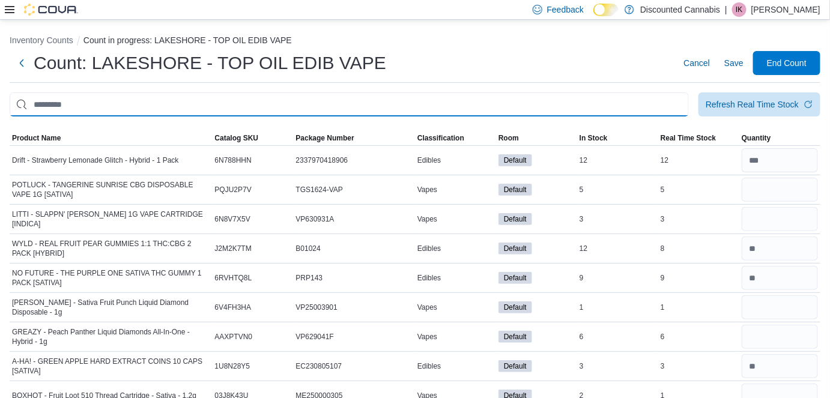
click at [458, 115] on input "This is a search bar. After typing your query, hit enter to filter the results …" at bounding box center [349, 104] width 679 height 24
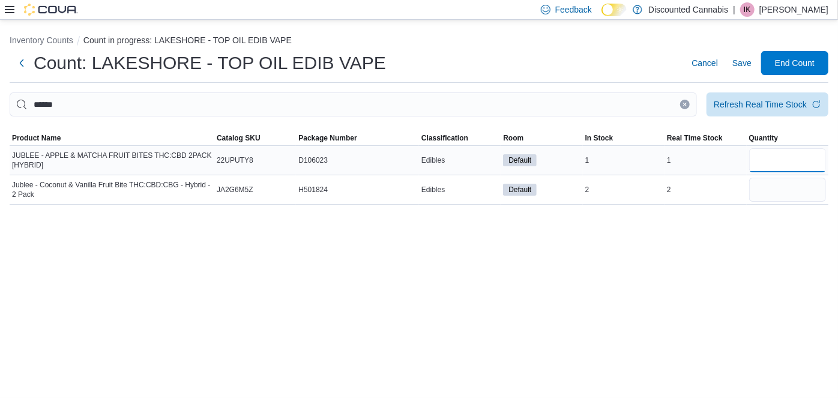
click at [458, 164] on input "number" at bounding box center [787, 160] width 77 height 24
click at [458, 190] on input "number" at bounding box center [787, 190] width 77 height 24
click at [458, 105] on icon "Clear input" at bounding box center [685, 104] width 3 height 3
click at [458, 163] on input "number" at bounding box center [787, 160] width 77 height 24
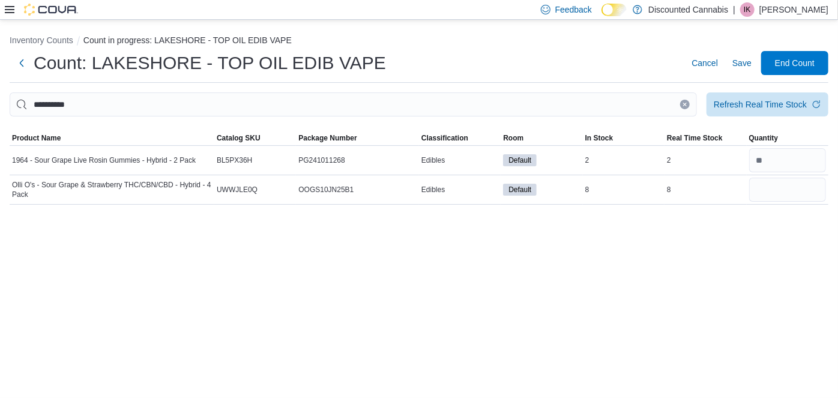
click at [458, 106] on icon "Clear input" at bounding box center [685, 104] width 5 height 5
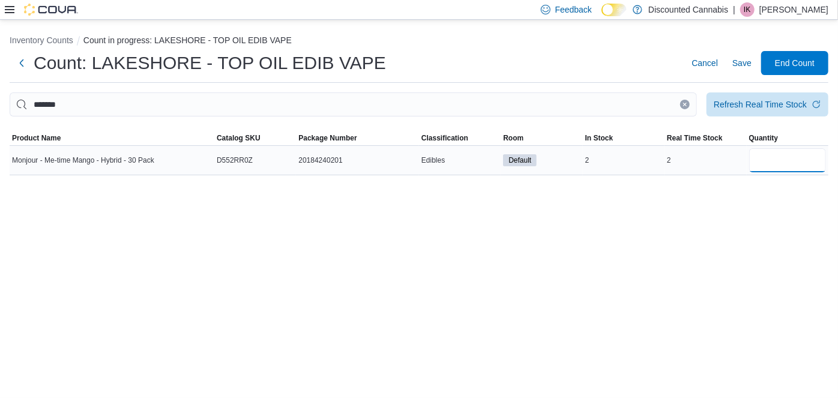
click at [458, 159] on input "number" at bounding box center [787, 160] width 77 height 24
click at [458, 101] on button "Clear input" at bounding box center [685, 105] width 10 height 10
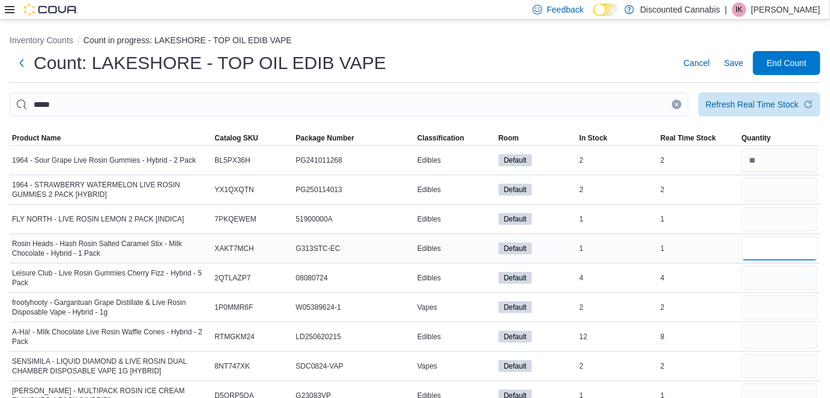
click at [458, 253] on input "number" at bounding box center [780, 249] width 76 height 24
click at [458, 216] on input "number" at bounding box center [780, 219] width 76 height 24
click at [458, 198] on input "number" at bounding box center [780, 190] width 76 height 24
click at [458, 295] on input "number" at bounding box center [780, 307] width 76 height 24
click at [458, 359] on input "number" at bounding box center [780, 366] width 76 height 24
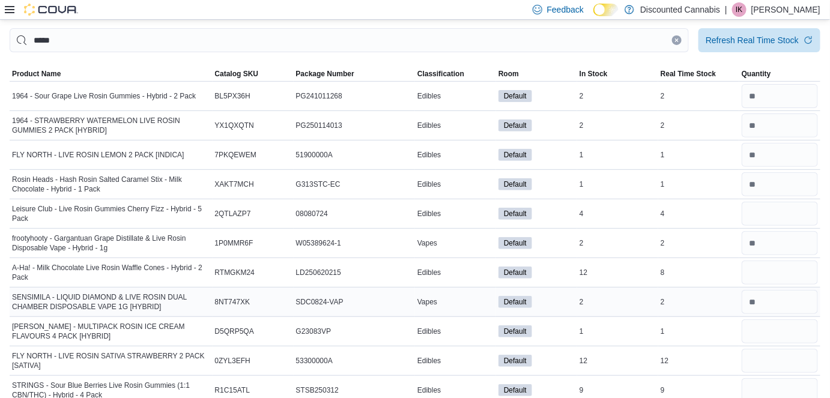
scroll to position [67, 0]
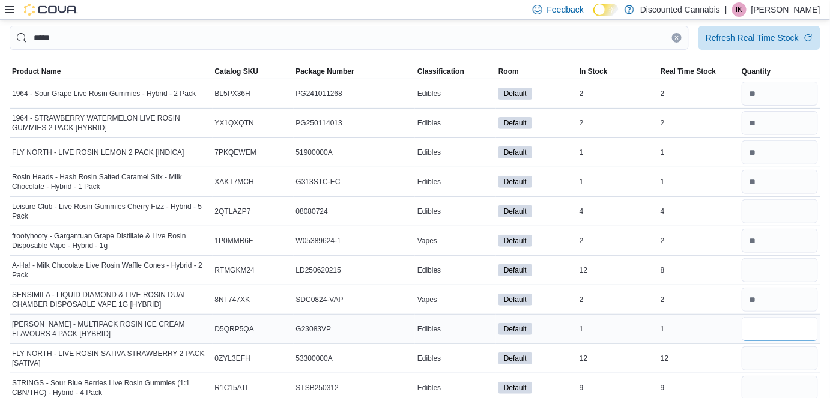
click at [458, 336] on input "number" at bounding box center [780, 329] width 76 height 24
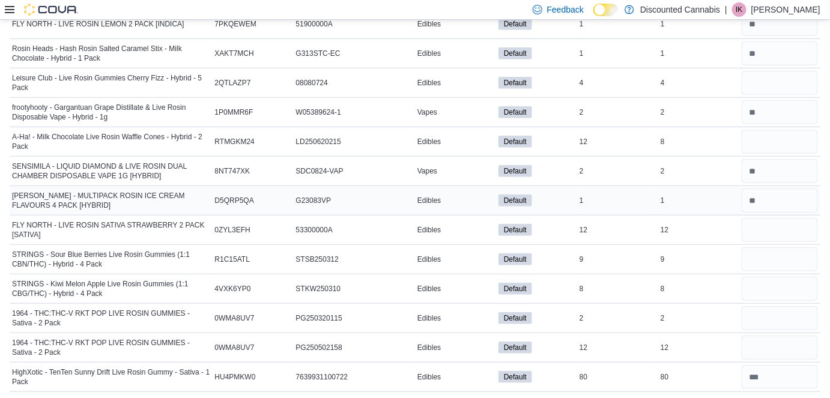
scroll to position [0, 0]
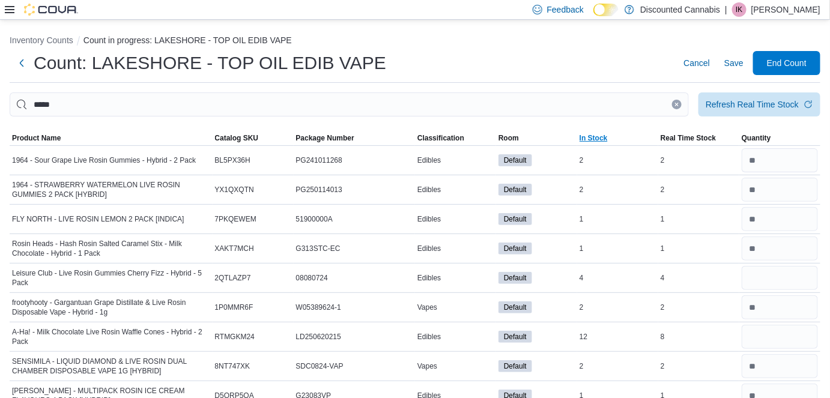
click at [458, 139] on span "In Stock" at bounding box center [593, 138] width 28 height 10
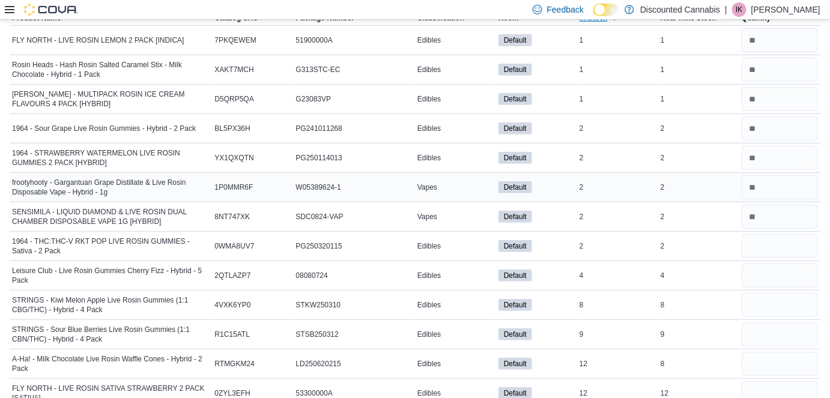
scroll to position [141, 0]
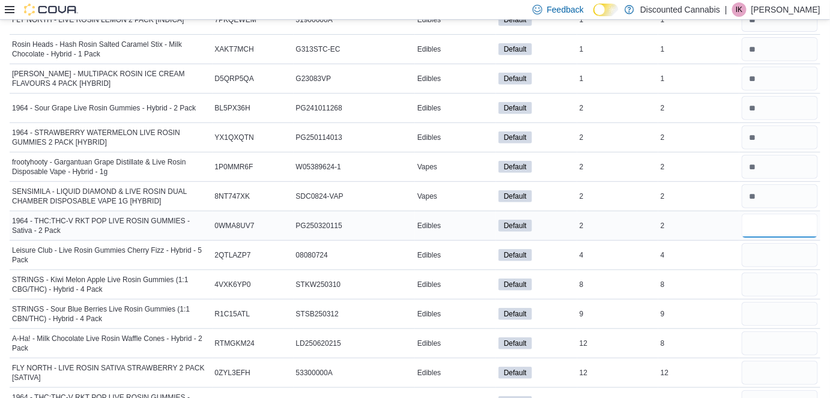
click at [458, 226] on input "number" at bounding box center [780, 226] width 76 height 24
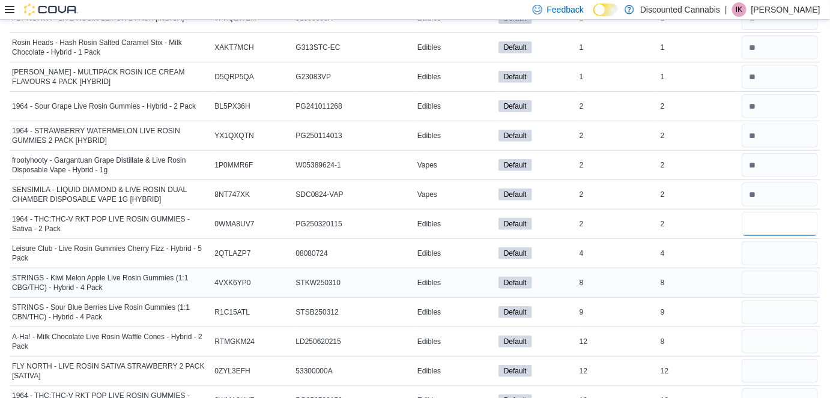
scroll to position [0, 0]
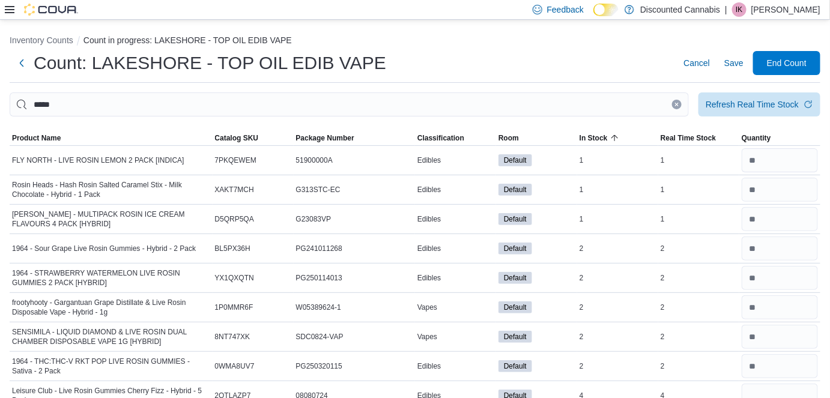
click at [458, 108] on button "Clear input" at bounding box center [677, 105] width 10 height 10
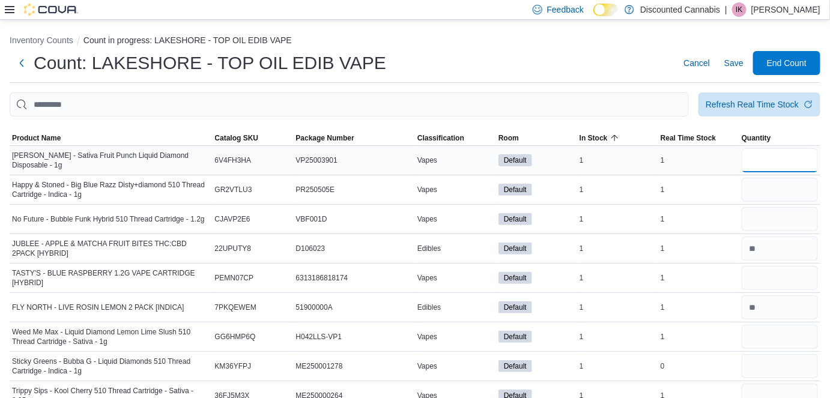
click at [458, 162] on input "number" at bounding box center [780, 160] width 76 height 24
click at [458, 194] on input "number" at bounding box center [780, 190] width 76 height 24
click at [458, 216] on input "number" at bounding box center [780, 219] width 76 height 24
click at [458, 71] on span "Save" at bounding box center [733, 63] width 19 height 24
